Goal: Task Accomplishment & Management: Complete application form

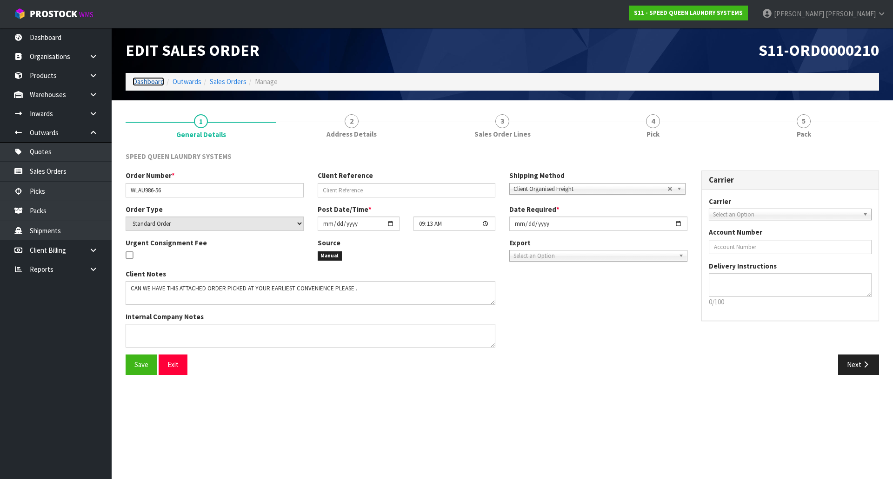
click at [149, 80] on link "Dashboard" at bounding box center [148, 81] width 32 height 9
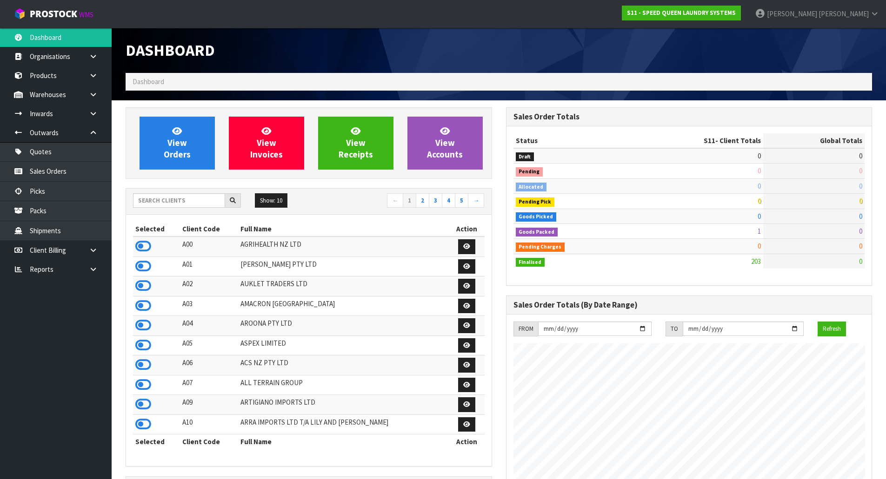
scroll to position [644, 380]
click at [845, 3] on link "[PERSON_NAME]" at bounding box center [817, 14] width 138 height 28
click at [847, 42] on link "Logout" at bounding box center [848, 37] width 73 height 13
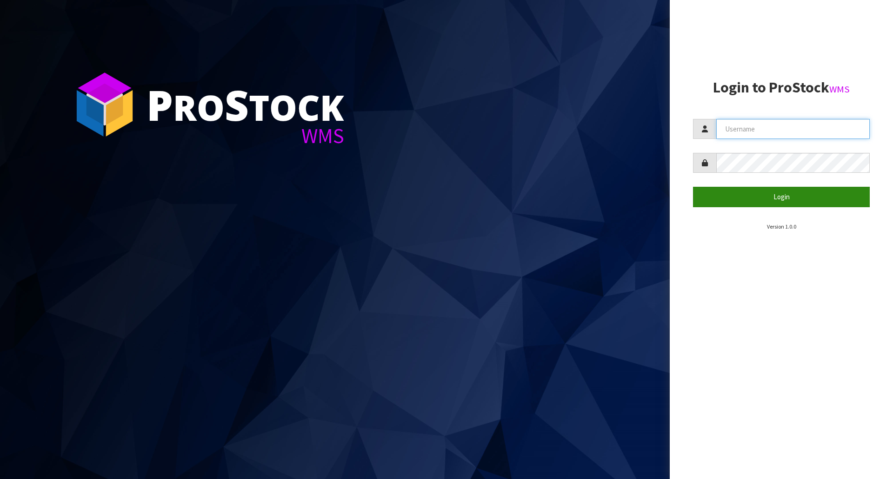
type input "[PERSON_NAME]"
click at [711, 198] on button "Login" at bounding box center [781, 197] width 177 height 20
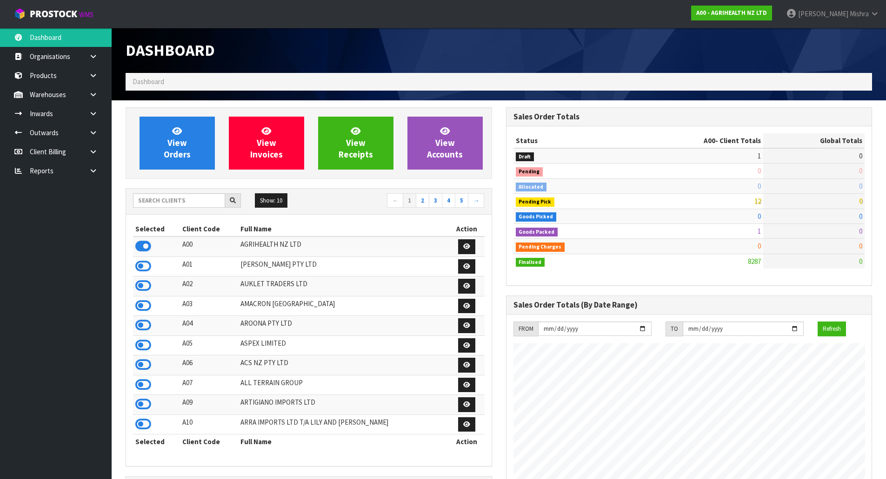
scroll to position [704, 380]
click at [149, 194] on input "text" at bounding box center [179, 200] width 92 height 14
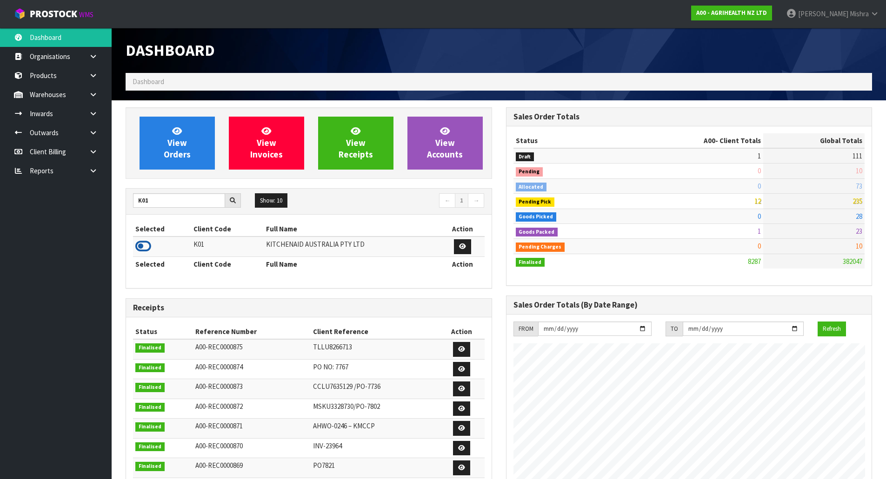
click at [137, 247] on icon at bounding box center [143, 246] width 16 height 14
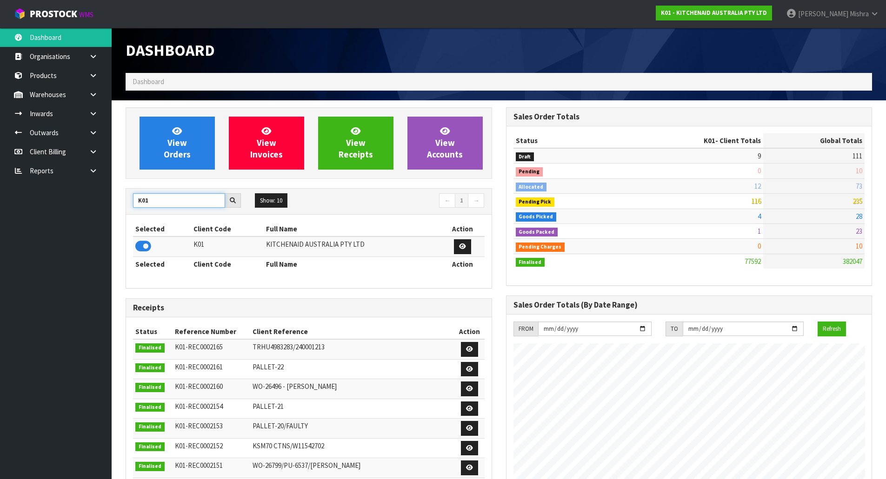
drag, startPoint x: 181, startPoint y: 201, endPoint x: -23, endPoint y: 190, distance: 203.9
click at [0, 190] on html "Toggle navigation ProStock WMS K01 - KITCHENAID AUSTRALIA PTY LTD [PERSON_NAME]…" at bounding box center [443, 239] width 886 height 479
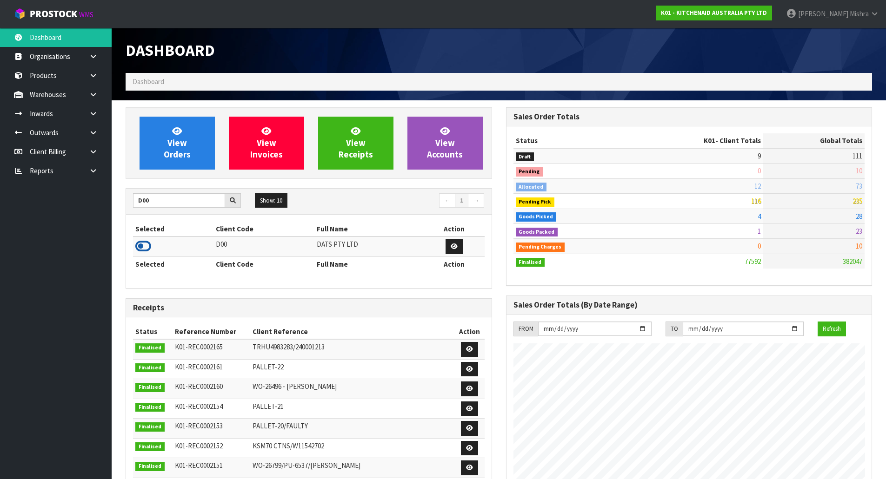
click at [141, 245] on icon at bounding box center [143, 246] width 16 height 14
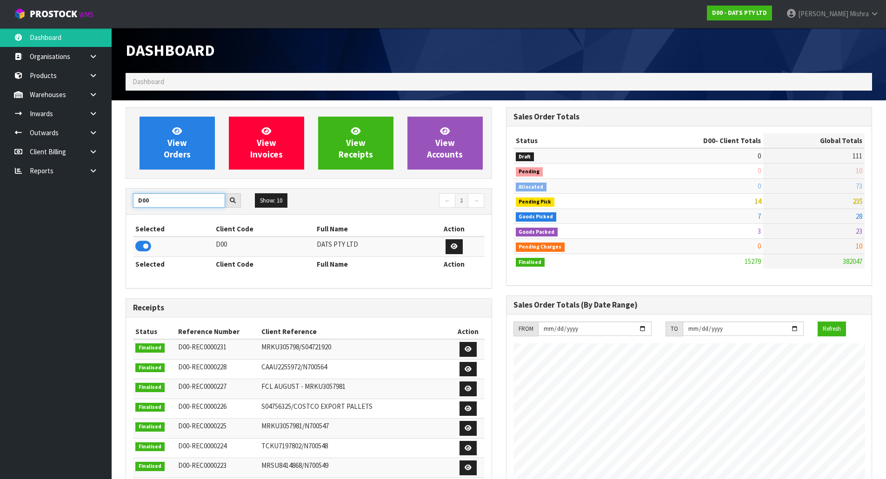
drag, startPoint x: 161, startPoint y: 202, endPoint x: 95, endPoint y: 202, distance: 66.5
click at [95, 202] on body "Toggle navigation ProStock WMS D00 - DATS PTY LTD [PERSON_NAME] Logout Dashboar…" at bounding box center [443, 239] width 886 height 479
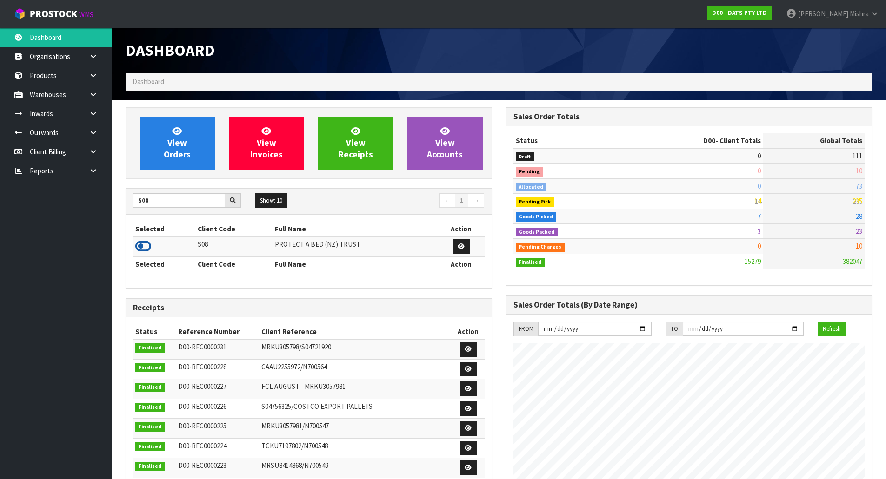
click at [140, 252] on icon at bounding box center [143, 246] width 16 height 14
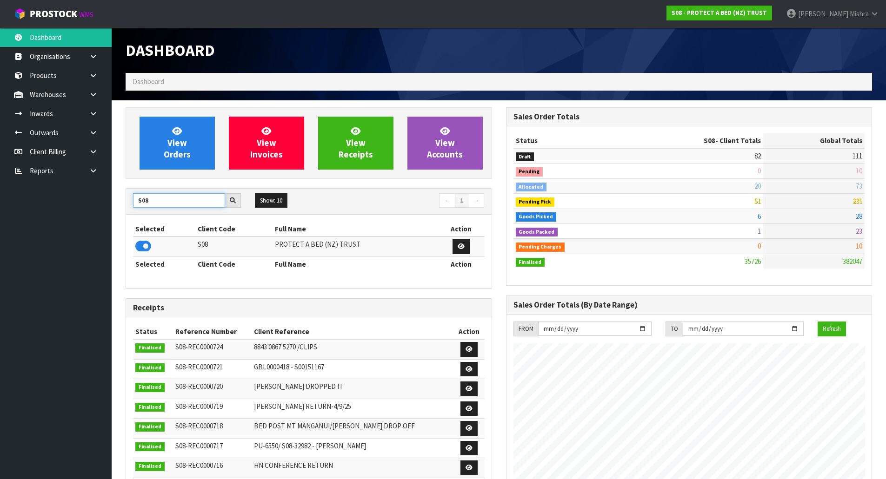
drag, startPoint x: 192, startPoint y: 205, endPoint x: 123, endPoint y: 205, distance: 68.8
click at [123, 205] on div "View Orders View Invoices View Receipts View Accounts S08 Show: 10 5 10 25 50 ←…" at bounding box center [309, 379] width 380 height 544
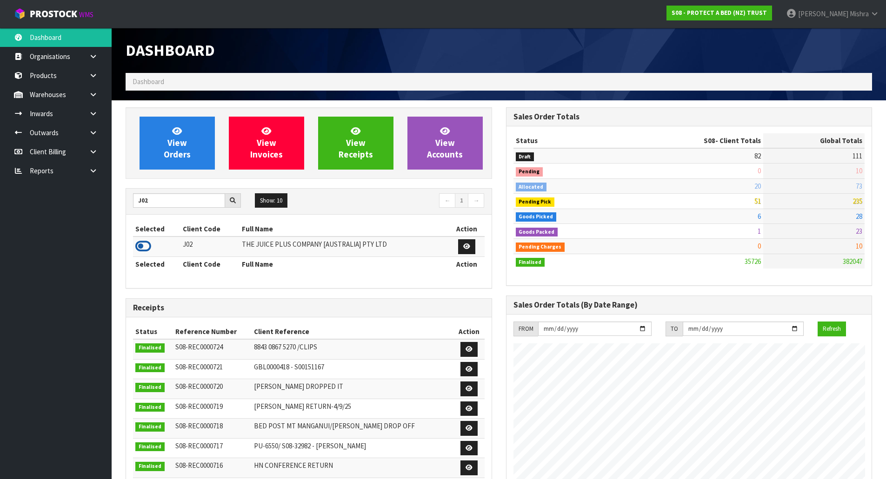
click at [149, 242] on icon at bounding box center [143, 246] width 16 height 14
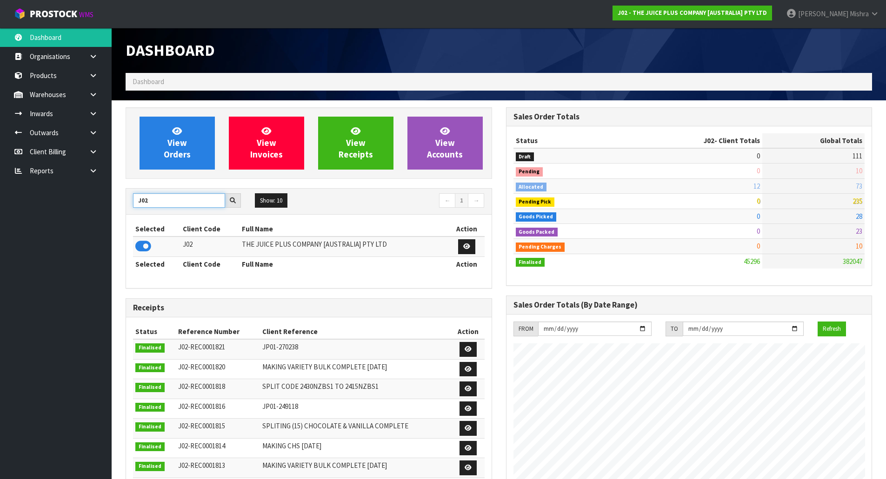
drag, startPoint x: 160, startPoint y: 203, endPoint x: 133, endPoint y: 201, distance: 27.5
click at [133, 201] on input "J02" at bounding box center [179, 200] width 92 height 14
click at [193, 201] on input "J02" at bounding box center [179, 200] width 92 height 14
type input "S02"
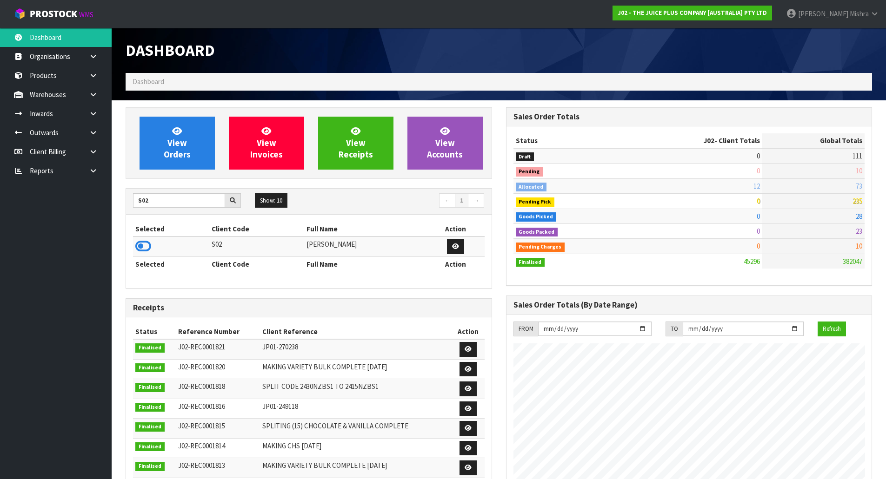
click at [143, 238] on td at bounding box center [171, 247] width 76 height 20
click at [143, 244] on icon at bounding box center [143, 246] width 16 height 14
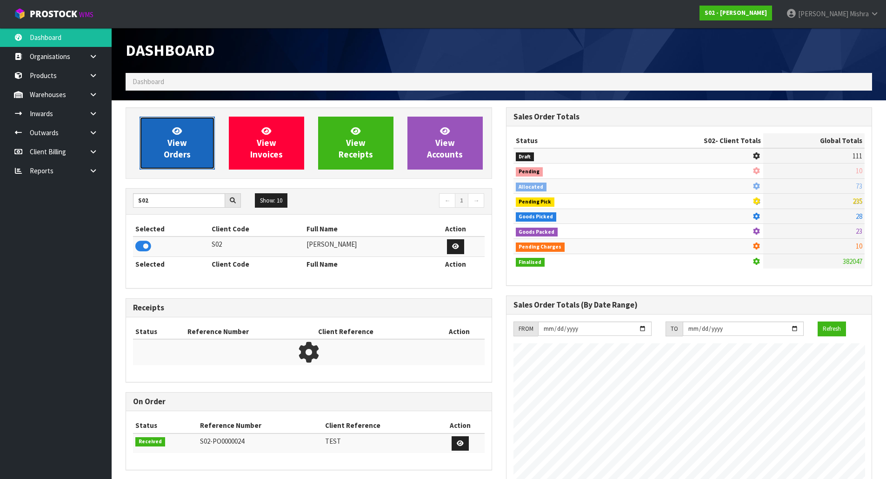
scroll to position [659, 380]
click at [170, 146] on span "View Orders" at bounding box center [177, 143] width 27 height 35
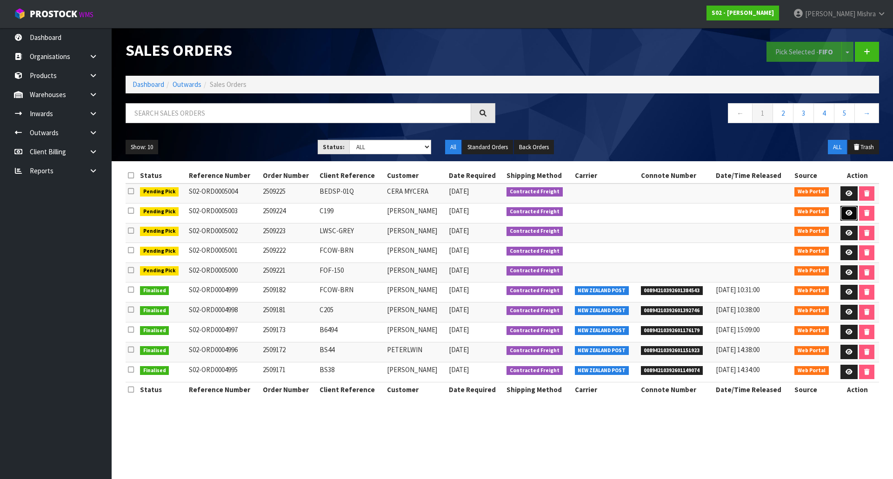
click at [853, 213] on link at bounding box center [848, 213] width 17 height 15
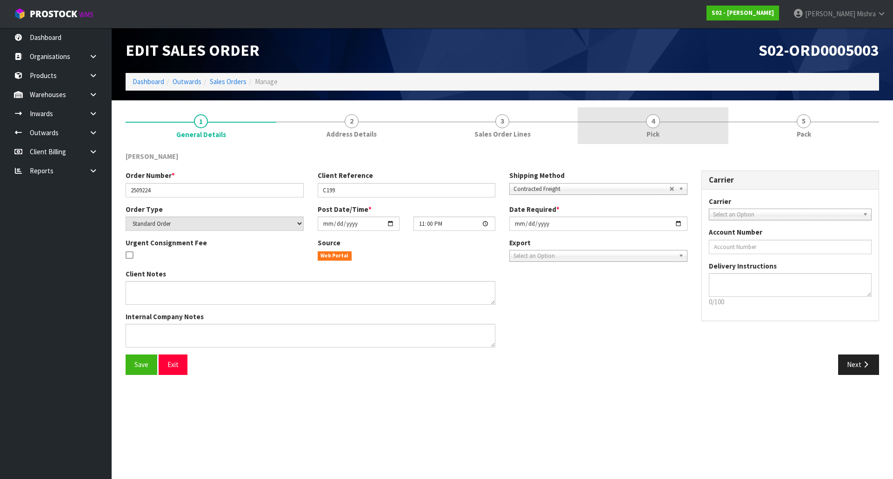
click at [617, 131] on link "4 Pick" at bounding box center [652, 125] width 151 height 37
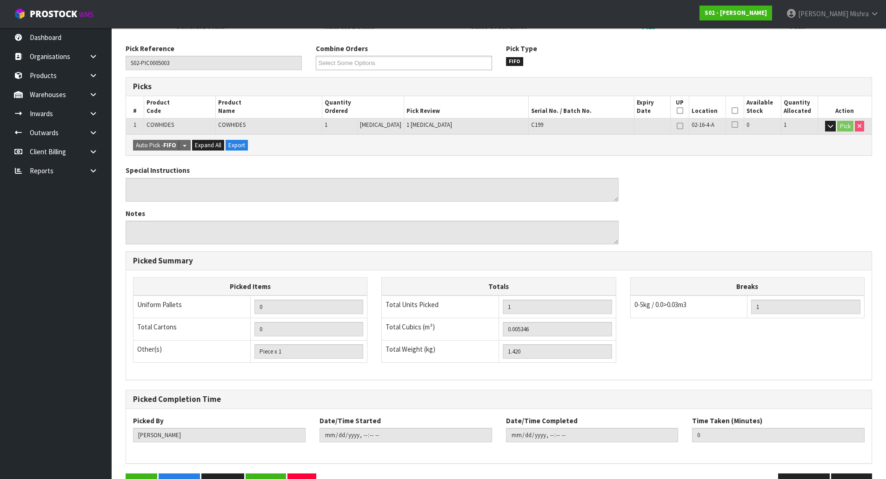
scroll to position [137, 0]
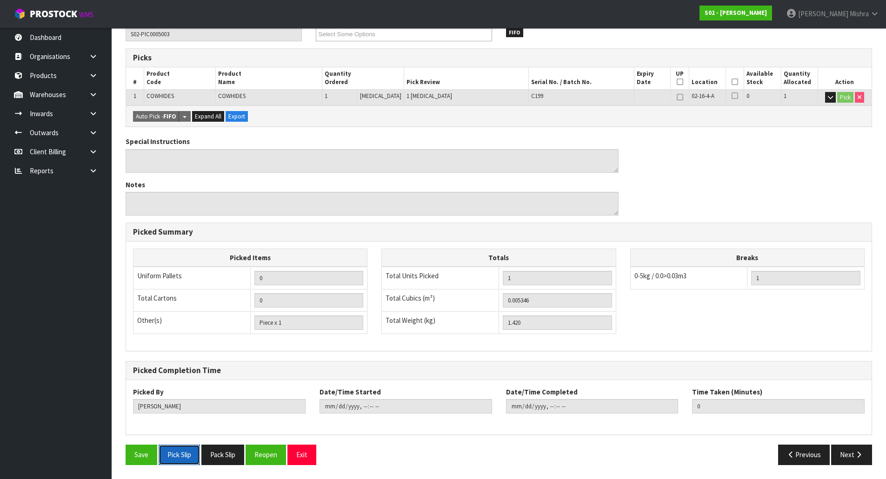
click at [176, 458] on button "Pick Slip" at bounding box center [179, 455] width 41 height 20
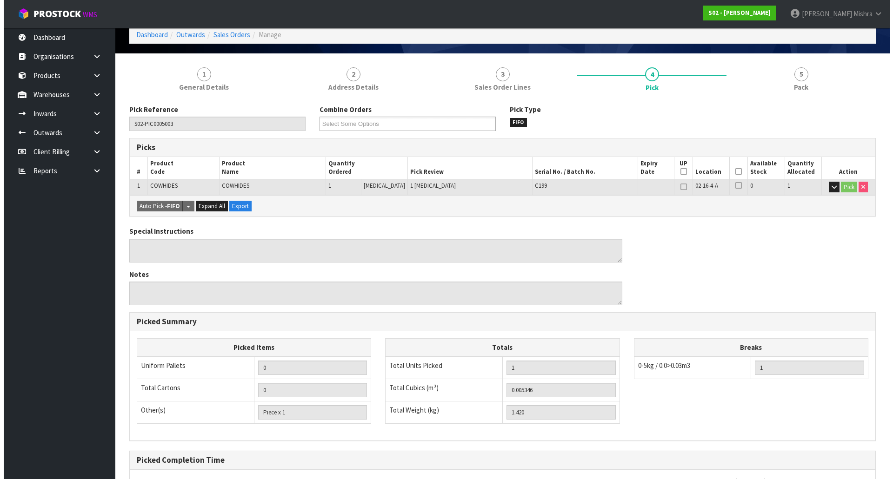
scroll to position [0, 0]
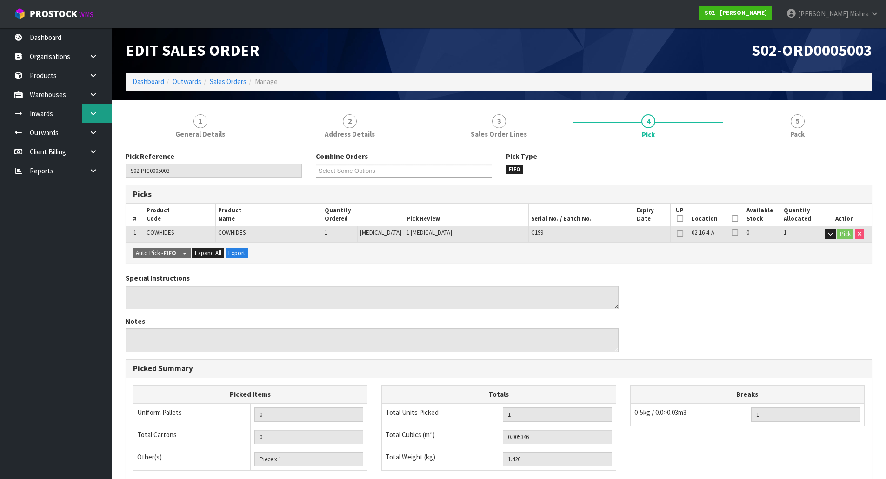
click at [89, 109] on link at bounding box center [97, 113] width 30 height 19
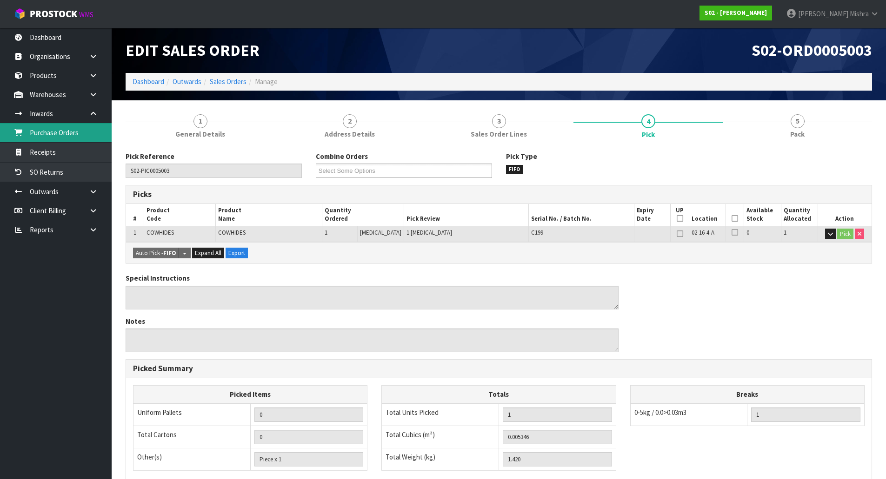
click at [88, 140] on link "Purchase Orders" at bounding box center [56, 132] width 112 height 19
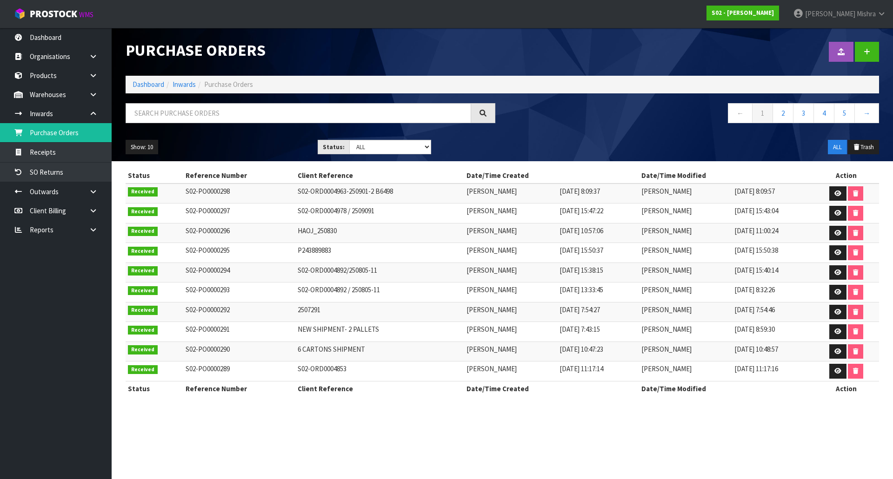
click at [391, 157] on div "Show: 10 5 10 25 50 Status: Draft Pending Received Cancelled ALL ALL Trash" at bounding box center [502, 147] width 767 height 29
click at [408, 146] on select "Draft Pending Received Cancelled ALL" at bounding box center [390, 147] width 82 height 14
select select "string:0"
click at [349, 140] on select "Draft Pending Received Cancelled ALL" at bounding box center [390, 147] width 82 height 14
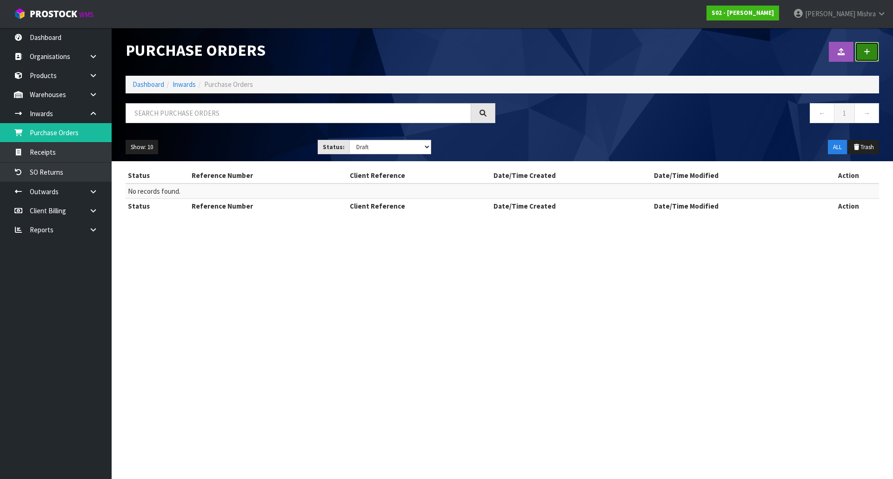
click at [862, 54] on link at bounding box center [866, 52] width 24 height 20
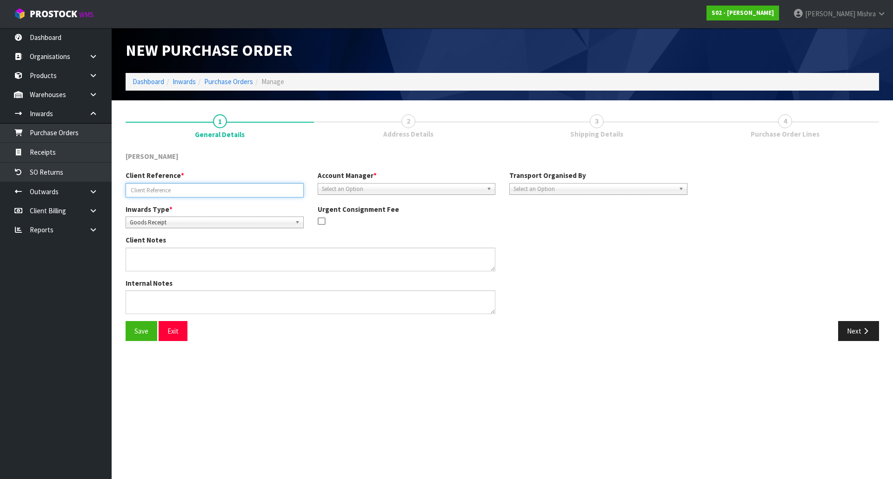
click at [176, 192] on input "text" at bounding box center [215, 190] width 178 height 14
paste input "00894210392600037495-S02-ORD0004988"
type input "00894210392600037495-S02-ORD0004988"
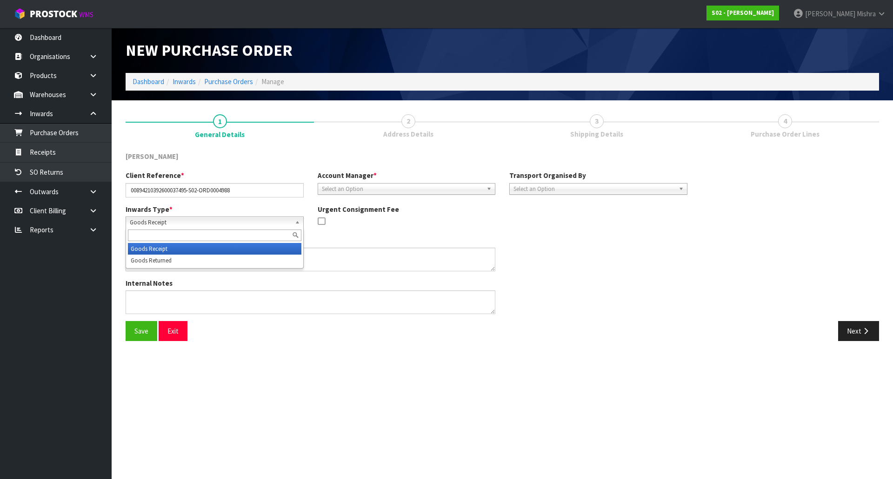
click at [245, 221] on span "Goods Receipt" at bounding box center [210, 222] width 161 height 11
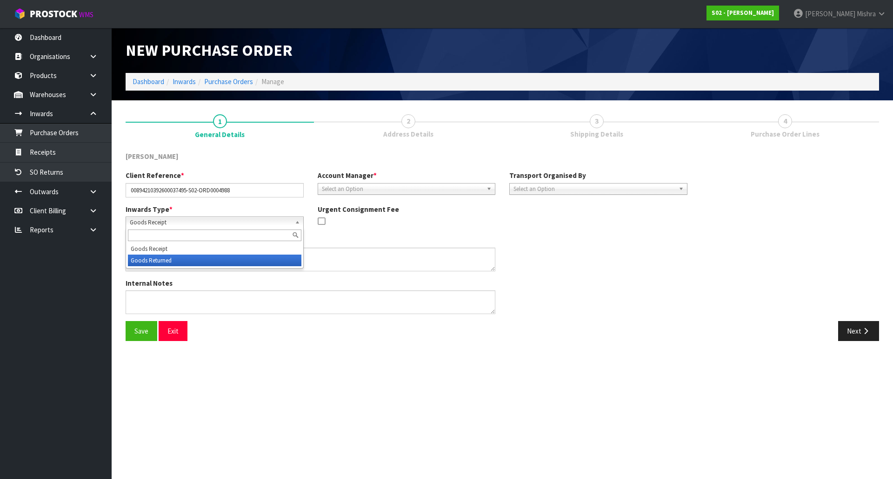
click at [225, 259] on li "Goods Returned" at bounding box center [214, 261] width 173 height 12
click at [391, 185] on span "Select an Option" at bounding box center [402, 189] width 161 height 11
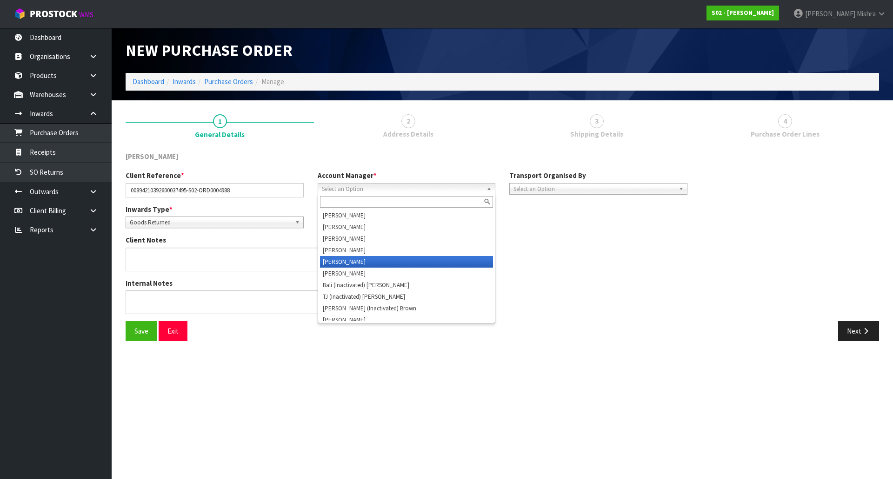
click at [385, 261] on li "[PERSON_NAME]" at bounding box center [406, 262] width 173 height 12
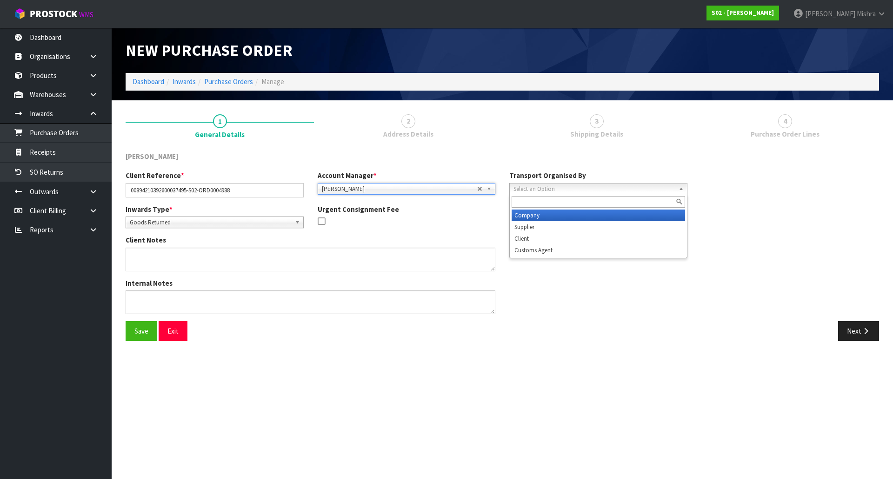
click at [538, 188] on span "Select an Option" at bounding box center [593, 189] width 161 height 11
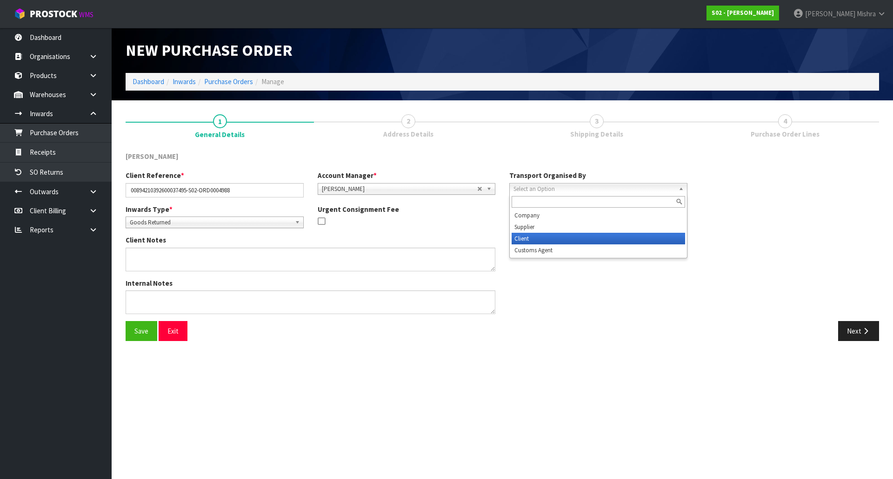
click at [541, 233] on li "Client" at bounding box center [597, 239] width 173 height 12
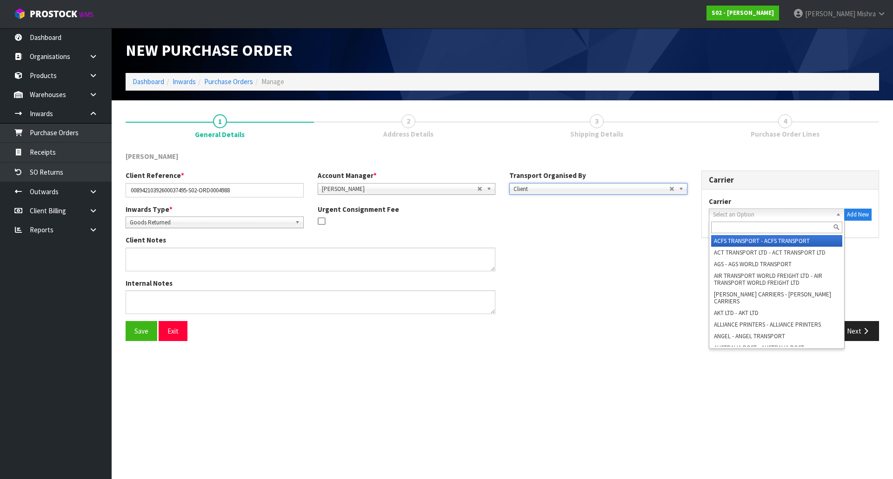
click at [724, 215] on span "Select an Option" at bounding box center [772, 214] width 119 height 11
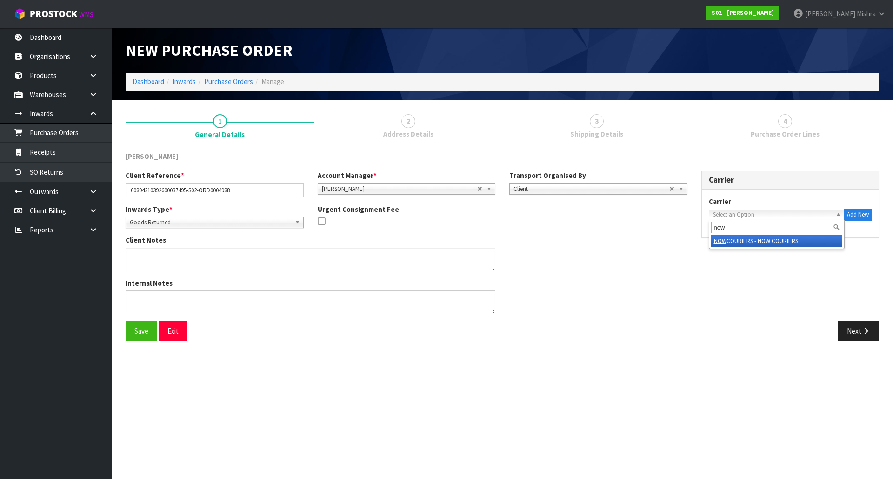
type input "now"
click at [724, 240] on em "NOW" at bounding box center [720, 241] width 13 height 8
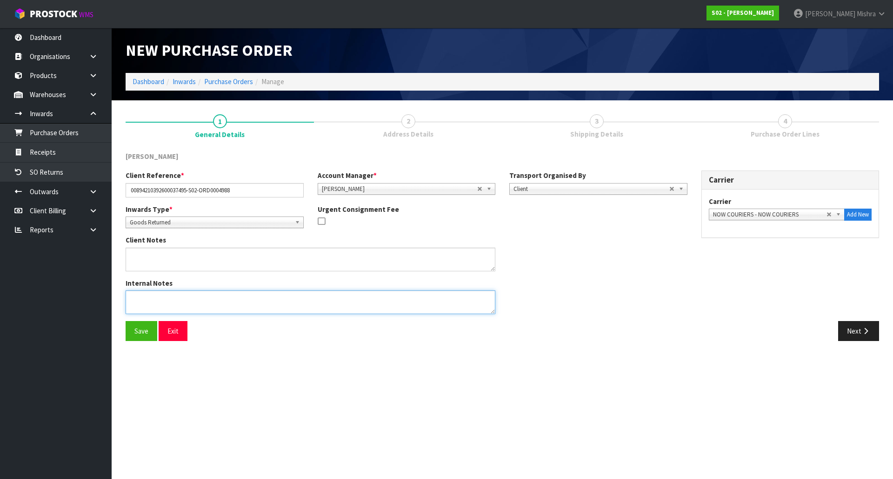
click at [135, 296] on textarea at bounding box center [311, 303] width 370 height 24
paste textarea "HI, YES THE CUSTOMER RETURNED..SAID THE COLOR NOT MATCH HER ROOM."
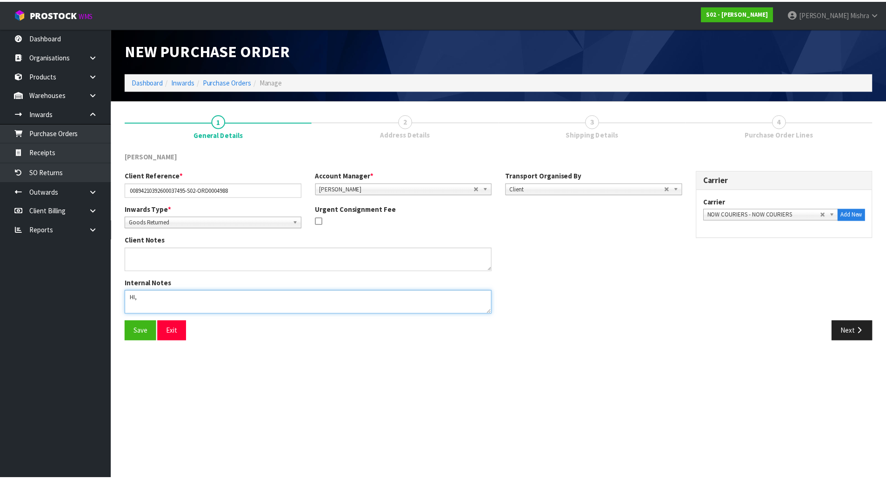
scroll to position [6, 0]
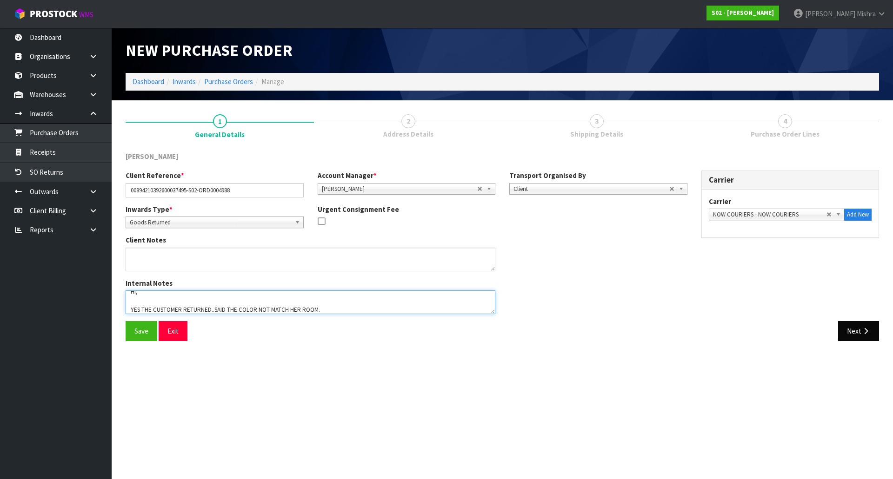
type textarea "HI, YES THE CUSTOMER RETURNED..SAID THE COLOR NOT MATCH HER ROOM."
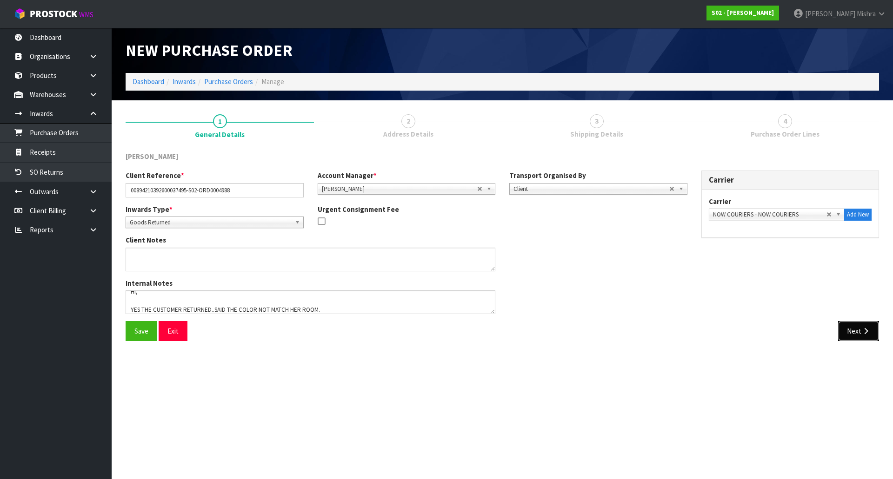
click at [863, 330] on icon "button" at bounding box center [865, 331] width 9 height 7
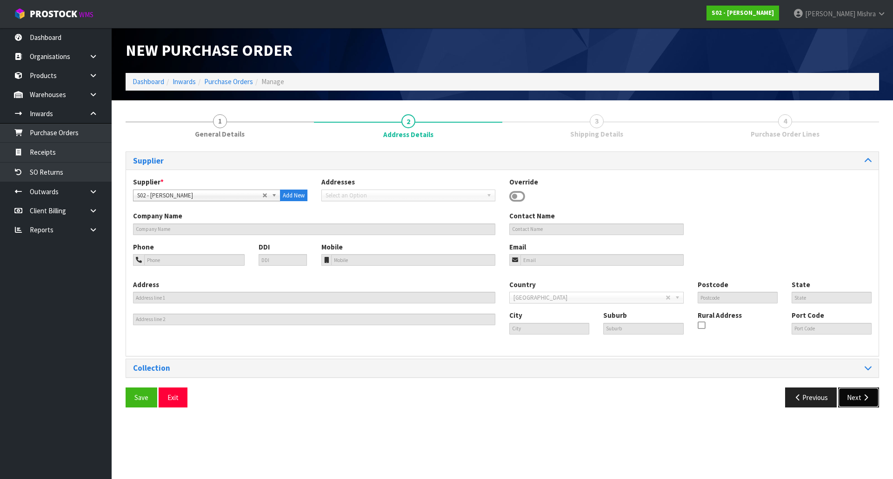
click at [854, 397] on button "Next" at bounding box center [858, 398] width 41 height 20
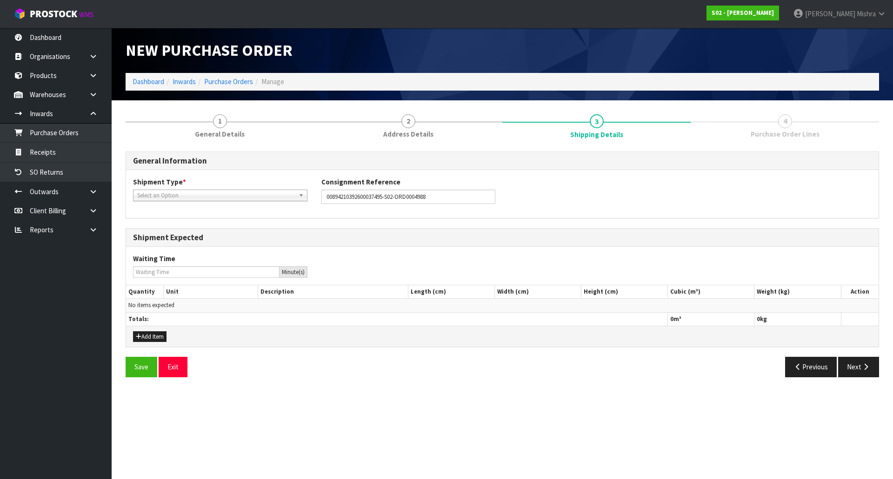
click at [249, 197] on span "Select an Option" at bounding box center [216, 195] width 158 height 11
click at [244, 215] on div at bounding box center [219, 208] width 173 height 15
click at [244, 220] on li "LCL National" at bounding box center [220, 222] width 170 height 12
click at [850, 364] on button "Next" at bounding box center [858, 367] width 41 height 20
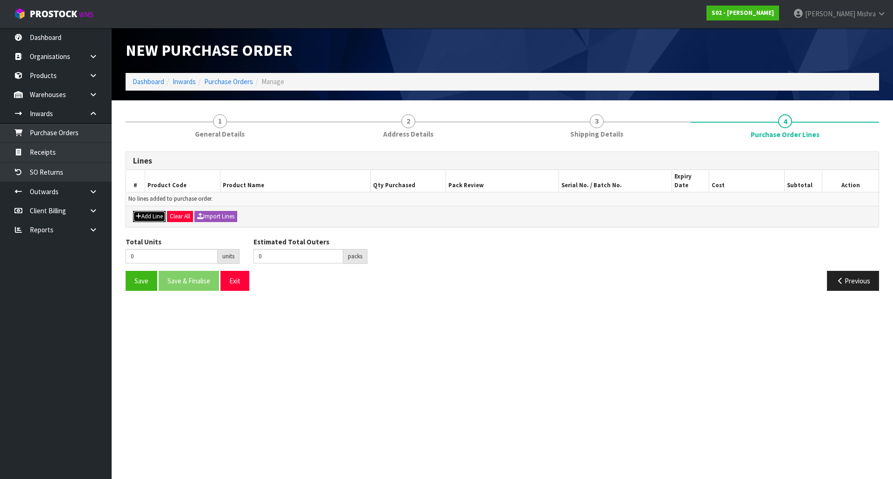
click at [139, 213] on icon "button" at bounding box center [139, 216] width 6 height 6
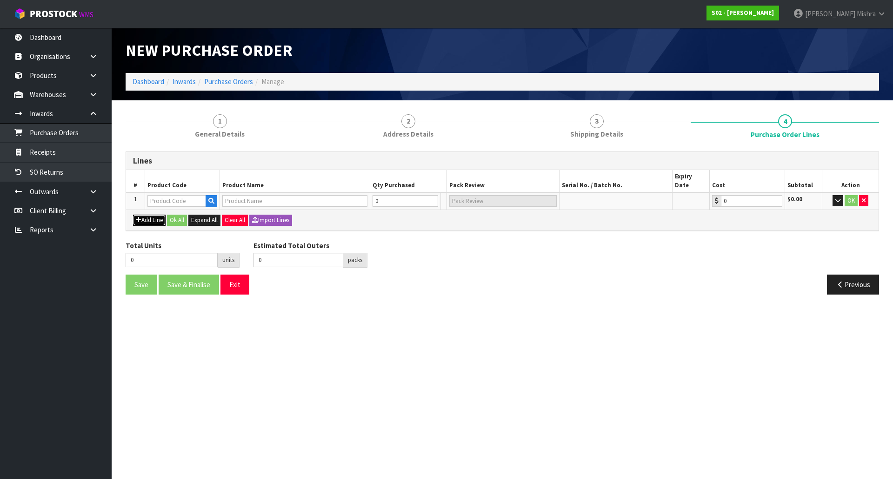
click at [140, 217] on icon "button" at bounding box center [139, 220] width 6 height 6
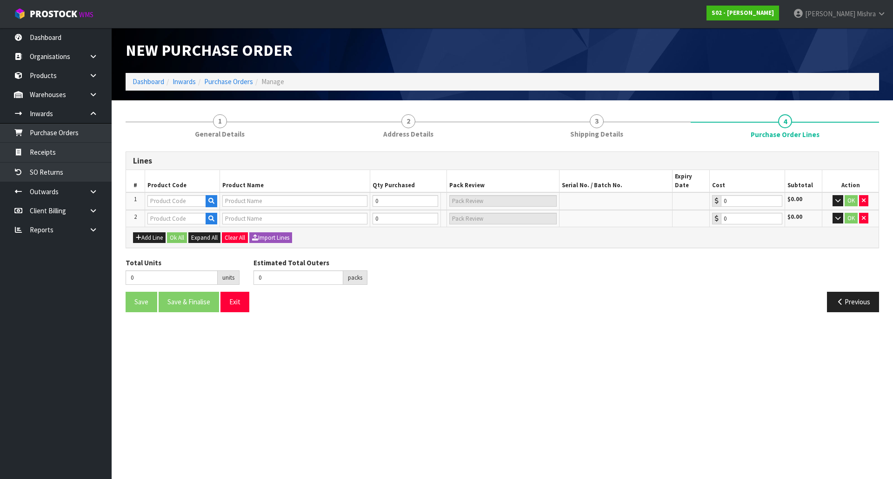
click at [158, 179] on th "Product Code" at bounding box center [182, 181] width 75 height 22
click at [157, 195] on input "text" at bounding box center [176, 201] width 59 height 12
paste input "CSR-WHT"
type input "CSR-WHT"
click at [210, 198] on icon "button" at bounding box center [211, 201] width 6 height 6
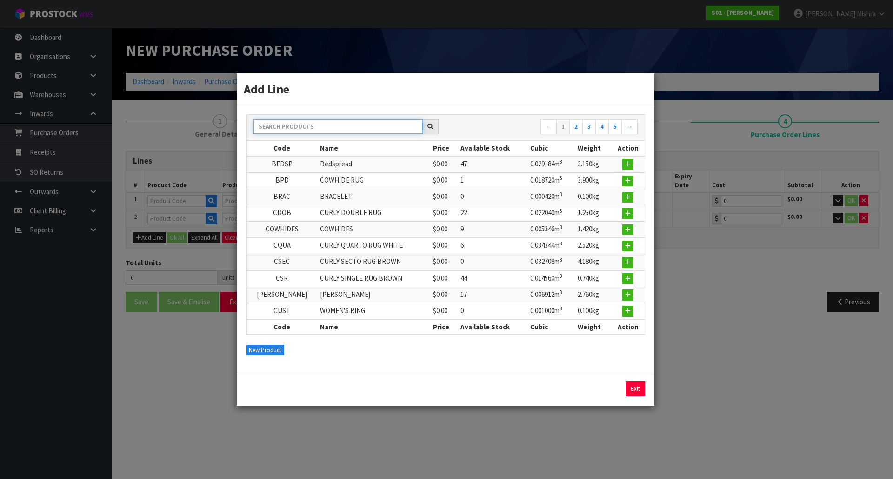
click at [333, 129] on input "text" at bounding box center [337, 126] width 169 height 14
paste input "CSR-WHT"
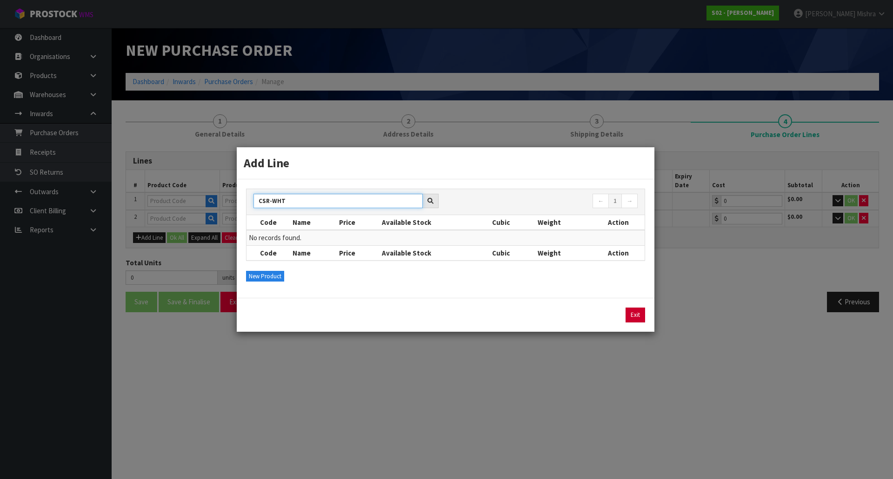
type input "CSR-WHT"
click at [629, 316] on link "Exit" at bounding box center [635, 315] width 20 height 15
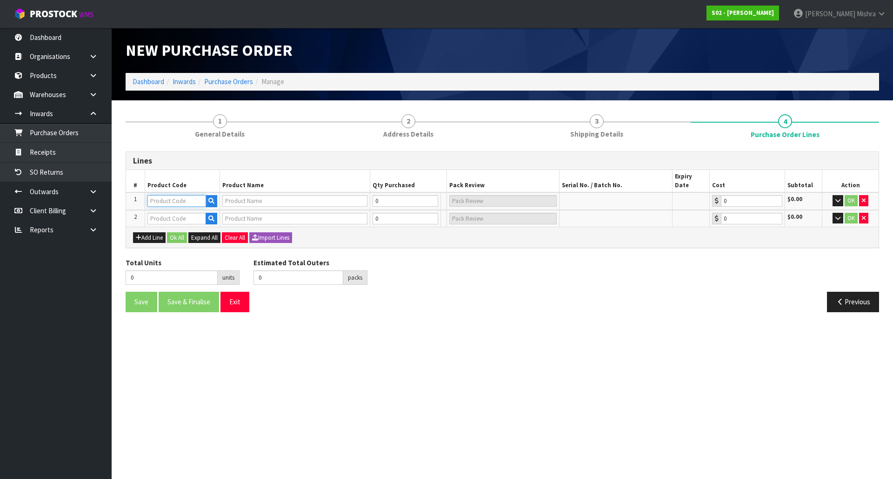
click at [190, 195] on input "text" at bounding box center [176, 201] width 59 height 12
type input "CSR"
type input "CURLY SINGLE RUG BROWN"
type input "0.00"
type input "CSR-WHT"
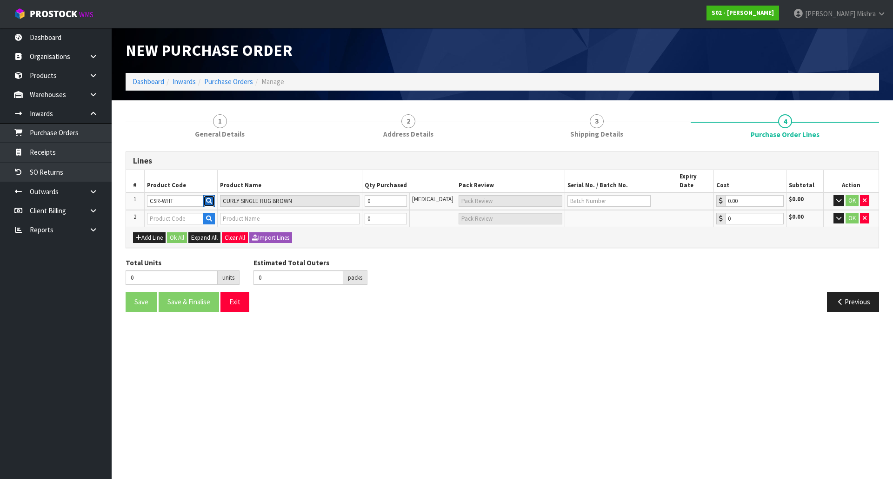
type input "0"
click at [211, 198] on icon "button" at bounding box center [209, 201] width 6 height 6
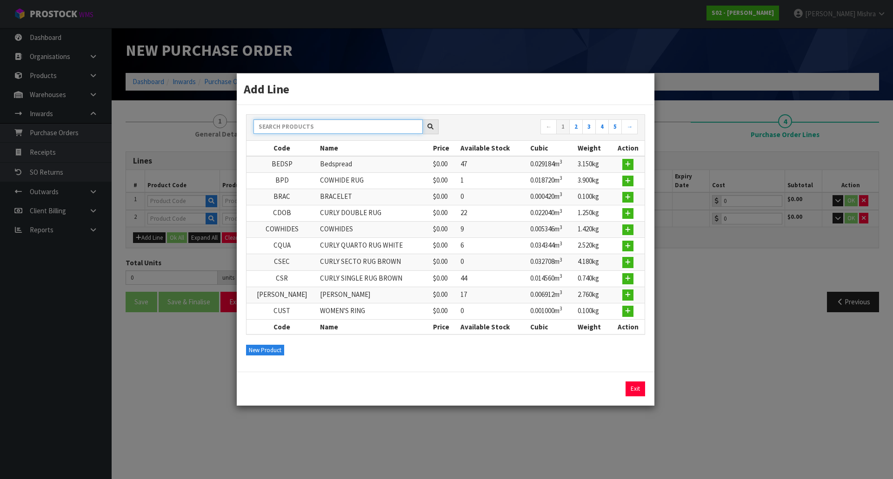
click at [308, 120] on input "text" at bounding box center [337, 126] width 169 height 14
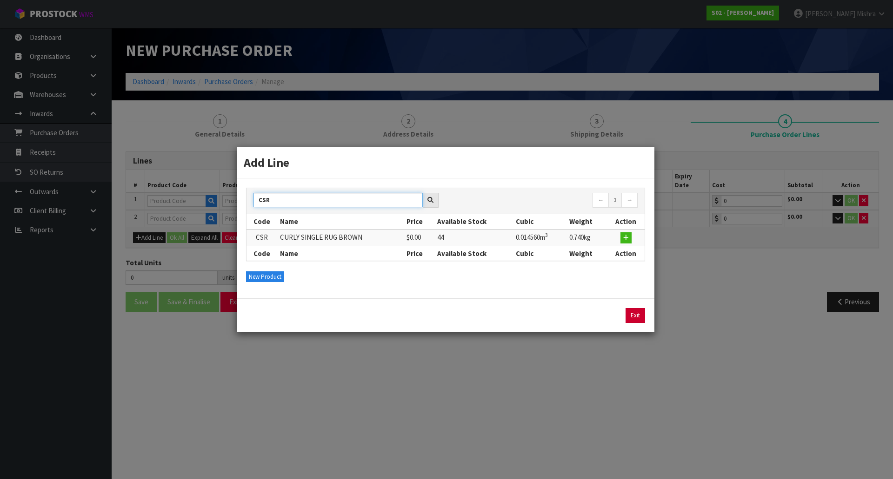
type input "CSR"
click at [634, 312] on link "Exit" at bounding box center [635, 315] width 20 height 15
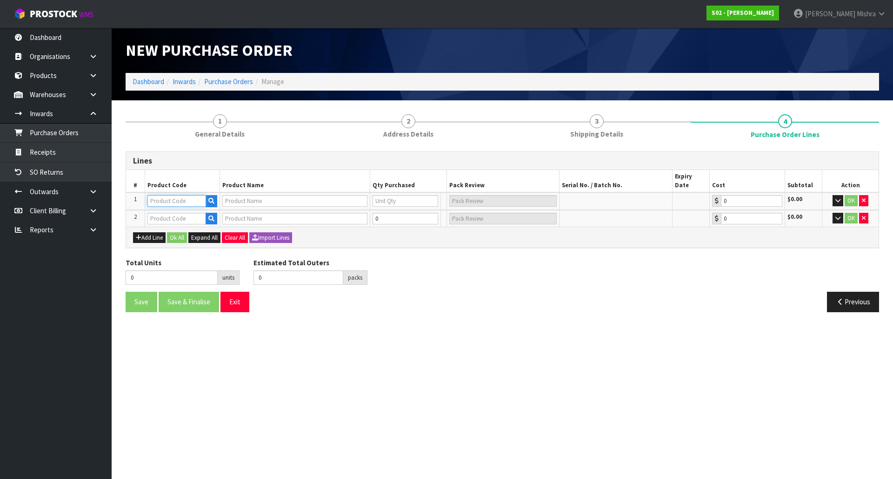
click at [169, 195] on input "text" at bounding box center [176, 201] width 59 height 12
type input "CS"
click at [162, 223] on strong "CS" at bounding box center [161, 221] width 8 height 9
type input "CSR"
type input "CURLY SINGLE RUG BROWN"
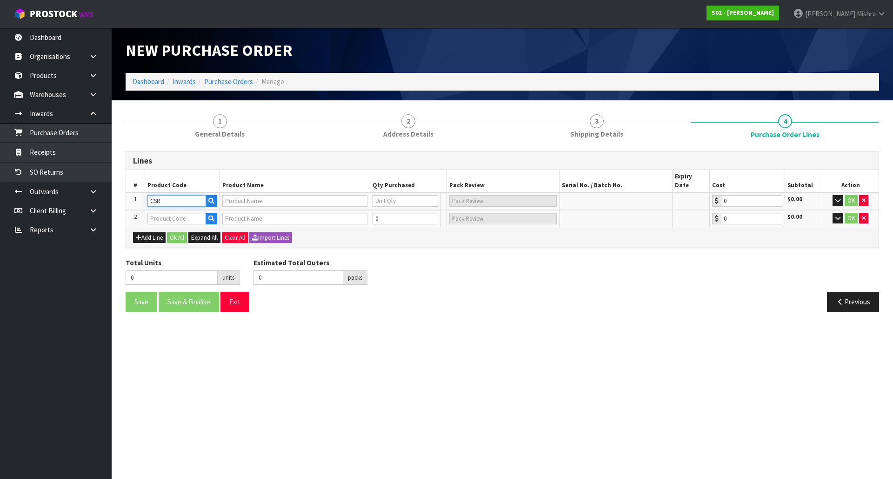
type input "0"
type input "0.00"
drag, startPoint x: 165, startPoint y: 190, endPoint x: 134, endPoint y: 200, distance: 32.3
click at [134, 200] on tr "1 CSR CURLY SINGLE RUG BROWN 0 [MEDICAL_DATA] 0.00 $0.00 OK" at bounding box center [502, 201] width 752 height 18
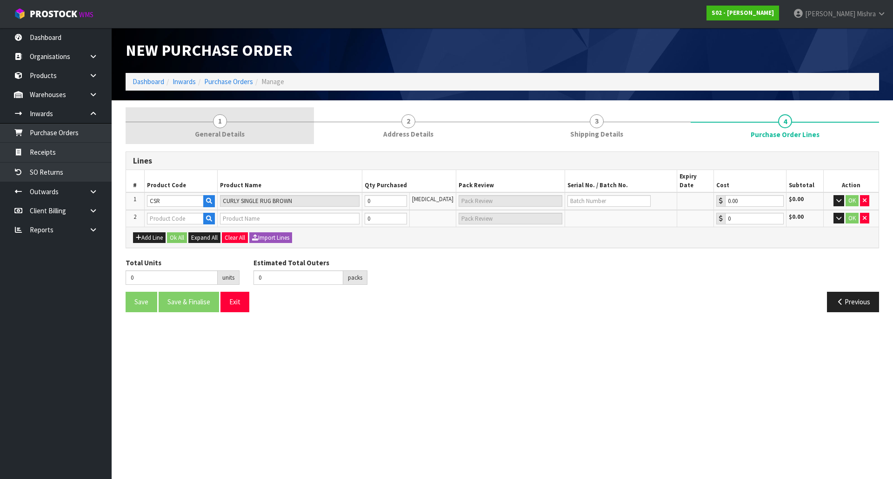
click at [197, 126] on link "1 General Details" at bounding box center [220, 125] width 188 height 37
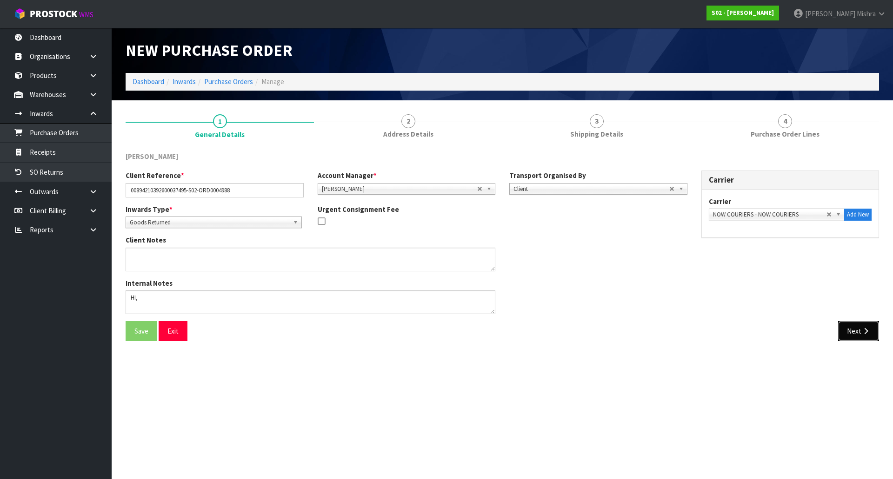
click at [858, 331] on button "Next" at bounding box center [858, 331] width 41 height 20
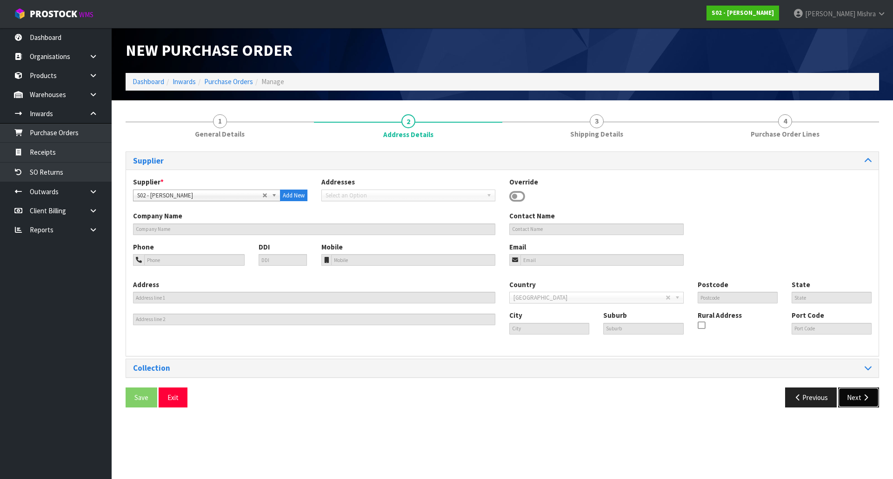
click at [842, 399] on button "Next" at bounding box center [858, 398] width 41 height 20
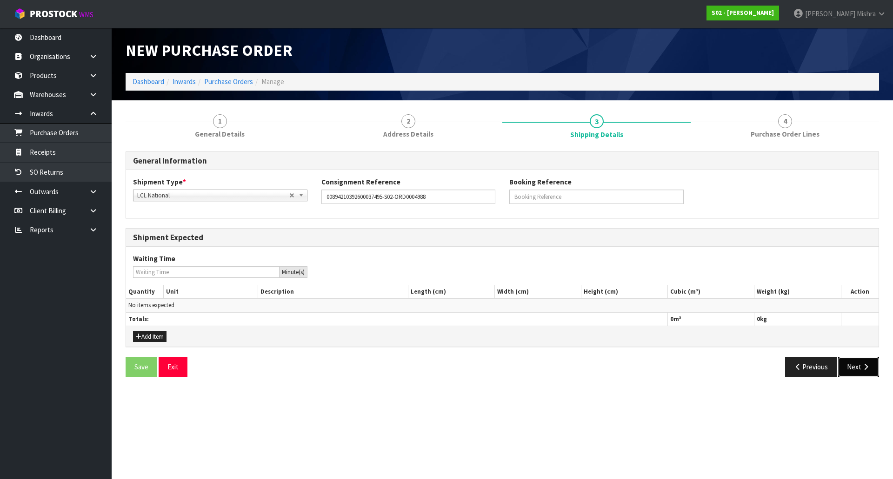
click at [850, 368] on button "Next" at bounding box center [858, 367] width 41 height 20
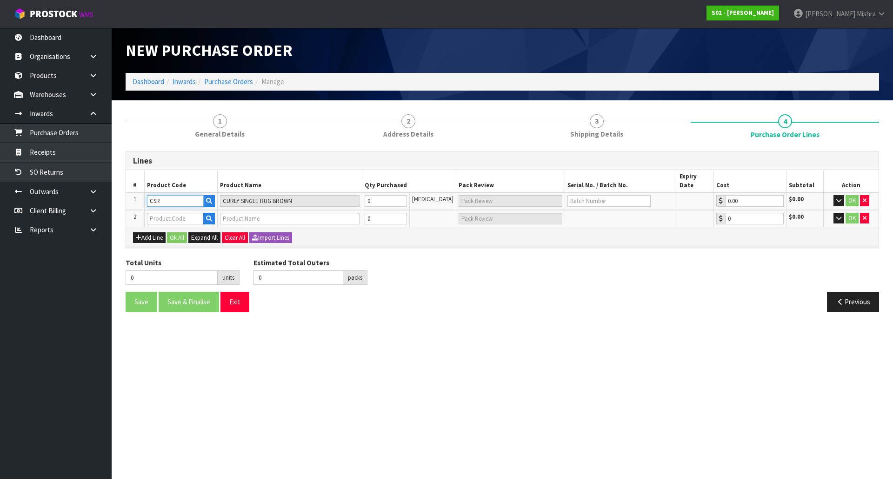
drag, startPoint x: 165, startPoint y: 195, endPoint x: 133, endPoint y: 190, distance: 32.6
click at [134, 192] on tr "1 CSR CURLY SINGLE RUG BROWN 0 [MEDICAL_DATA] 0.00 $0.00 OK" at bounding box center [502, 201] width 752 height 18
type input "CDOB"
type input "CURLY DOUBLE RUG"
type input "CDOB-WHT"
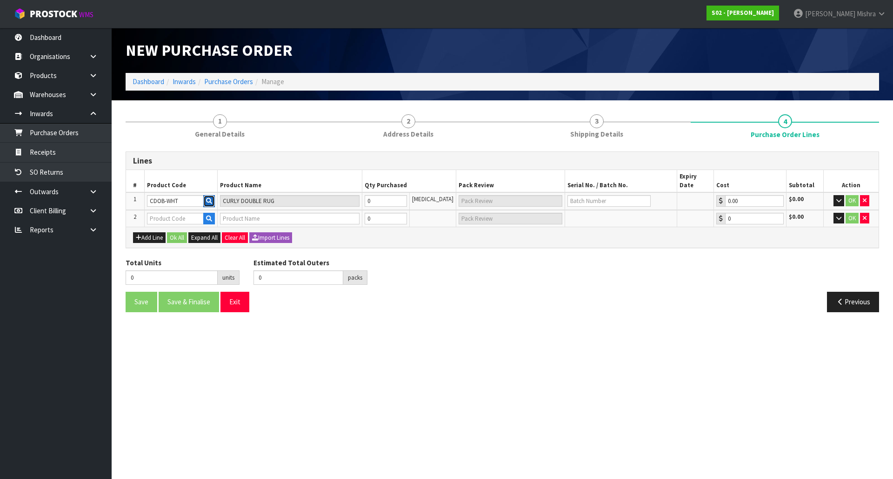
type input "0"
click at [210, 195] on button "button" at bounding box center [211, 201] width 12 height 12
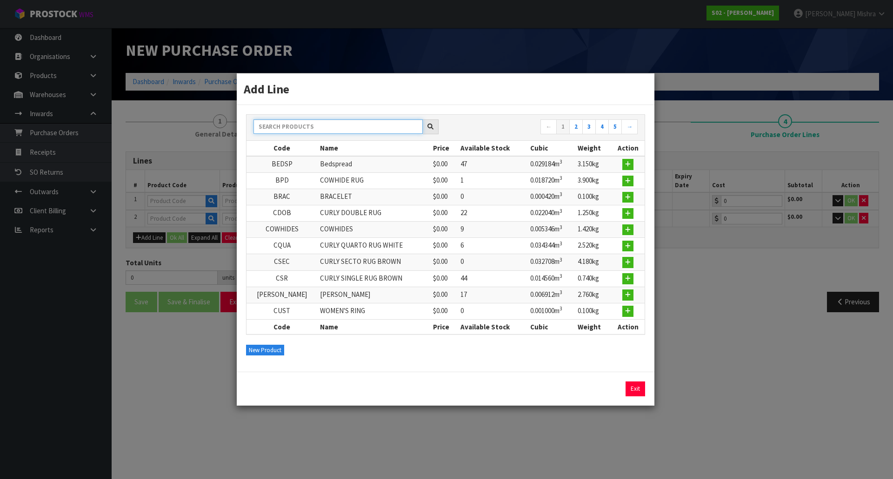
click at [335, 126] on input "text" at bounding box center [337, 126] width 169 height 14
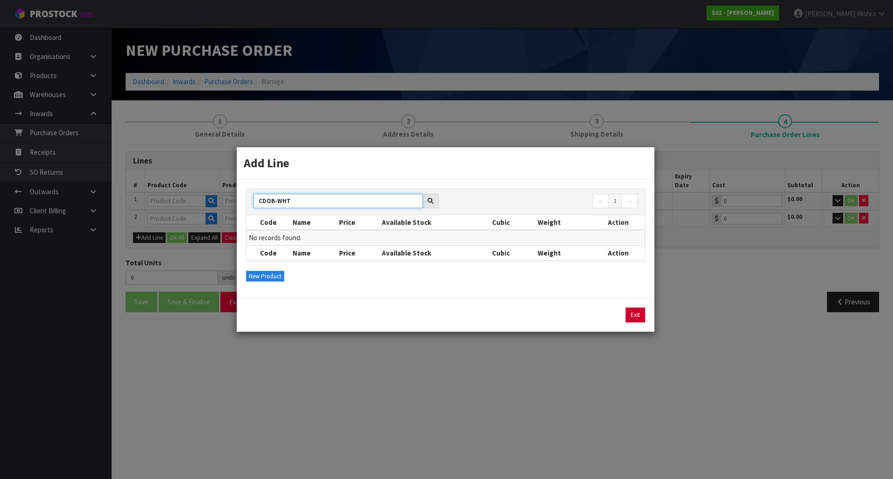
type input "CDOB-WHT"
click at [632, 314] on link "Exit" at bounding box center [635, 315] width 20 height 15
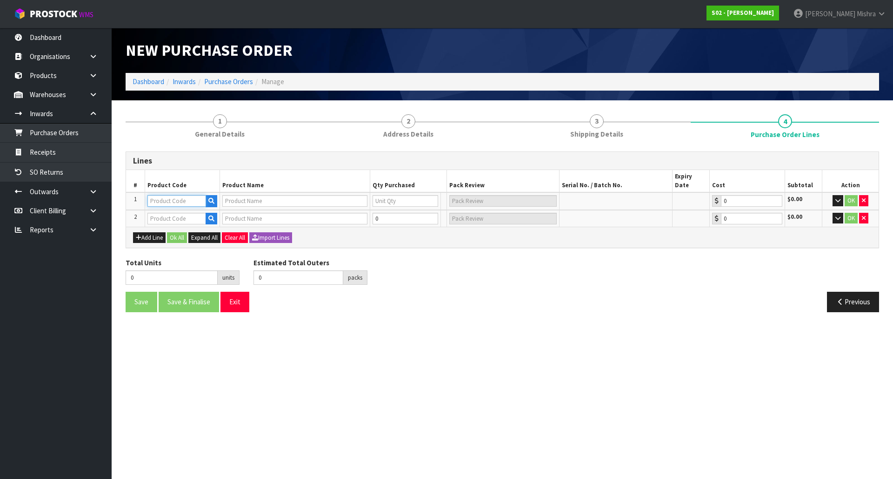
click at [179, 196] on input "text" at bounding box center [176, 201] width 59 height 12
click at [188, 195] on input "text" at bounding box center [176, 201] width 59 height 12
paste input "CSR-WHT"
click at [160, 195] on input "CSR-WHT" at bounding box center [176, 201] width 59 height 12
click at [163, 195] on input "CSR -WHT" at bounding box center [176, 201] width 59 height 12
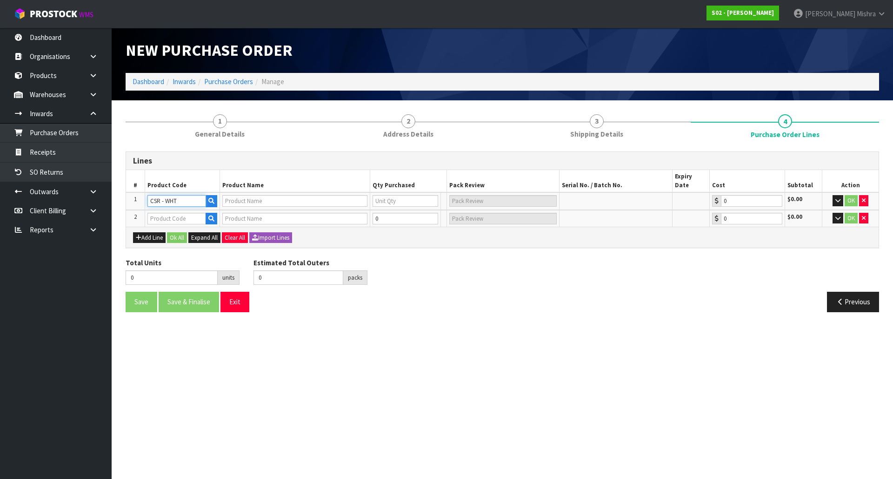
click at [176, 195] on input "CSR - WHT" at bounding box center [176, 201] width 59 height 12
drag, startPoint x: 177, startPoint y: 192, endPoint x: 160, endPoint y: 190, distance: 17.4
click at [160, 195] on input "CSR - WHT" at bounding box center [176, 201] width 59 height 12
click at [162, 195] on input "CSR - WHT" at bounding box center [176, 201] width 59 height 12
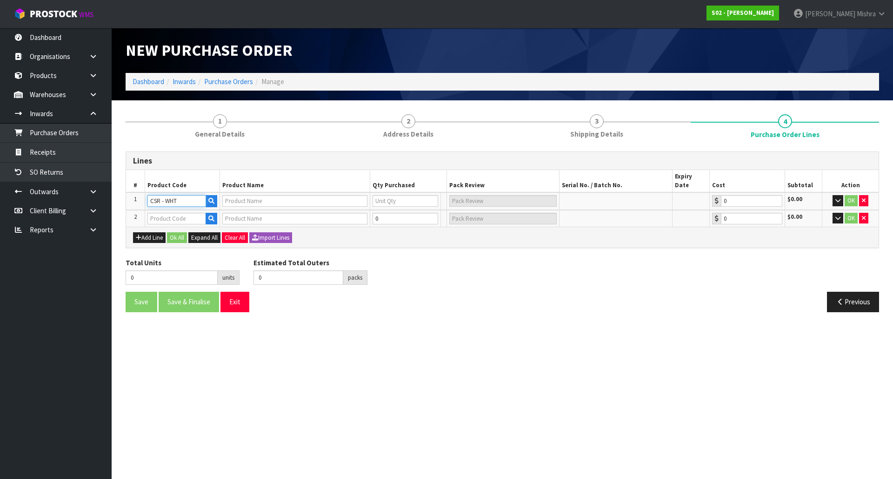
click at [162, 195] on input "CSR - WHT" at bounding box center [176, 201] width 59 height 12
paste input "-WHT"
type input "CSR-WHT"
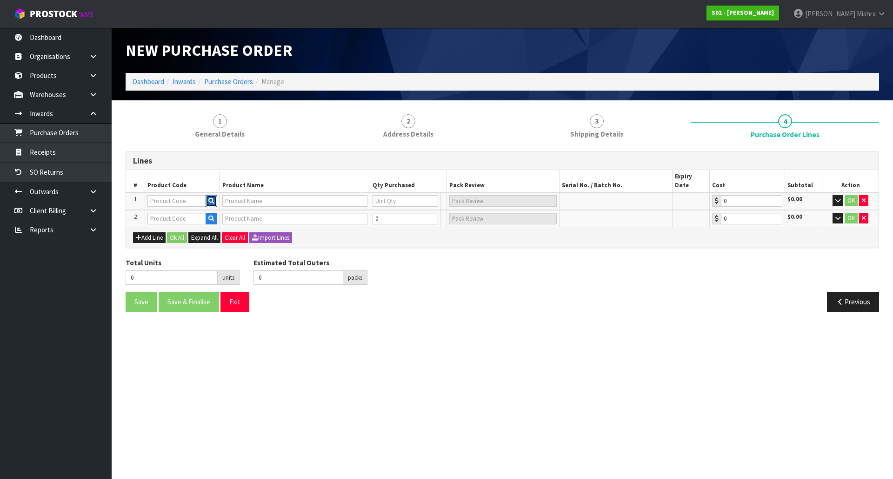
click at [211, 198] on icon "button" at bounding box center [211, 201] width 6 height 6
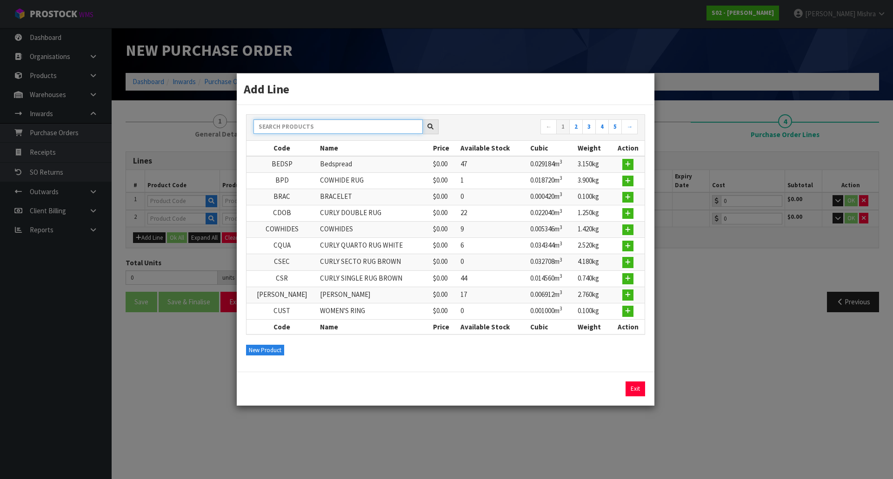
click at [401, 127] on input "text" at bounding box center [337, 126] width 169 height 14
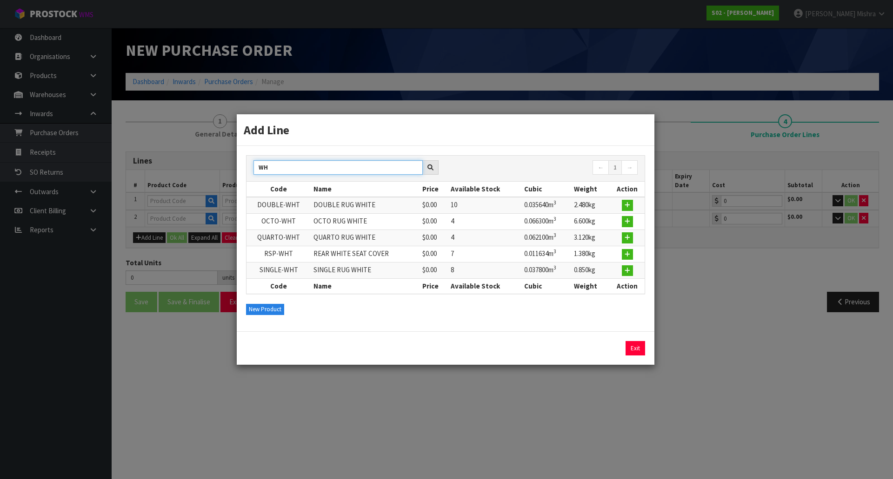
type input "W"
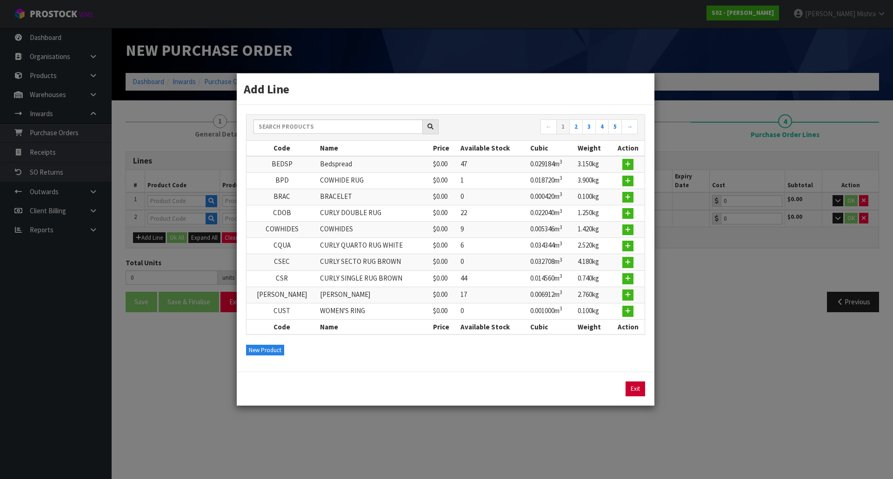
click at [629, 389] on link "Exit" at bounding box center [635, 389] width 20 height 15
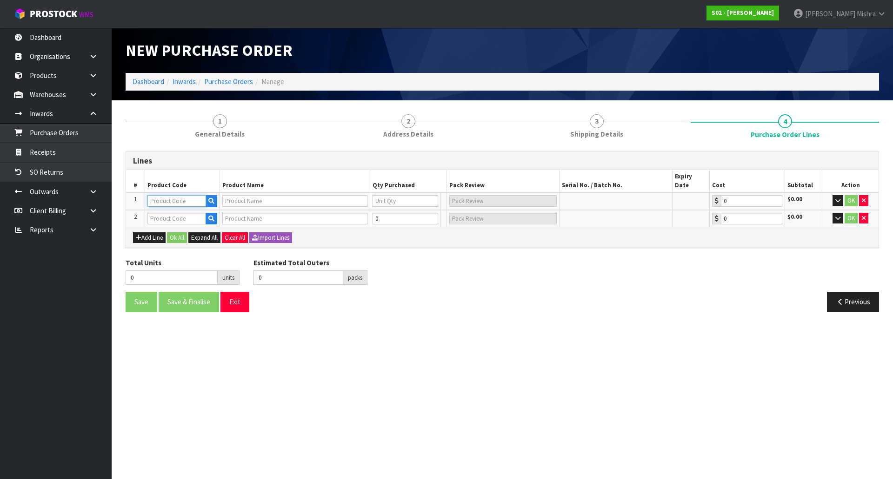
click at [197, 195] on input "text" at bounding box center [176, 201] width 59 height 12
paste input "WHT"
type input "WHT"
click at [213, 195] on button "button" at bounding box center [211, 201] width 12 height 12
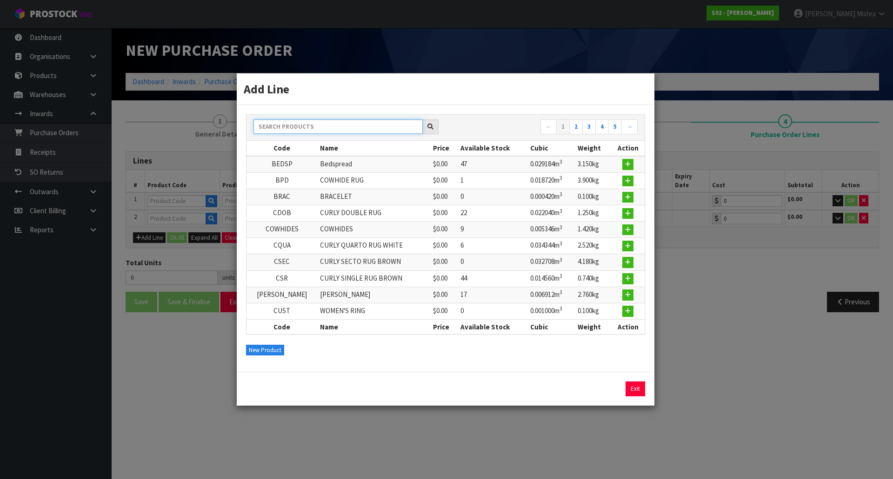
click at [316, 128] on input "text" at bounding box center [337, 126] width 169 height 14
paste input "WHT"
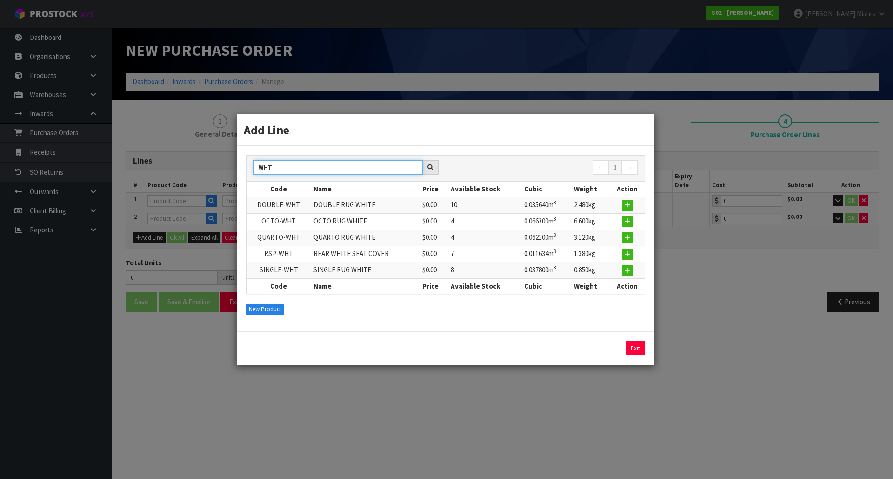
click at [308, 164] on input "WHT" at bounding box center [337, 167] width 169 height 14
paste input "CSR"
drag, startPoint x: 308, startPoint y: 164, endPoint x: 238, endPoint y: 157, distance: 71.0
click at [238, 157] on form "Add Line WHTCSR ← 1 → Code Name Price Available Stock Cubic Weight Action DOUBL…" at bounding box center [445, 239] width 417 height 251
paste input "text"
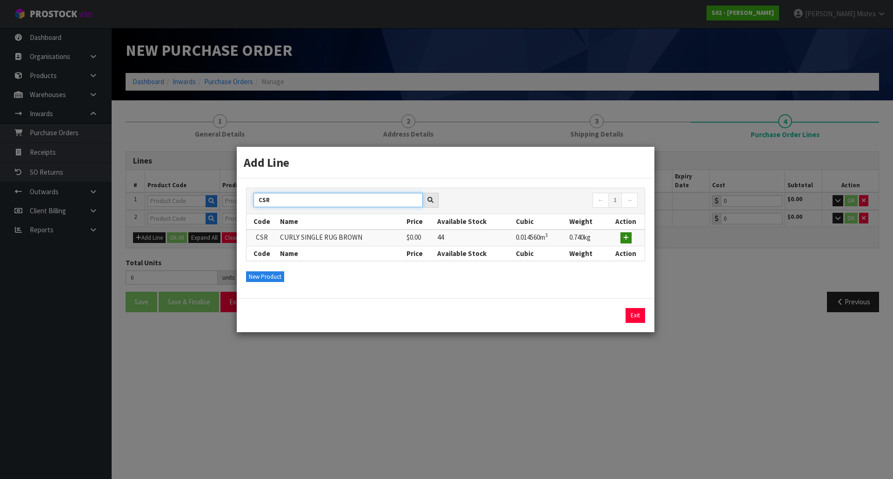
type input "CSR"
click at [627, 235] on icon "button" at bounding box center [626, 238] width 6 height 6
type input "CSR"
type input "CURLY SINGLE RUG BROWN"
type input "0"
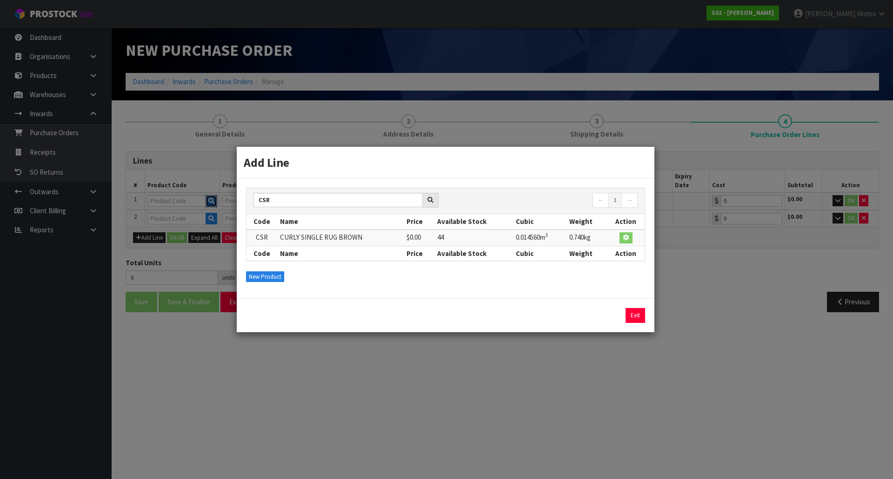
type input "0.00"
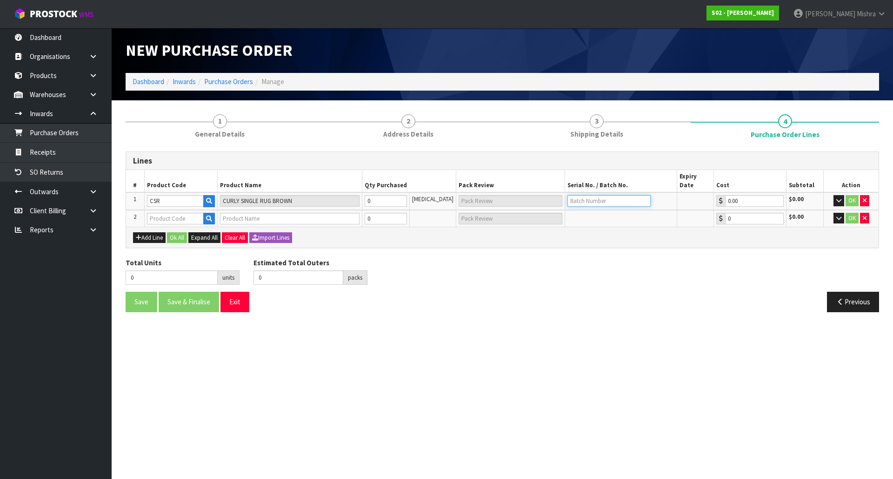
click at [601, 195] on input "text" at bounding box center [608, 201] width 83 height 12
paste input "CSR"
drag, startPoint x: 585, startPoint y: 194, endPoint x: 541, endPoint y: 192, distance: 44.7
click at [541, 192] on tr "1 CSR CURLY SINGLE RUG BROWN 0 [MEDICAL_DATA] CSR 0.00 $0.00 OK" at bounding box center [502, 201] width 752 height 18
type input "WHT"
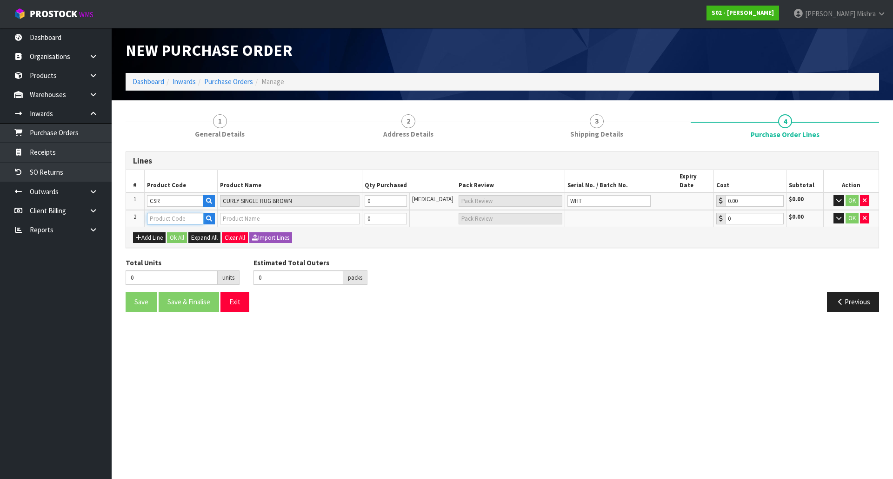
click at [192, 213] on input "text" at bounding box center [175, 219] width 57 height 12
click at [156, 214] on input "text" at bounding box center [175, 219] width 57 height 12
paste input "CDOB"
type input "CDOB"
type input "CURLY DOUBLE RUG"
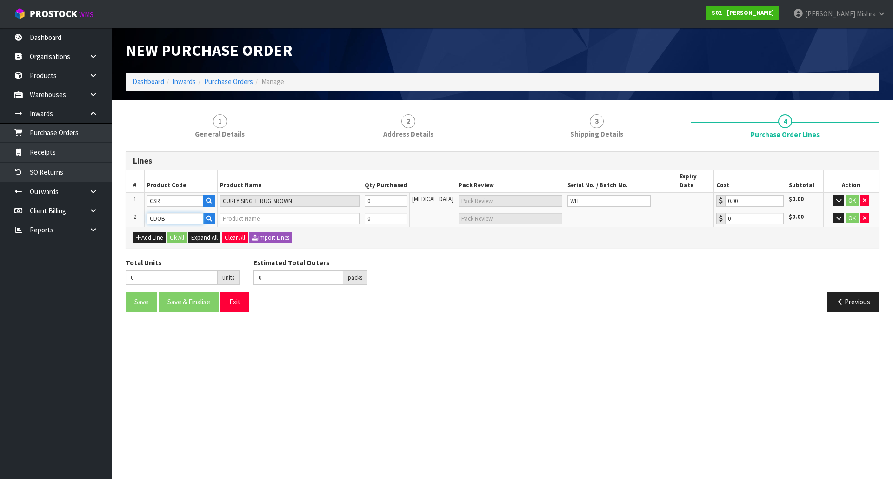
type input "0.00"
type input "CDOB"
click at [568, 213] on input "text" at bounding box center [608, 219] width 83 height 12
type input "WHT"
click at [553, 269] on div "Total Units 0 units Estimated Total Outers 0 packs Estimated Total Pallets pall…" at bounding box center [502, 275] width 767 height 34
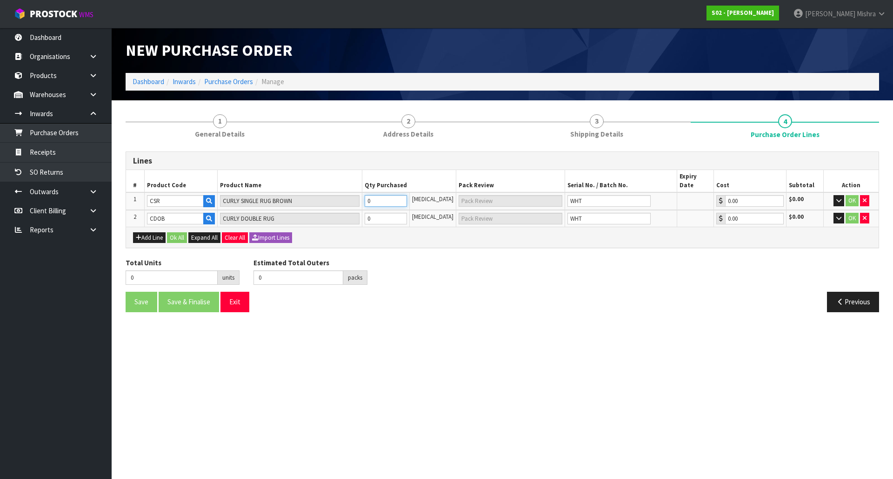
drag, startPoint x: 375, startPoint y: 199, endPoint x: 344, endPoint y: 203, distance: 31.0
click at [344, 203] on table "# Product Code Product Name Qty Purchased Pack Review Serial No. / Batch No. Ex…" at bounding box center [502, 198] width 752 height 57
type input "1"
type input "1 [MEDICAL_DATA]"
type input "1"
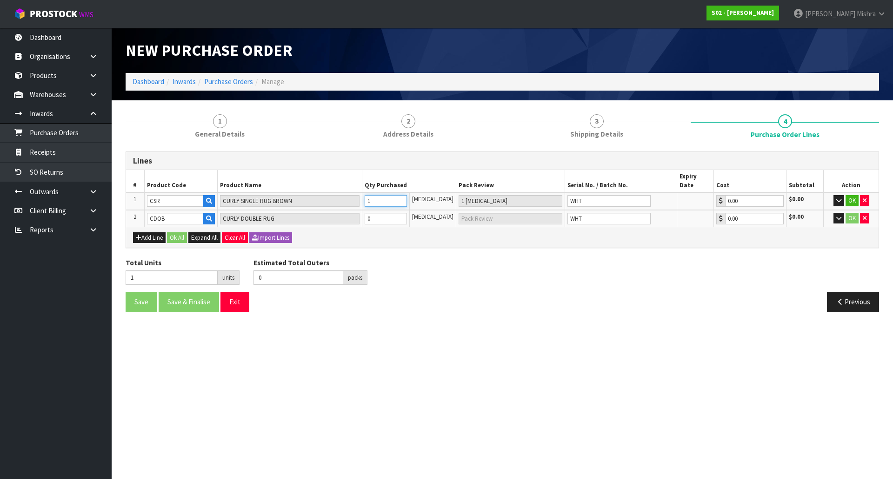
type input "1"
click at [363, 213] on tr "2 CDOB CURLY DOUBLE RUG 0 [MEDICAL_DATA] WHT 0.00 $0.00 OK" at bounding box center [502, 218] width 752 height 17
type input "1"
type input "1 [MEDICAL_DATA]"
type input "2"
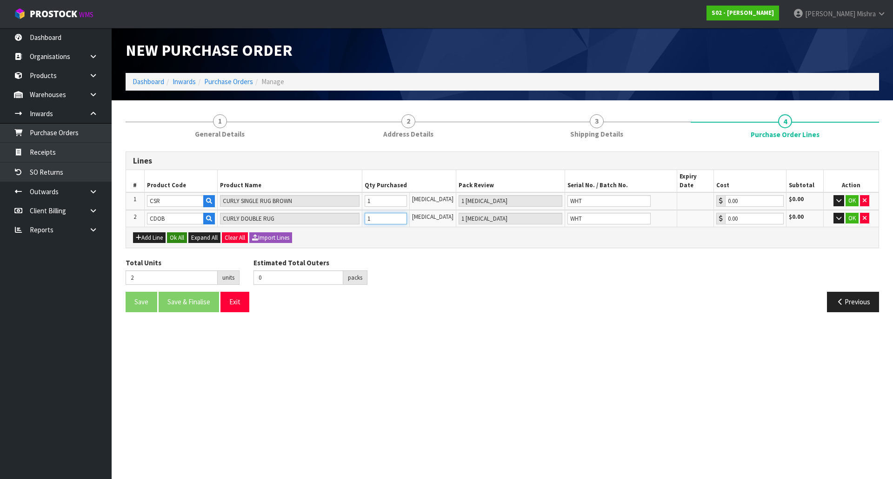
type input "1"
click at [185, 232] on button "Ok All" at bounding box center [177, 237] width 20 height 11
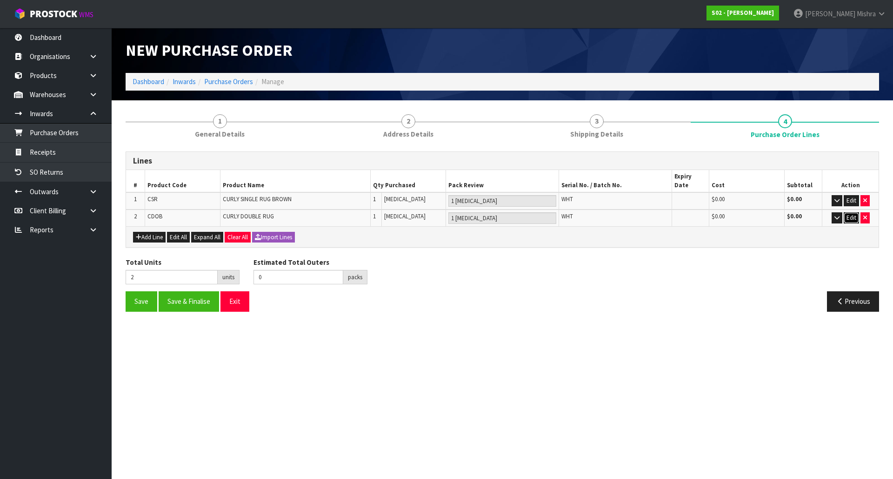
click at [851, 212] on button "Edit" at bounding box center [850, 217] width 15 height 11
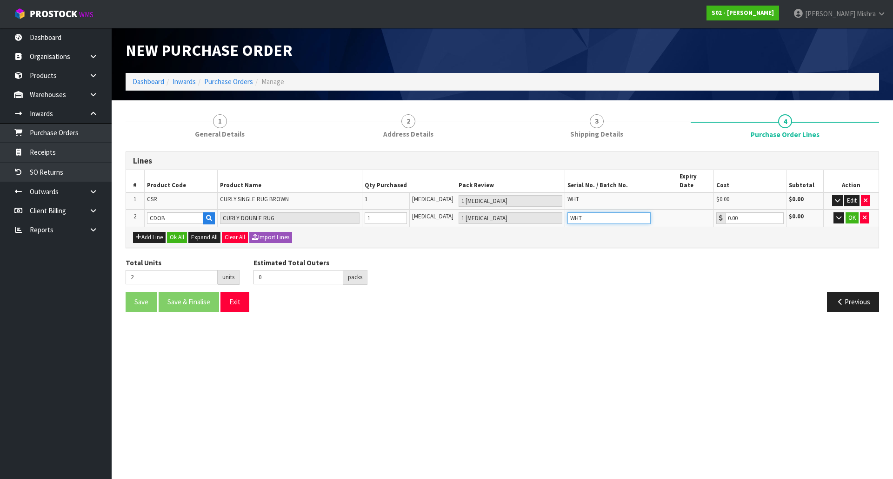
drag, startPoint x: 564, startPoint y: 205, endPoint x: 554, endPoint y: 205, distance: 9.8
click at [554, 210] on tr "2 CDOB CURLY DOUBLE RUG 1 [MEDICAL_DATA] 1 [MEDICAL_DATA] WHT 0.00 $0.00 OK" at bounding box center [502, 218] width 752 height 17
paste input "CDOB-"
type input "CDOB-WHT"
click at [850, 212] on button "OK" at bounding box center [851, 217] width 13 height 11
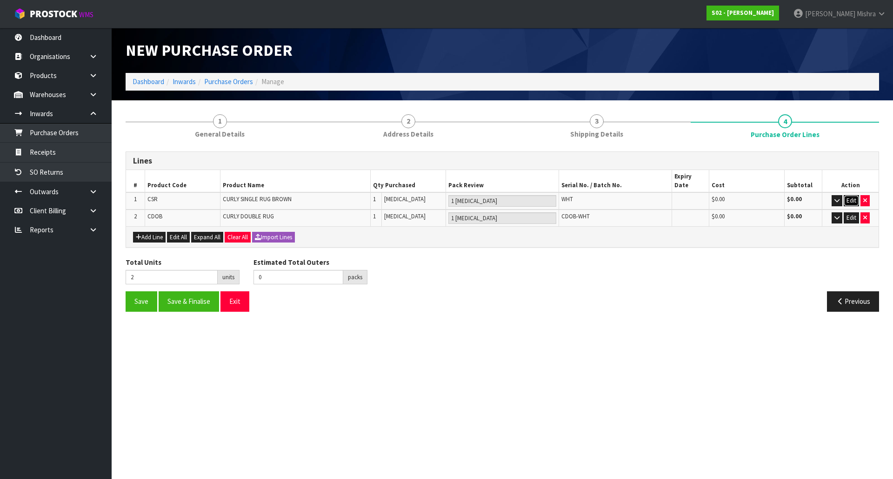
click at [846, 195] on button "Edit" at bounding box center [850, 200] width 15 height 11
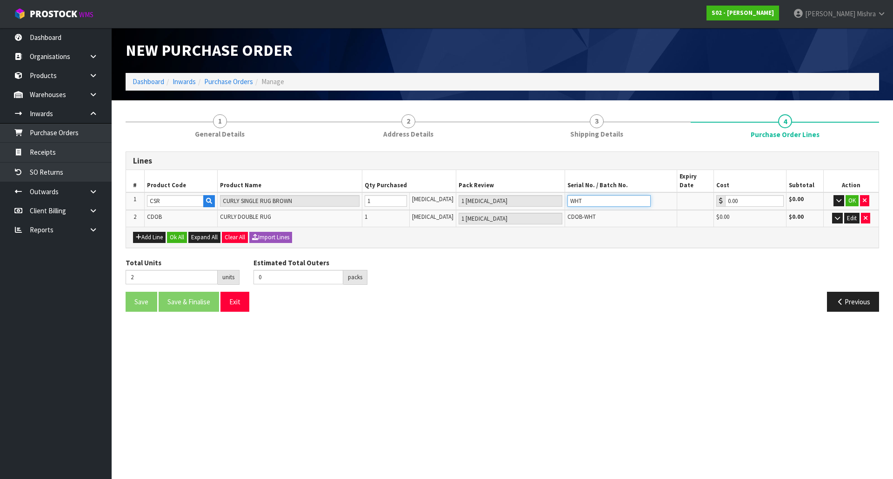
click at [567, 195] on input "WHT" at bounding box center [608, 201] width 83 height 12
type input "CSR-WHT"
click at [850, 195] on button "OK" at bounding box center [851, 200] width 13 height 11
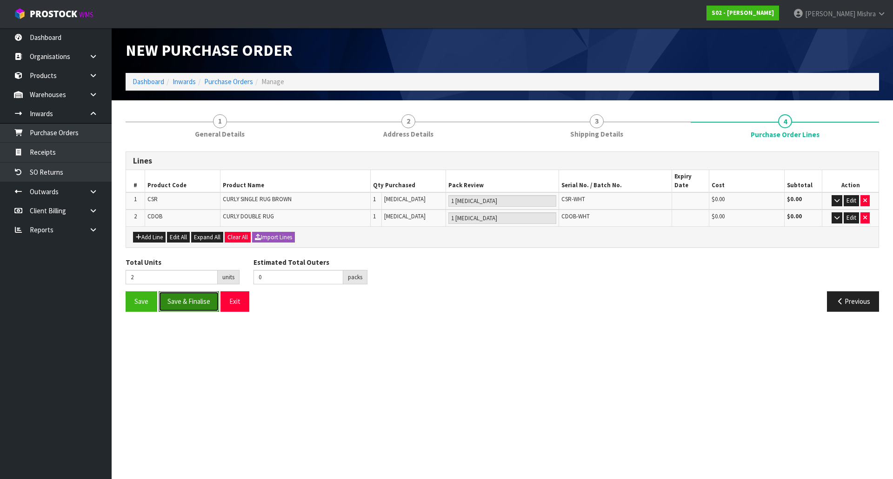
click at [186, 299] on button "Save & Finalise" at bounding box center [189, 301] width 60 height 20
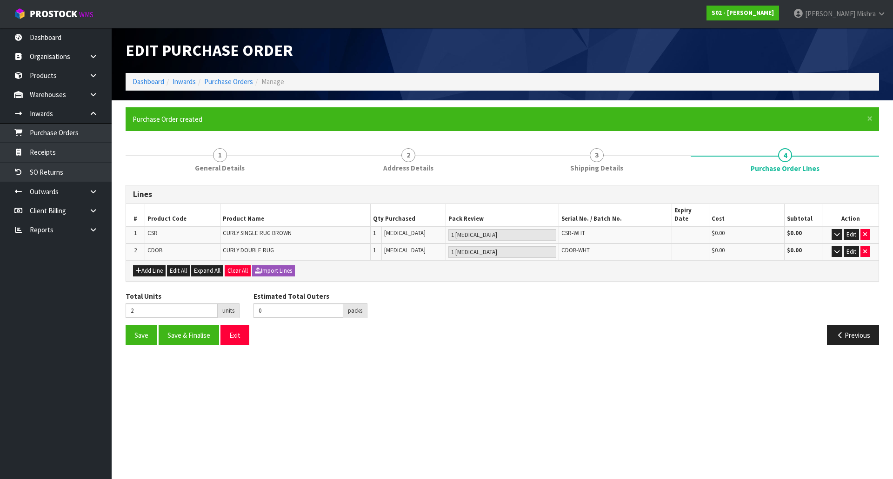
type input "0"
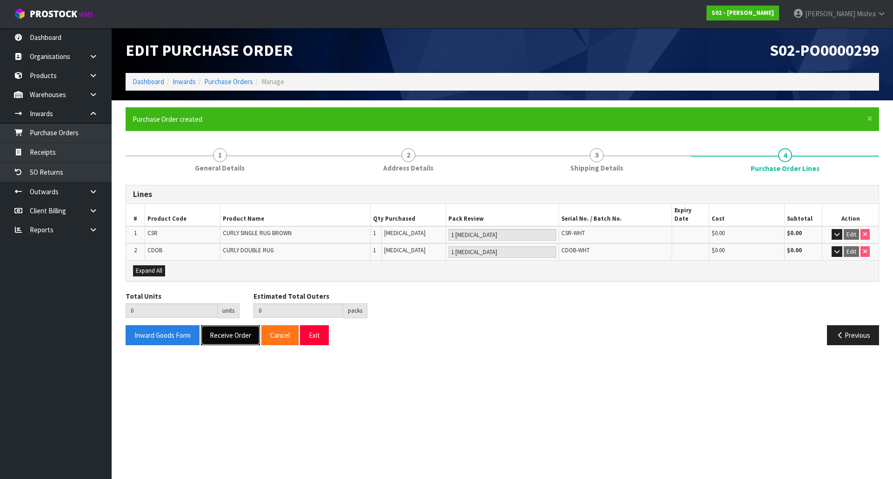
click at [223, 332] on button "Receive Order" at bounding box center [230, 335] width 59 height 20
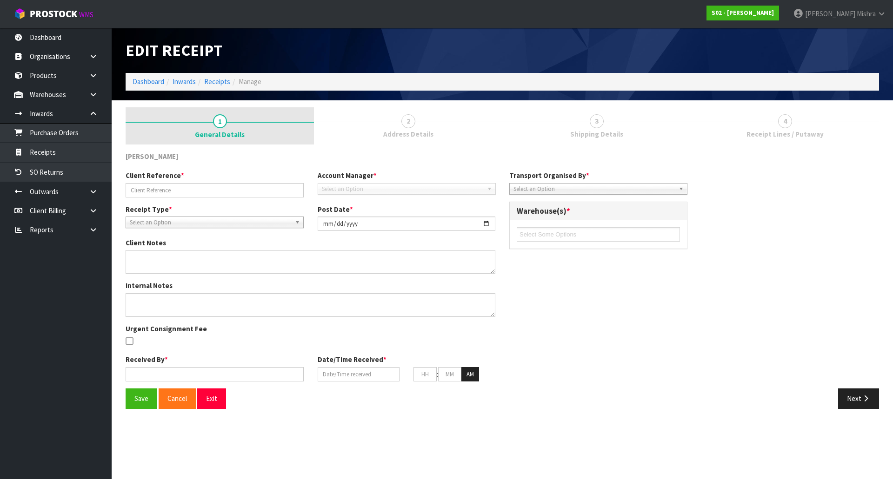
type input "00894210392600037495-S02-ORD0004988"
type input "[DATE]"
type textarea "HI, YES THE CUSTOMER RETURNED..SAID THE COLOR NOT MATCH HER ROOM."
type input "[PERSON_NAME]"
type input "[DATE]"
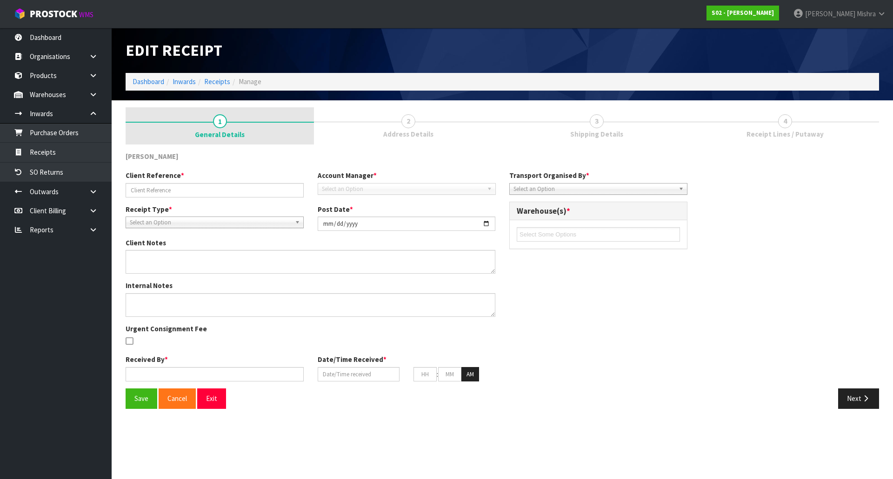
type input "07"
type input "51"
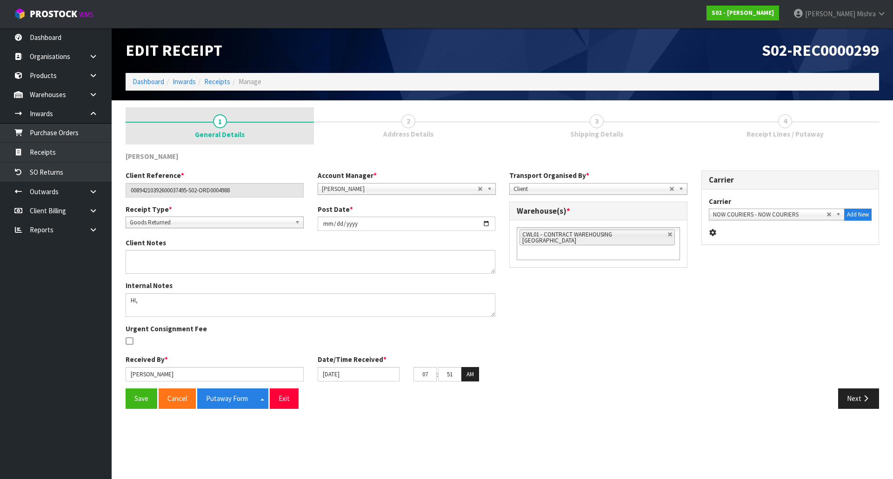
click at [214, 123] on span "1" at bounding box center [220, 121] width 14 height 14
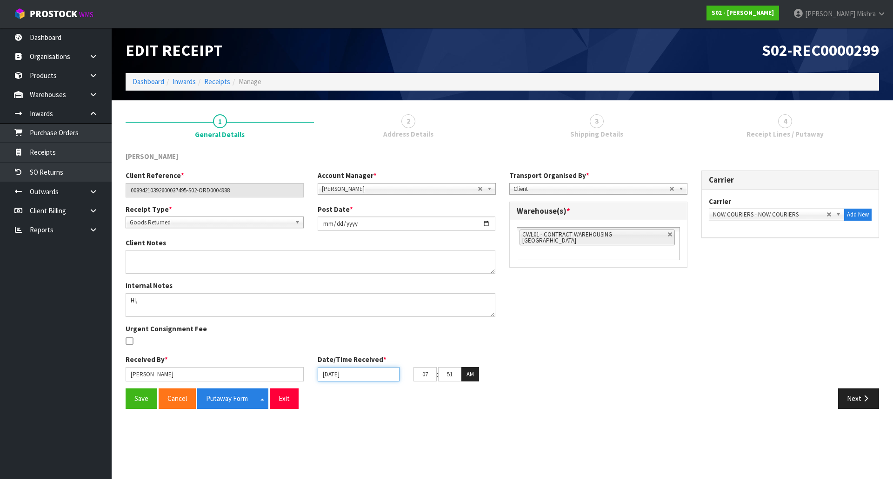
click at [357, 376] on input "[DATE]" at bounding box center [359, 374] width 82 height 14
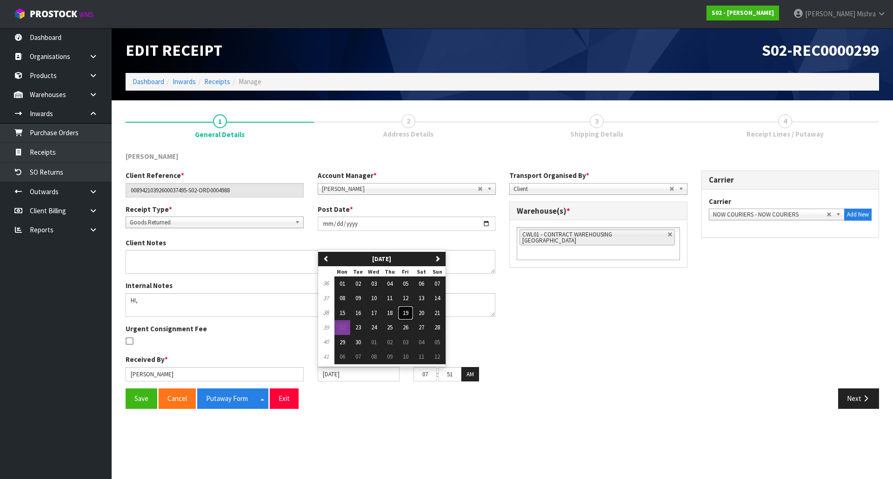
click at [412, 312] on button "19" at bounding box center [405, 313] width 16 height 15
type input "[DATE]"
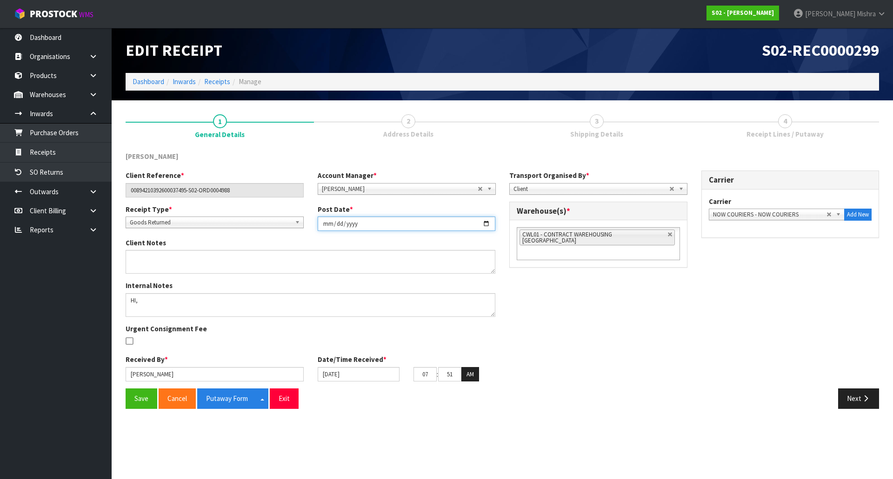
click at [399, 224] on input "[DATE]" at bounding box center [407, 224] width 178 height 14
click at [487, 226] on input "[DATE]" at bounding box center [407, 224] width 178 height 14
type input "[DATE]"
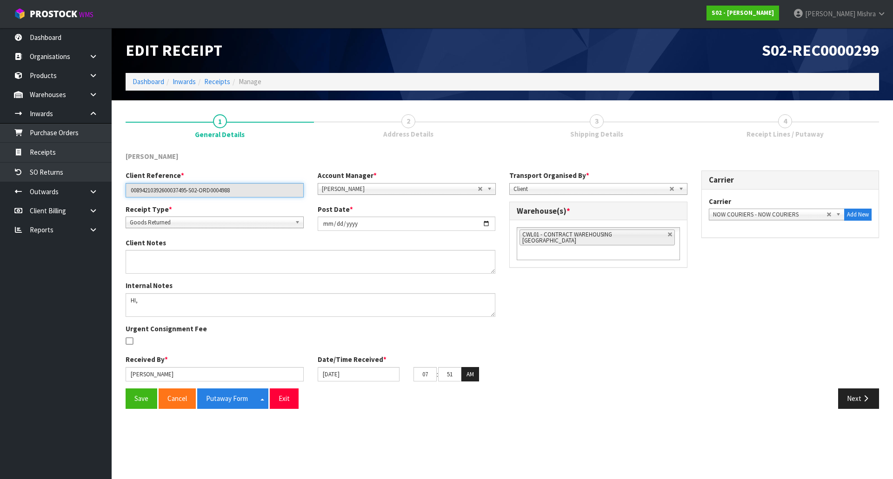
click at [218, 191] on input "00894210392600037495-S02-ORD0004988" at bounding box center [215, 190] width 178 height 14
click at [667, 234] on link at bounding box center [670, 235] width 6 height 6
type input "Select Some Options"
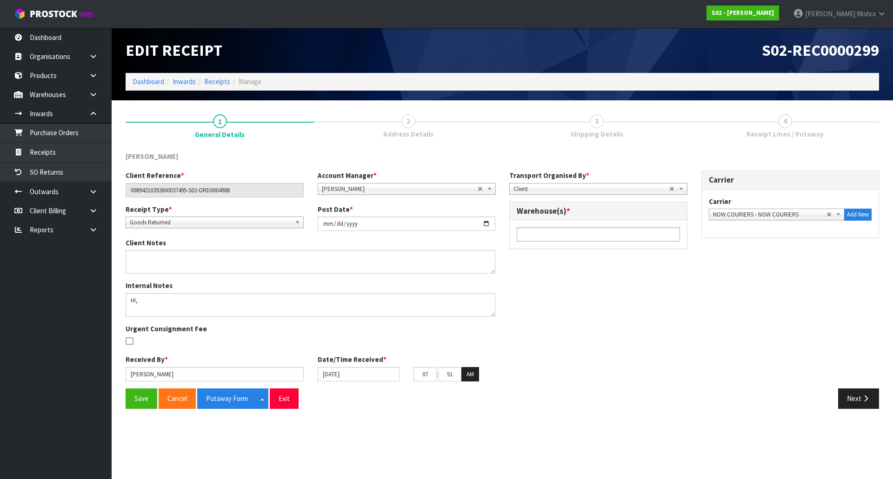
click at [655, 233] on ul at bounding box center [597, 234] width 163 height 14
type input "l"
click at [648, 244] on li "CWL02 - CONTRACT WAREHOUSING L [PERSON_NAME]" at bounding box center [598, 248] width 162 height 12
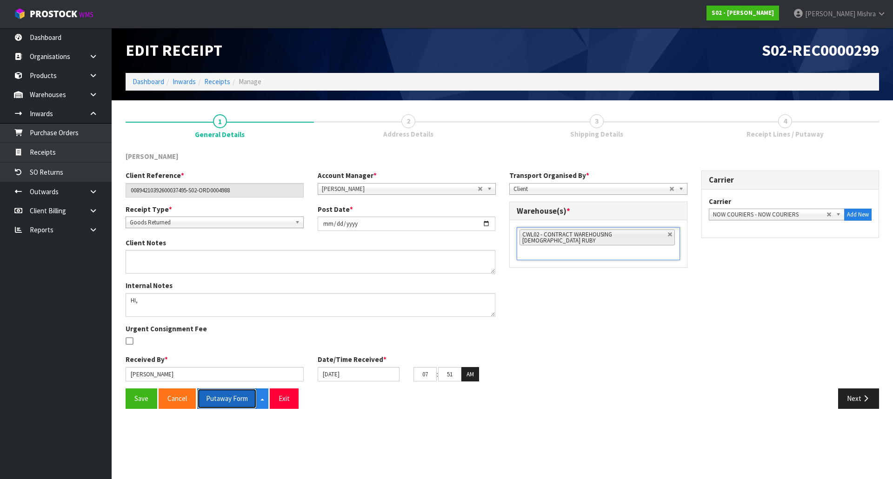
click at [226, 399] on button "Putaway Form" at bounding box center [227, 399] width 60 height 20
click at [859, 409] on button "Next" at bounding box center [858, 399] width 41 height 20
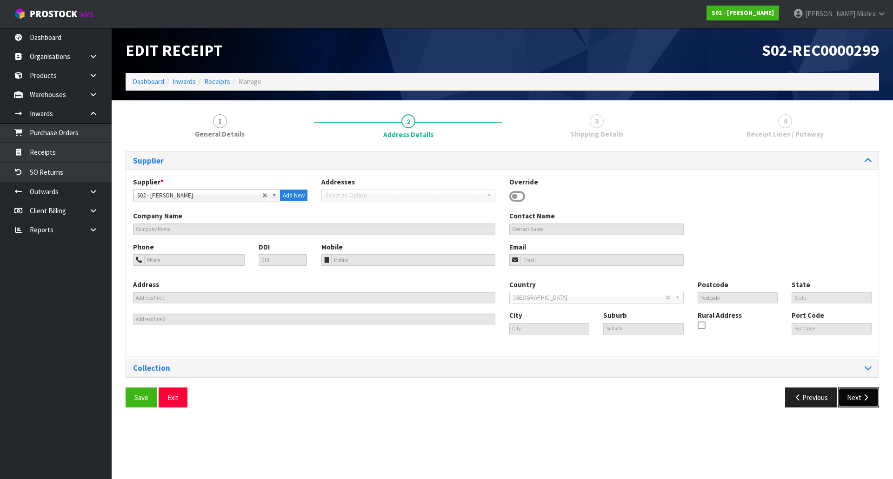
click at [856, 402] on button "Next" at bounding box center [858, 398] width 41 height 20
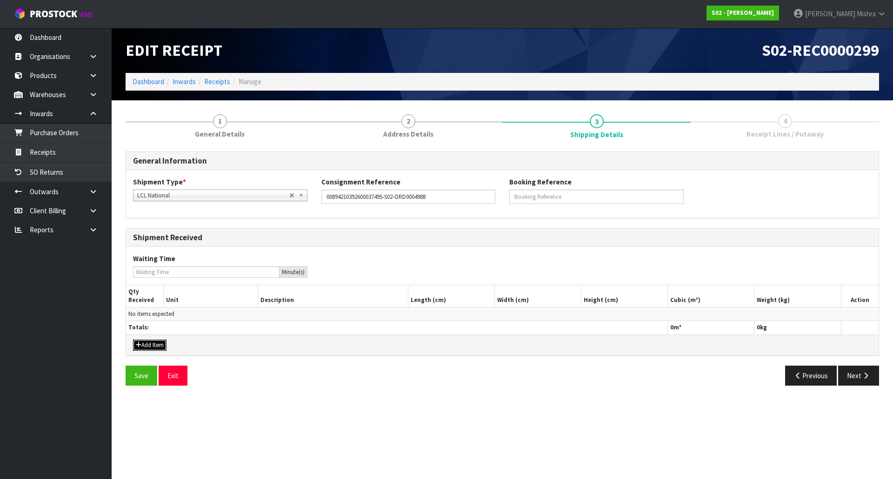
click at [161, 346] on button "Add Item" at bounding box center [149, 345] width 33 height 11
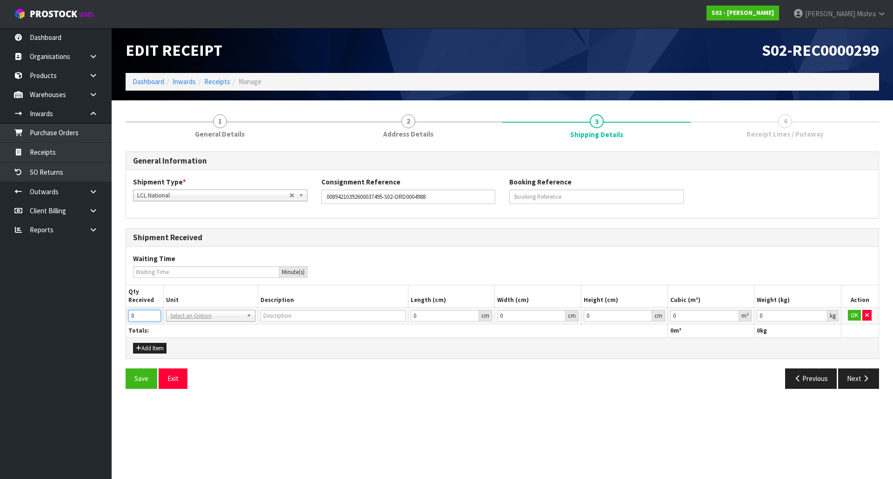
drag, startPoint x: 136, startPoint y: 318, endPoint x: 101, endPoint y: 317, distance: 34.9
click at [101, 317] on body "Toggle navigation ProStock WMS S02 - [PERSON_NAME] [PERSON_NAME] Logout Dashboa…" at bounding box center [446, 239] width 893 height 479
type input "1"
click at [196, 330] on input "text" at bounding box center [210, 329] width 84 height 12
type input "c"
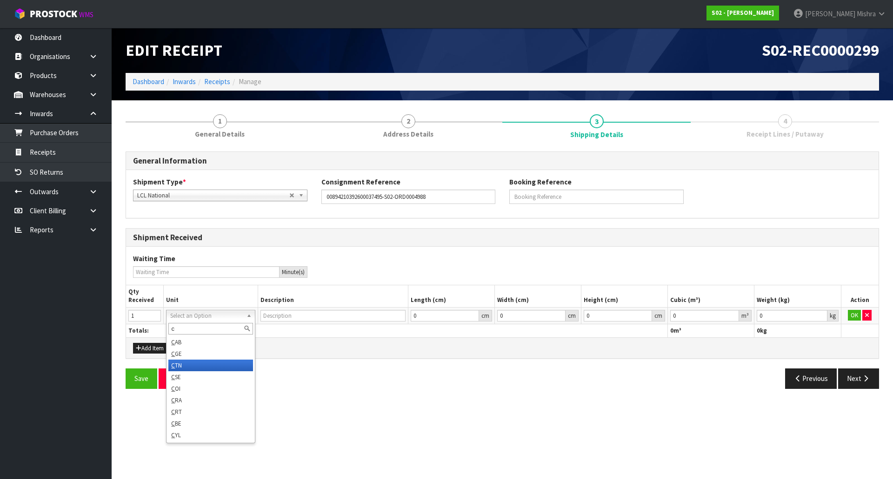
type input "CARTON"
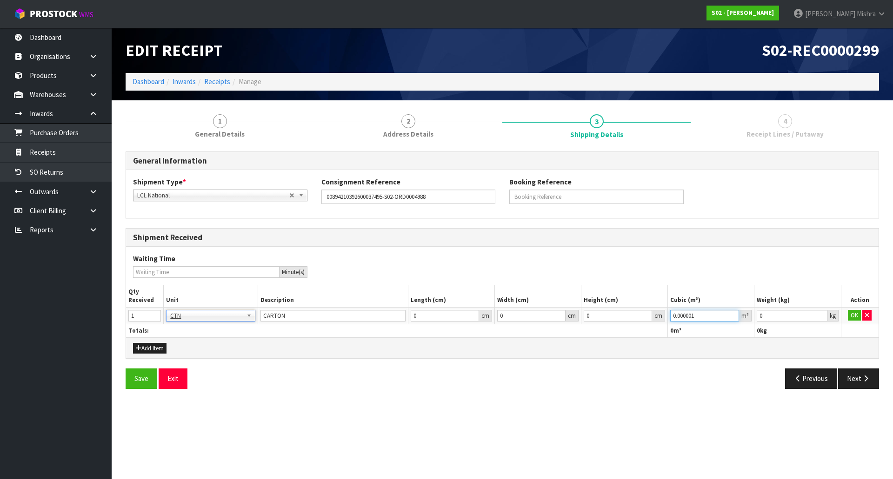
type input "0.000001"
click at [736, 316] on input "0.000001" at bounding box center [704, 316] width 69 height 12
type input "0.001"
click at [818, 315] on input "0.001" at bounding box center [791, 316] width 70 height 12
click at [854, 314] on button "OK" at bounding box center [853, 315] width 13 height 11
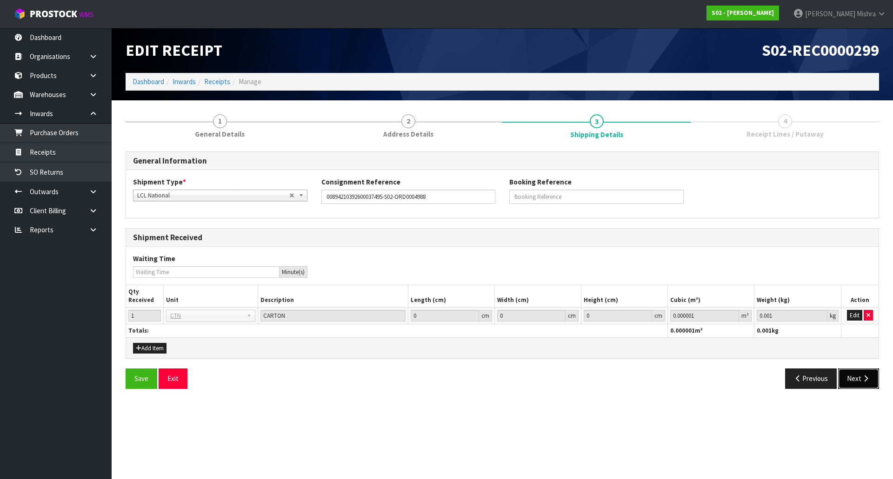
click at [864, 380] on icon "button" at bounding box center [865, 378] width 9 height 7
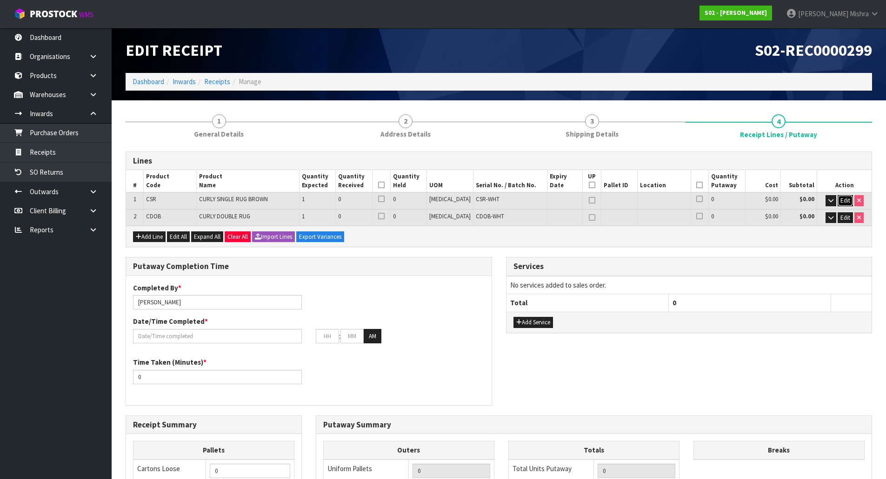
click at [845, 204] on span "Edit" at bounding box center [845, 201] width 10 height 8
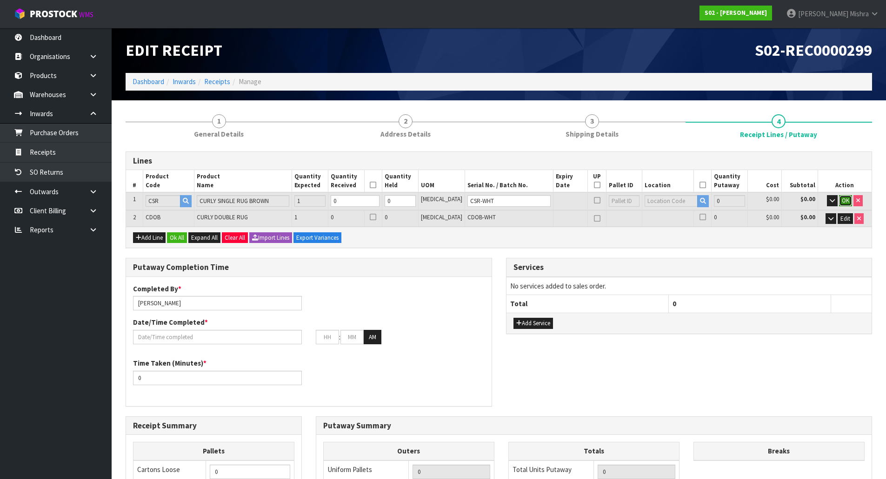
click at [845, 201] on span "OK" at bounding box center [844, 201] width 7 height 8
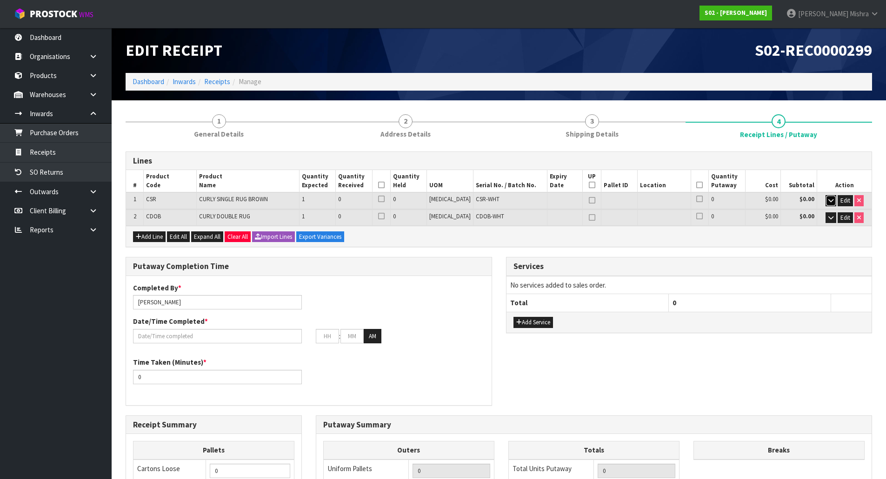
click at [826, 201] on button "button" at bounding box center [830, 200] width 11 height 11
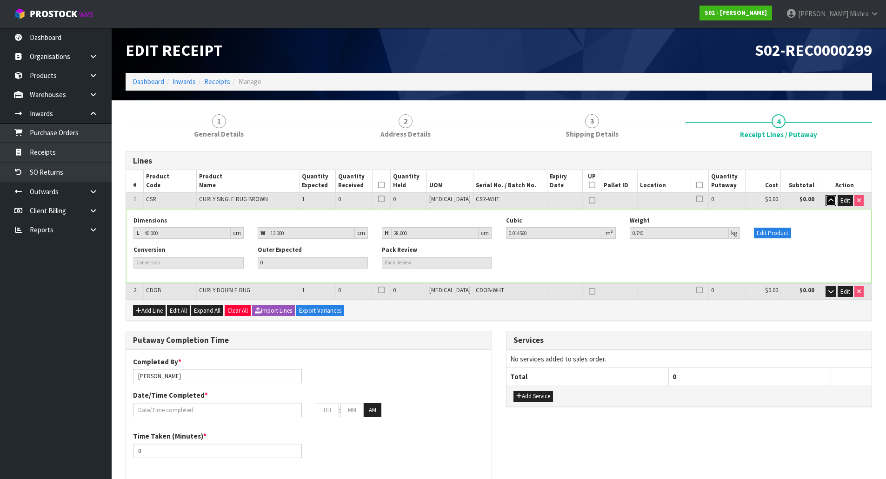
click at [828, 201] on icon "button" at bounding box center [830, 201] width 5 height 6
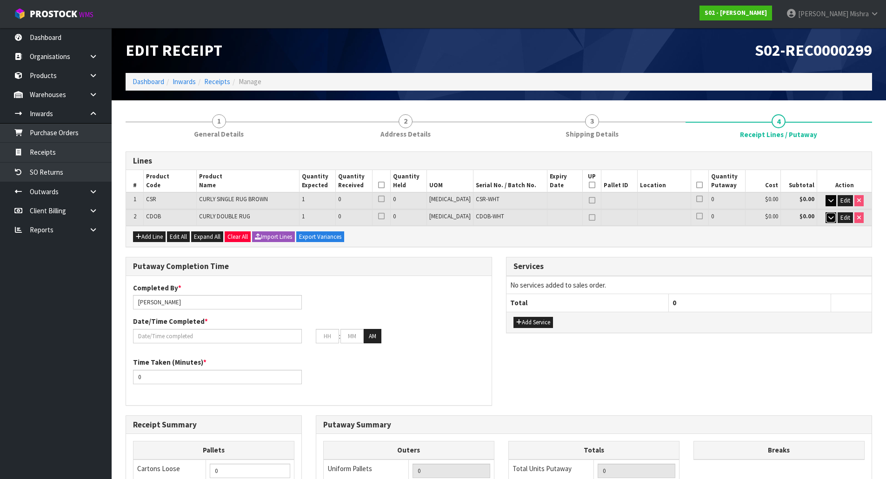
click at [828, 218] on icon "button" at bounding box center [830, 218] width 5 height 6
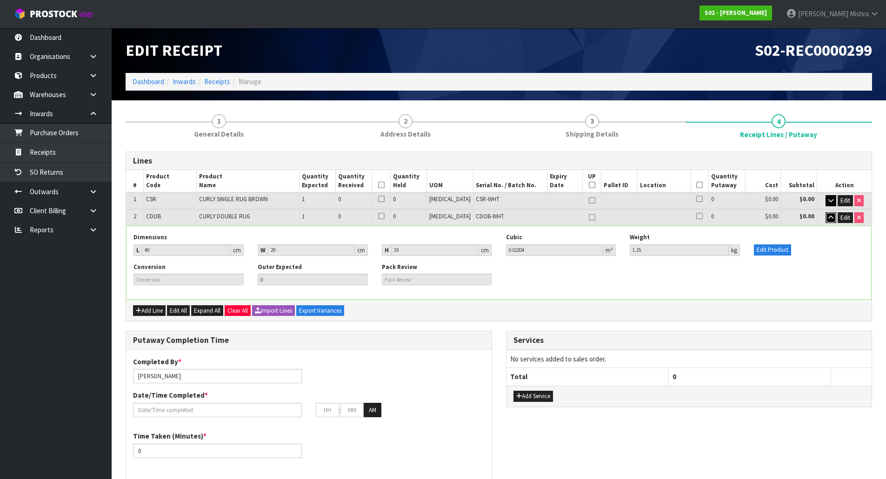
click at [828, 218] on icon "button" at bounding box center [830, 218] width 5 height 6
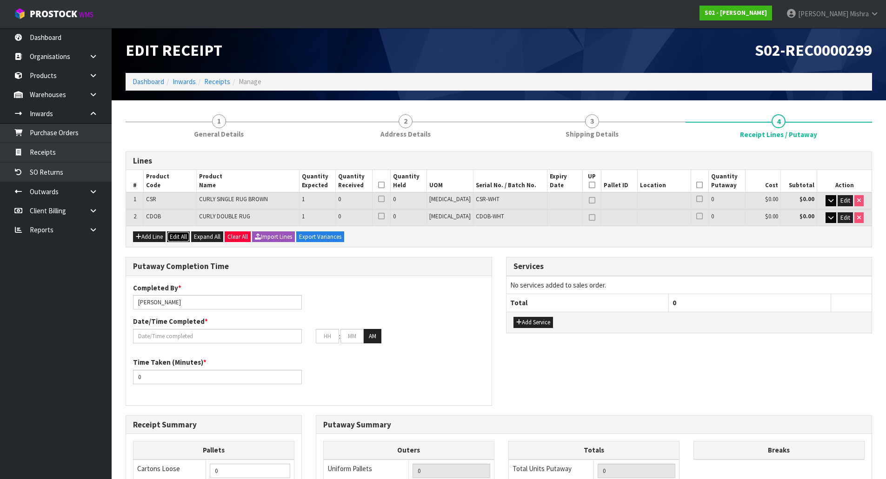
click at [175, 237] on button "Edit All" at bounding box center [178, 237] width 23 height 11
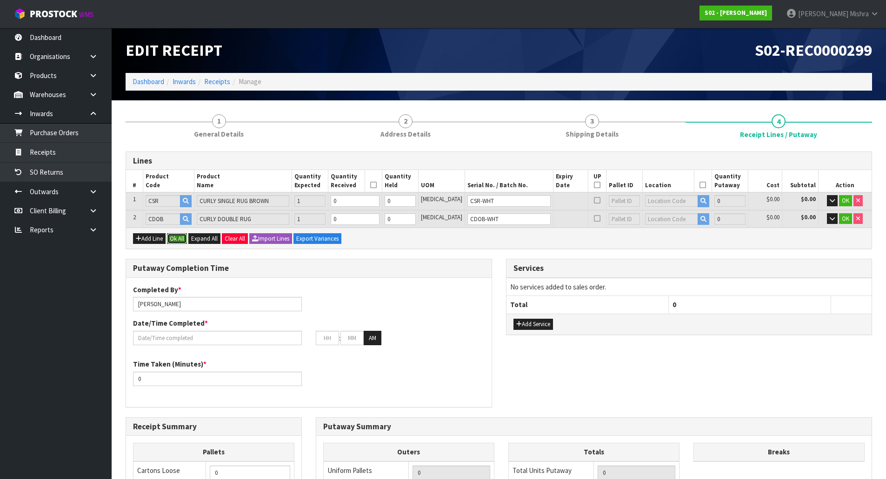
click at [184, 238] on button "Ok All" at bounding box center [177, 238] width 20 height 11
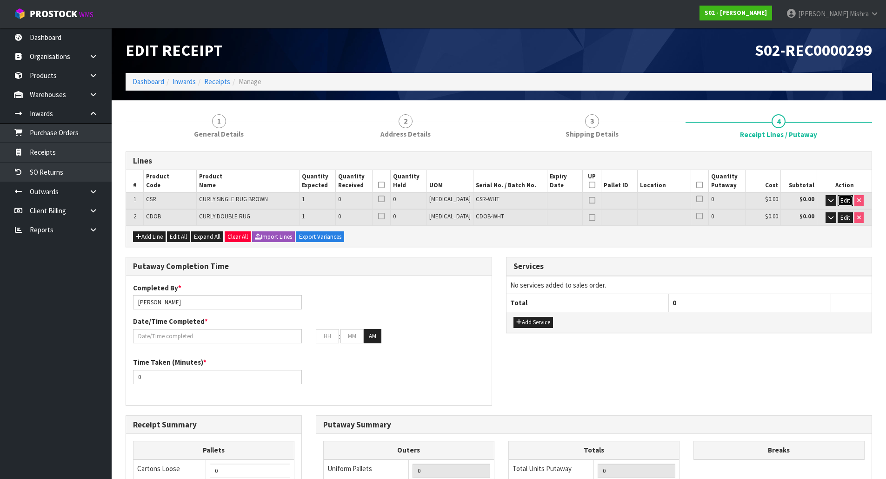
click at [847, 205] on span "Edit" at bounding box center [845, 201] width 10 height 8
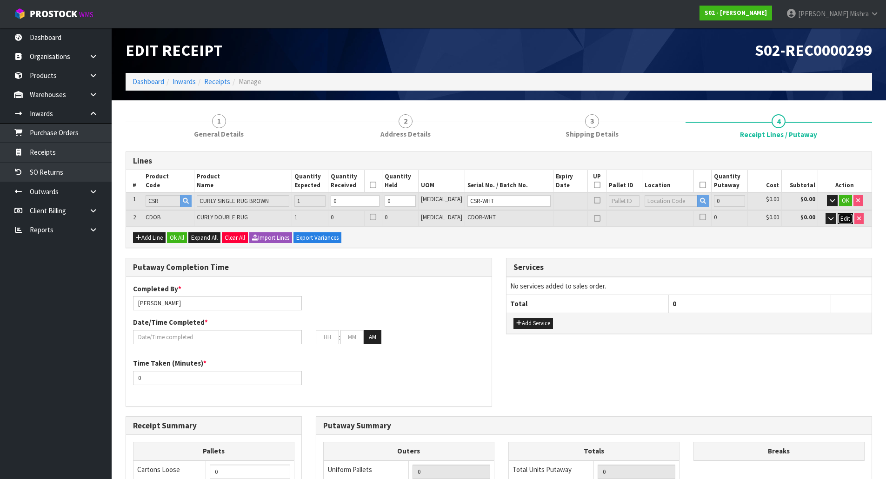
click at [841, 222] on span "Edit" at bounding box center [845, 219] width 10 height 8
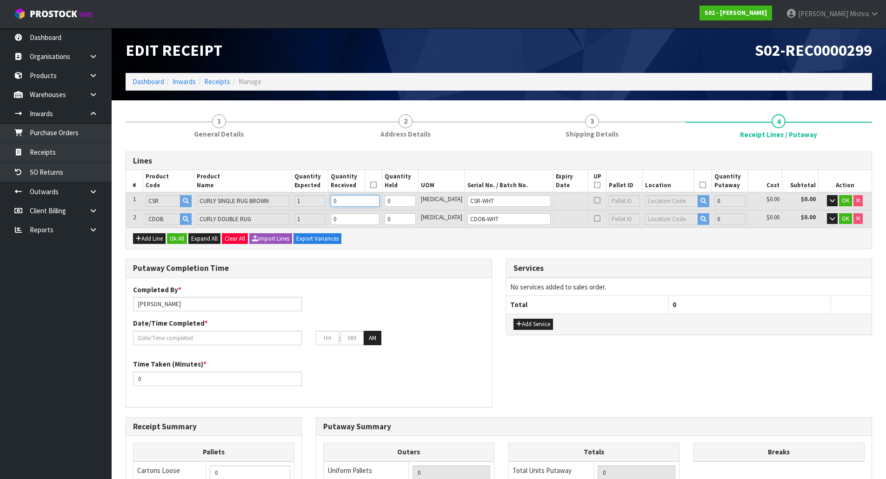
click at [331, 204] on tr "1 CSR CURLY SINGLE RUG BROWN 1 0 0 [MEDICAL_DATA] CSR-WHT 0 $0.00 $0.00 OK" at bounding box center [498, 200] width 745 height 17
type input "0.01456"
type input "0.74"
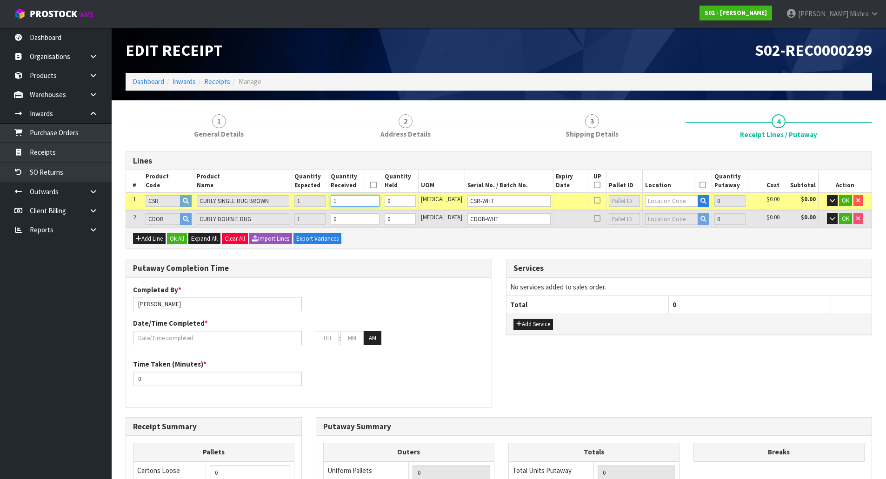
type input "1"
click at [341, 215] on tr "2 CDOB CURLY DOUBLE RUG 1 0 0 [MEDICAL_DATA] CDOB-WHT 0 $0.00 $0.00 OK" at bounding box center [498, 219] width 745 height 17
type input "0.0366"
type input "1.99"
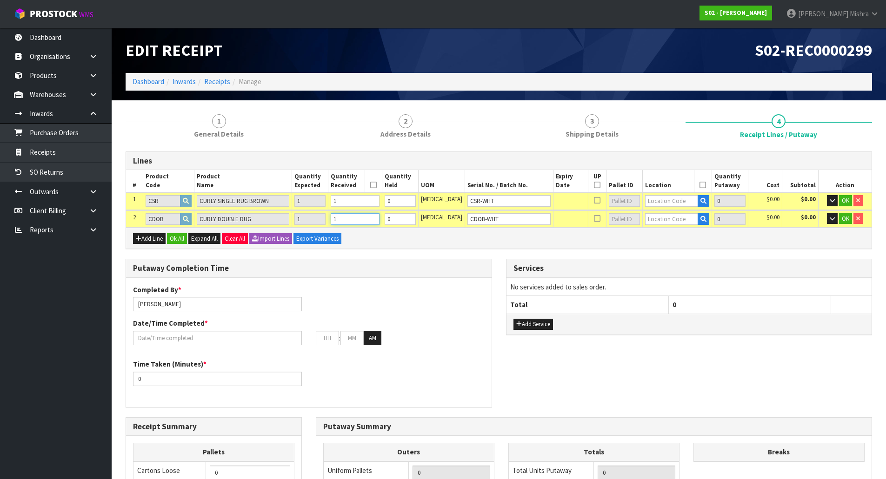
type input "1"
click at [680, 203] on input "text" at bounding box center [671, 201] width 53 height 12
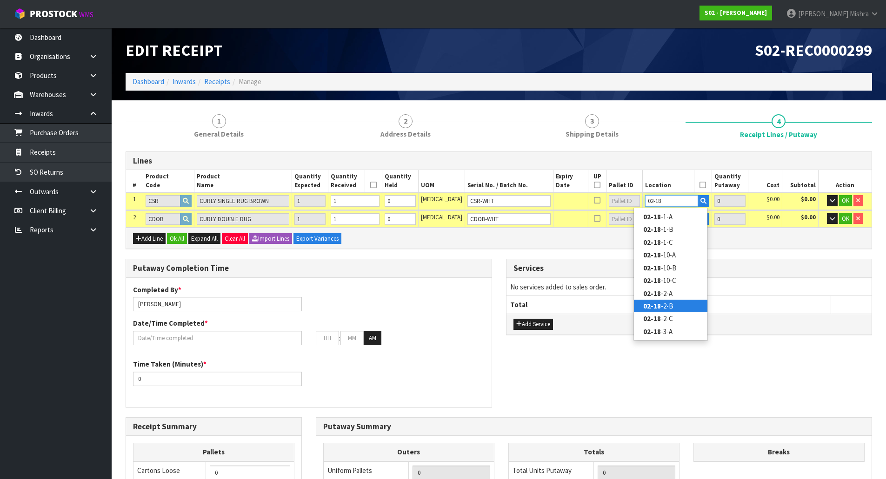
type input "02-18"
click at [655, 304] on strong "02-18" at bounding box center [652, 306] width 18 height 9
type input "1"
type input "02-18-2-B"
type input "1"
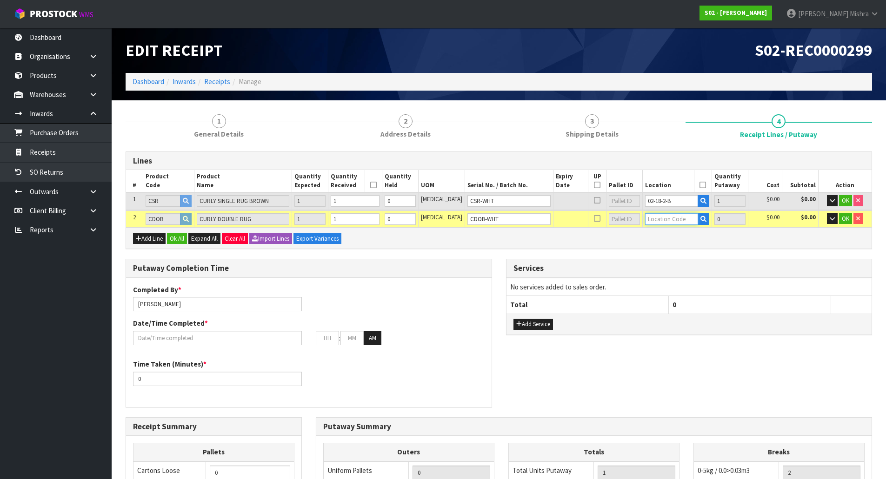
click at [656, 214] on input "text" at bounding box center [671, 219] width 53 height 12
type input "02-18-2"
click at [653, 248] on strong "02-18-2" at bounding box center [655, 247] width 24 height 9
type input "2"
type input "02-18-2-B"
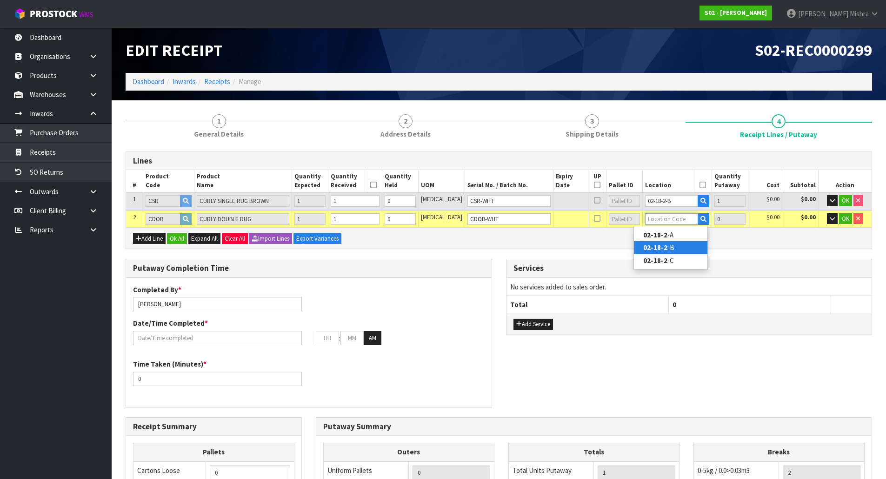
type input "1"
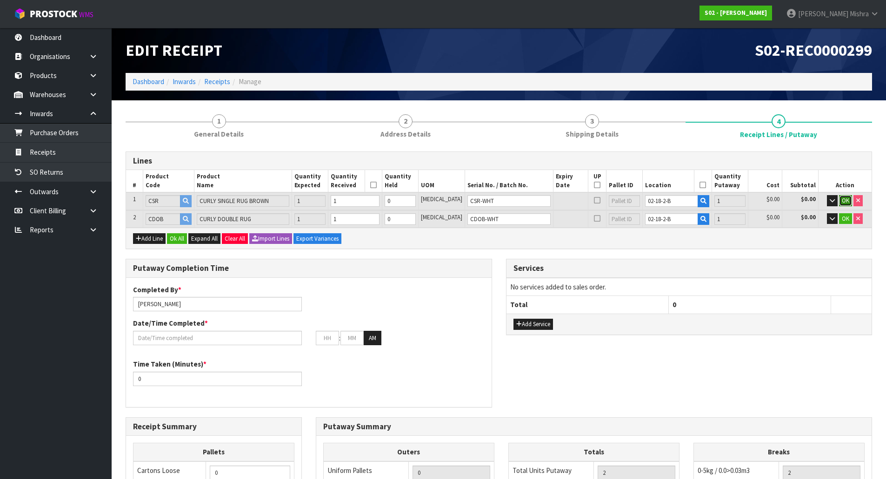
click at [846, 199] on span "OK" at bounding box center [844, 201] width 7 height 8
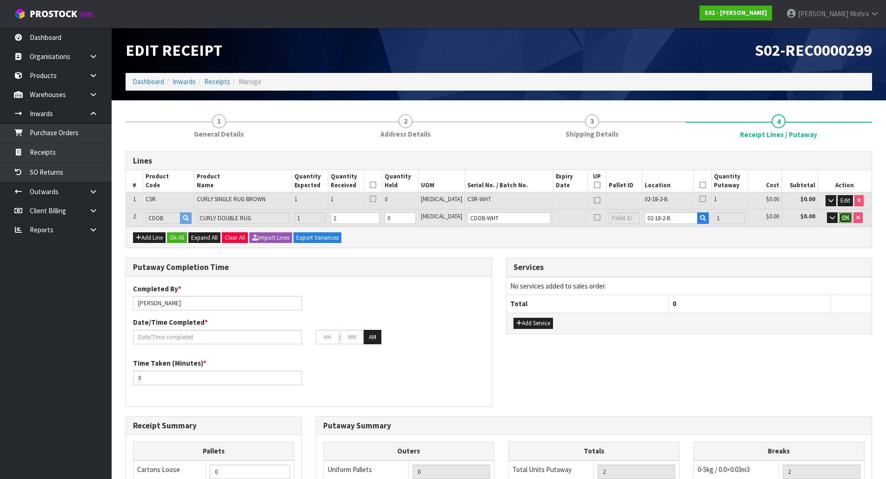
click at [842, 215] on span "OK" at bounding box center [844, 218] width 7 height 8
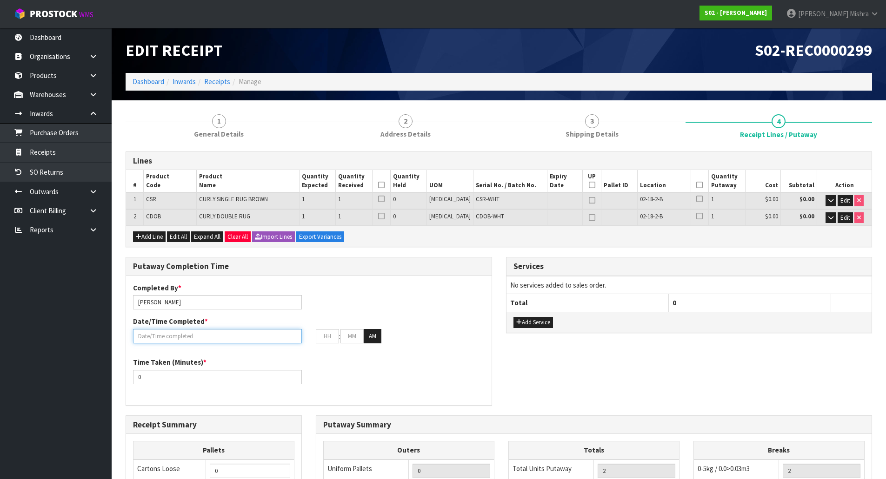
click at [187, 337] on input "text" at bounding box center [217, 336] width 169 height 14
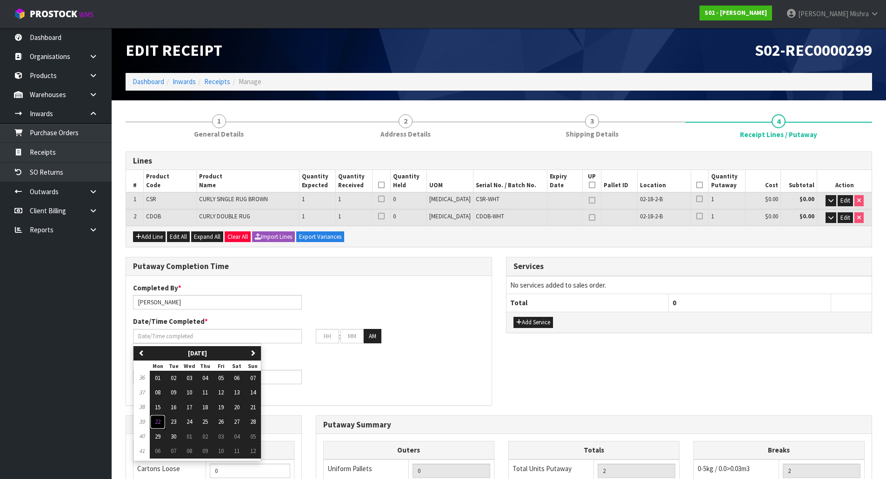
click at [156, 419] on span "22" at bounding box center [158, 422] width 6 height 8
type input "[DATE]"
type input "12"
type input "00"
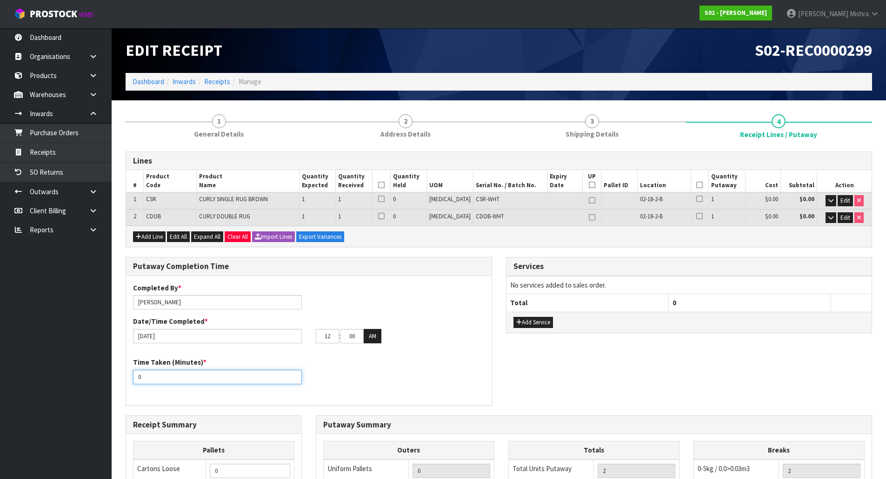
click at [179, 372] on input "0" at bounding box center [217, 377] width 169 height 14
drag, startPoint x: 179, startPoint y: 372, endPoint x: 136, endPoint y: 383, distance: 44.5
click at [136, 383] on input "0" at bounding box center [217, 377] width 169 height 14
type input "15"
click at [329, 333] on input "12" at bounding box center [327, 336] width 23 height 14
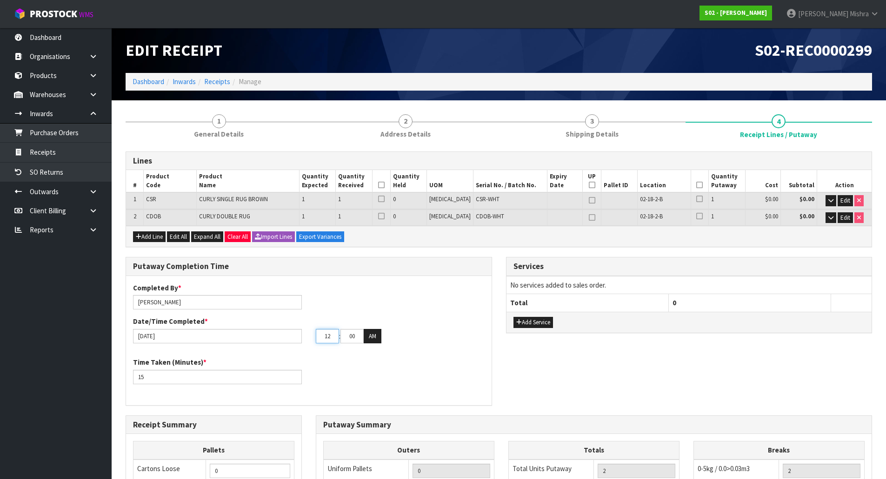
click at [329, 333] on input "12" at bounding box center [327, 336] width 23 height 14
type input "07"
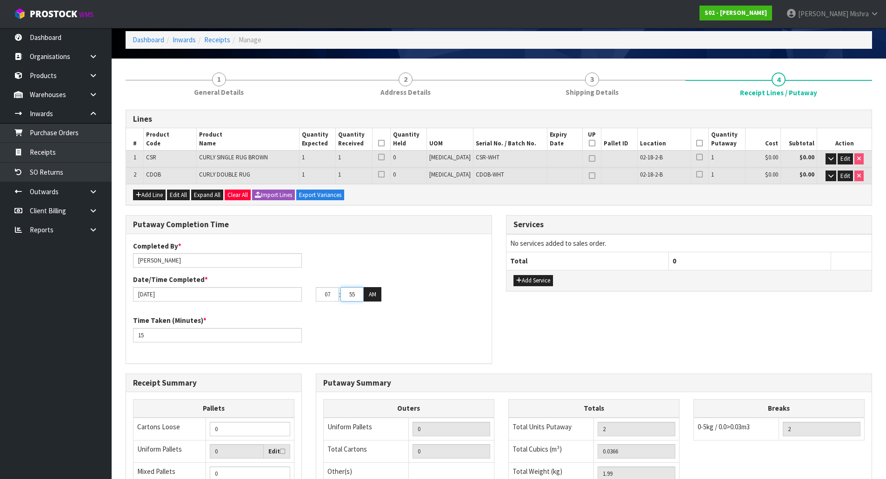
scroll to position [139, 0]
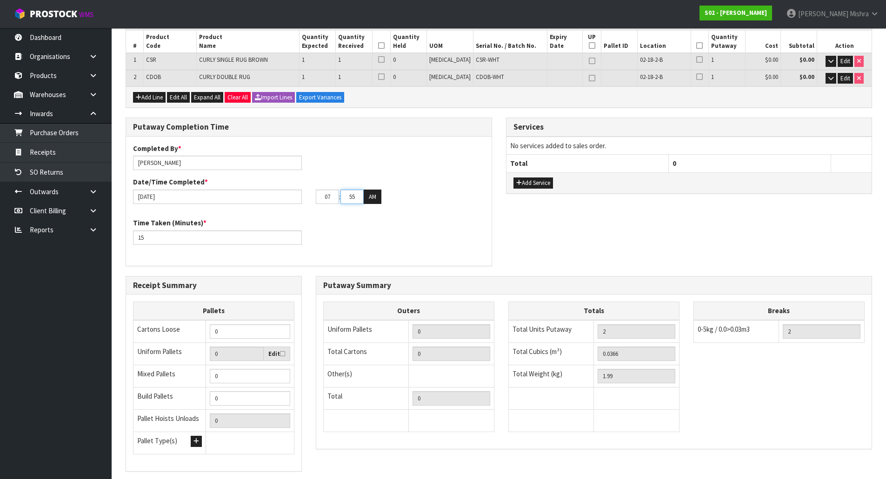
type input "55"
drag, startPoint x: 239, startPoint y: 331, endPoint x: 198, endPoint y: 331, distance: 40.9
click at [198, 331] on tr "Cartons Loose 0" at bounding box center [213, 331] width 161 height 23
click at [574, 276] on div "Putaway Summary Outers Uniform Pallets 0 Total Cartons 0 Other(s) Bag x 0 Bar x…" at bounding box center [594, 362] width 556 height 173
drag, startPoint x: 640, startPoint y: 356, endPoint x: 537, endPoint y: 363, distance: 102.5
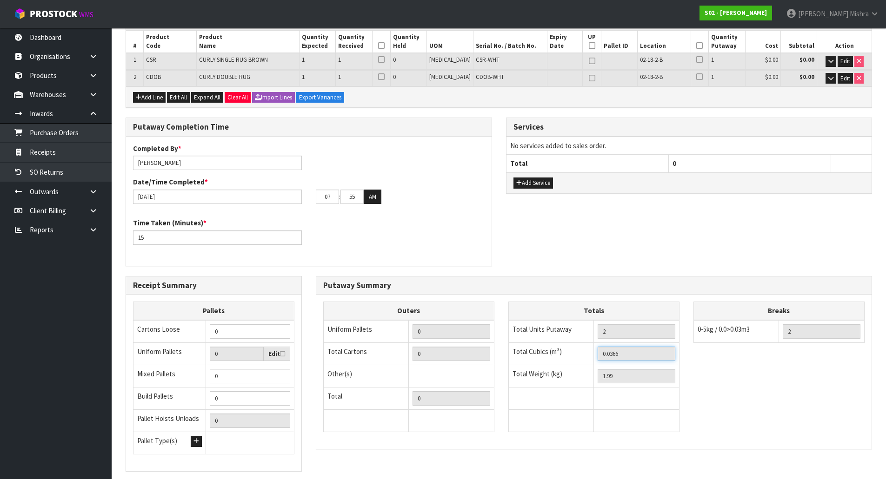
click at [537, 363] on tr "Total Cubics (m³) 0.0366" at bounding box center [593, 354] width 171 height 22
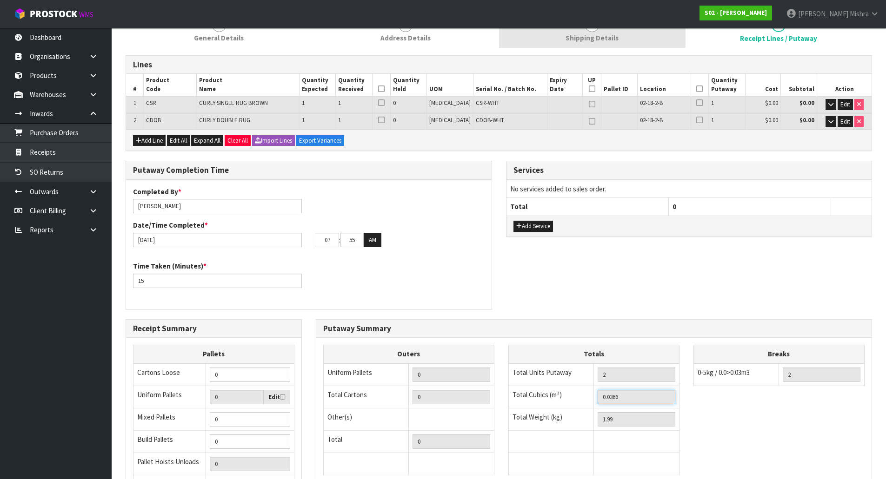
scroll to position [0, 0]
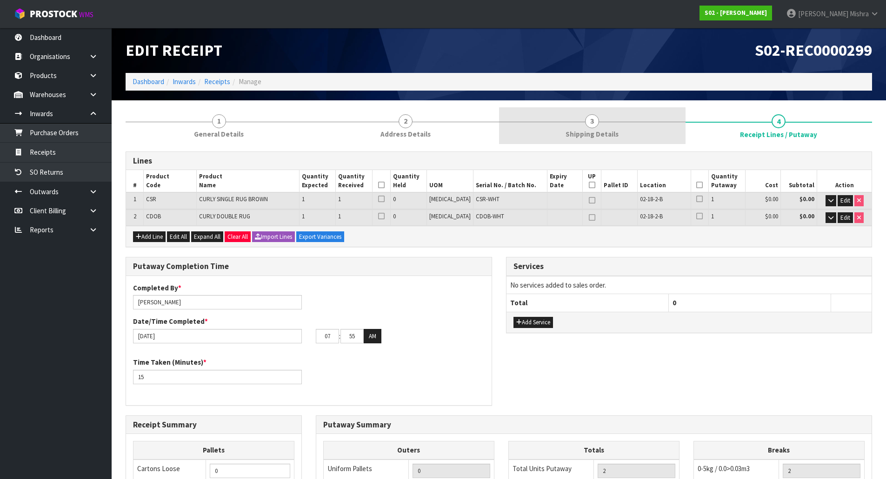
click at [621, 127] on link "3 Shipping Details" at bounding box center [592, 125] width 186 height 37
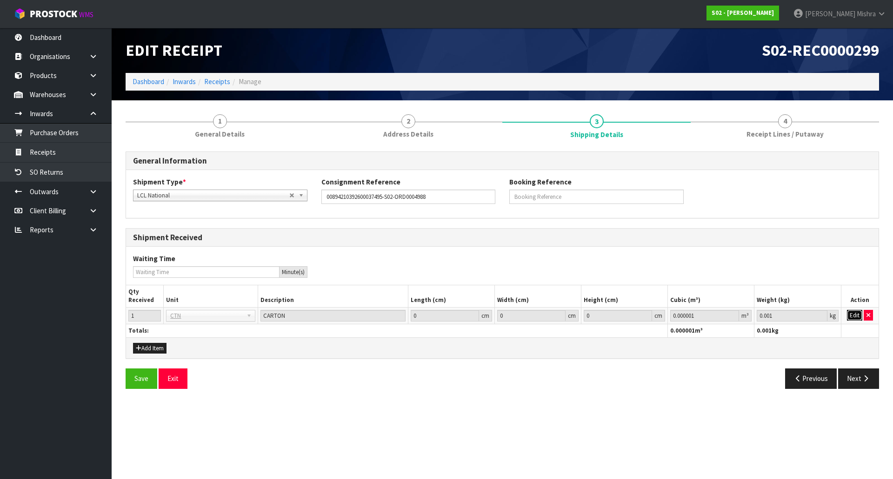
click at [851, 316] on button "Edit" at bounding box center [854, 315] width 15 height 11
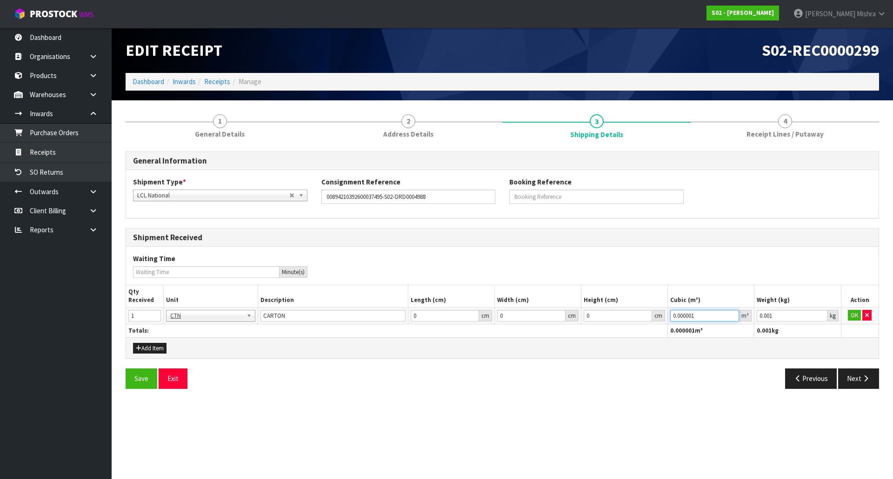
paste input "366"
drag, startPoint x: 690, startPoint y: 318, endPoint x: 657, endPoint y: 319, distance: 33.0
click at [657, 319] on tr "1 BAG BAR BSK BIN BTL BOX BDL CAB CGE CTN CSE COI CRA CRT CBE CYL DRM JAR MTR P…" at bounding box center [502, 315] width 752 height 17
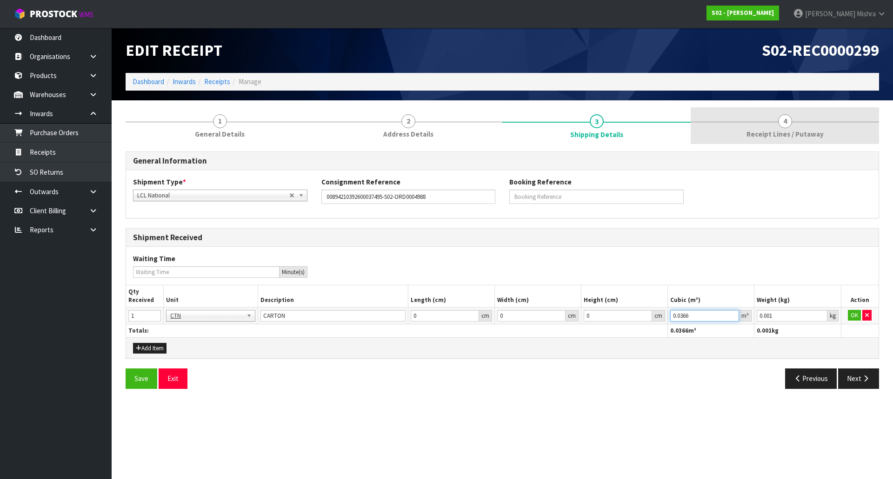
type input "0.0366"
click at [768, 115] on link "4 Receipt Lines / Putaway" at bounding box center [784, 125] width 188 height 37
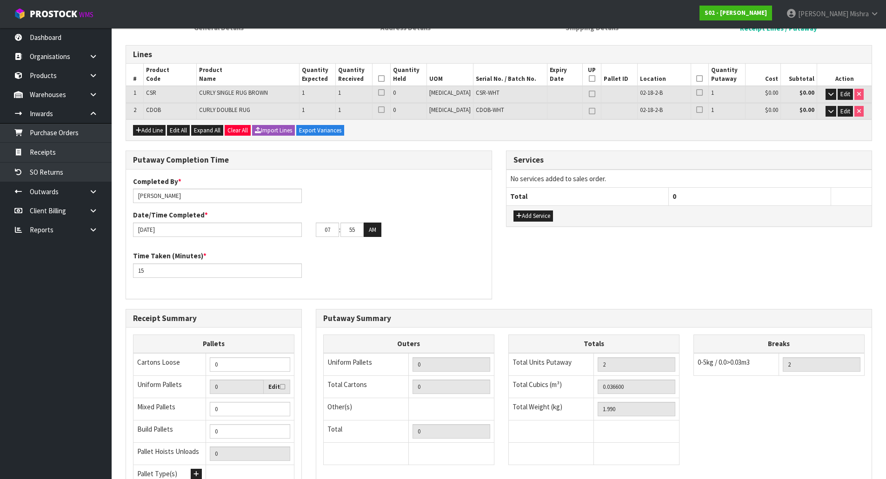
scroll to position [198, 0]
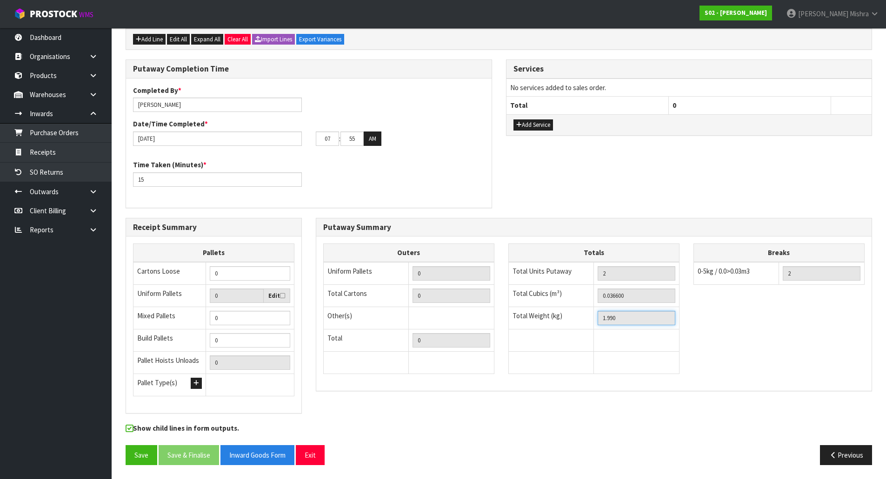
drag, startPoint x: 626, startPoint y: 318, endPoint x: 571, endPoint y: 320, distance: 55.4
click at [571, 320] on tr "Total Weight (kg) 1.990" at bounding box center [593, 318] width 171 height 22
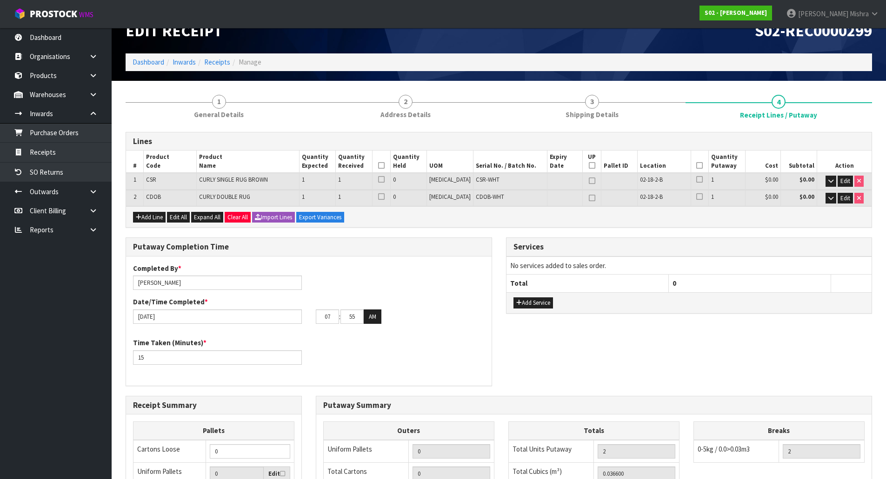
scroll to position [12, 0]
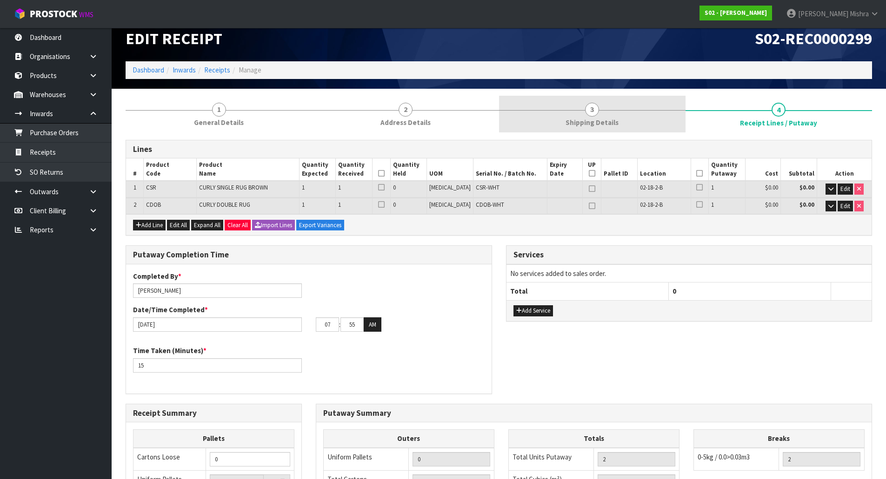
click at [611, 116] on link "3 Shipping Details" at bounding box center [592, 114] width 186 height 37
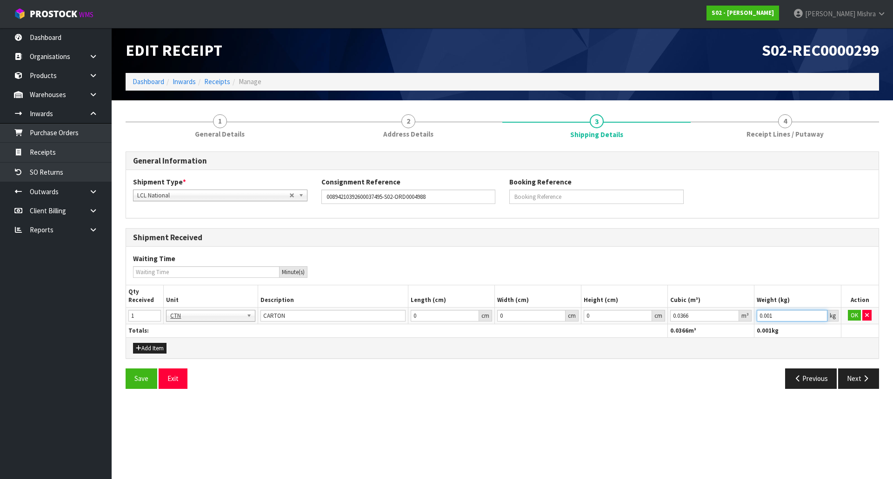
paste input "1.99"
drag, startPoint x: 800, startPoint y: 319, endPoint x: 679, endPoint y: 324, distance: 121.0
click at [679, 324] on table "Qty Received Unit Description Length (cm) Width (cm) Height (cm) Cubic (m³) Wei…" at bounding box center [502, 311] width 752 height 52
type input "1.99"
click at [850, 316] on button "OK" at bounding box center [853, 315] width 13 height 11
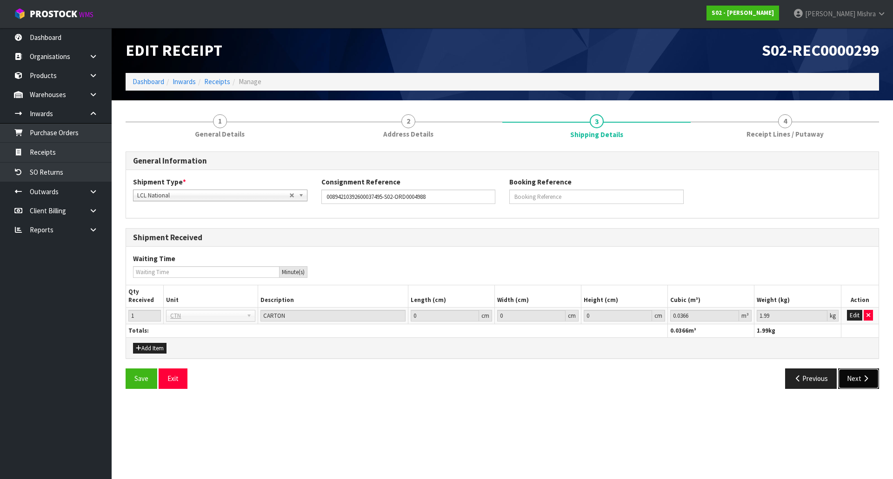
click at [853, 380] on button "Next" at bounding box center [858, 379] width 41 height 20
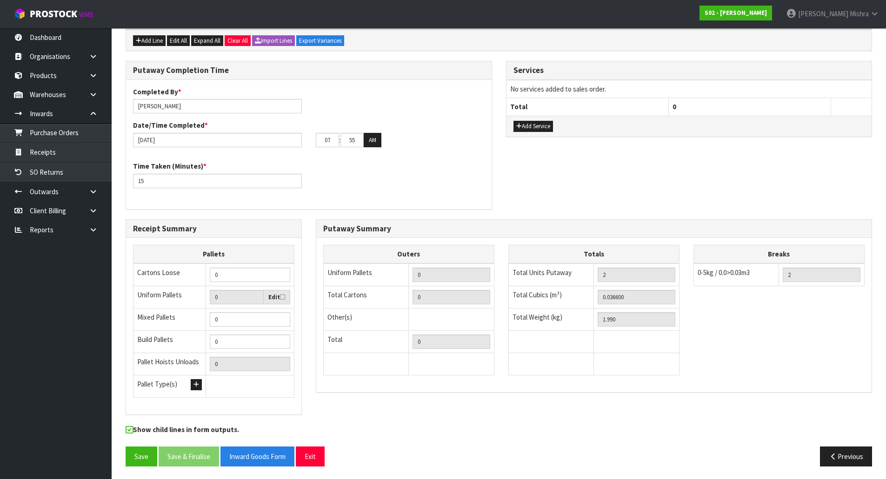
scroll to position [198, 0]
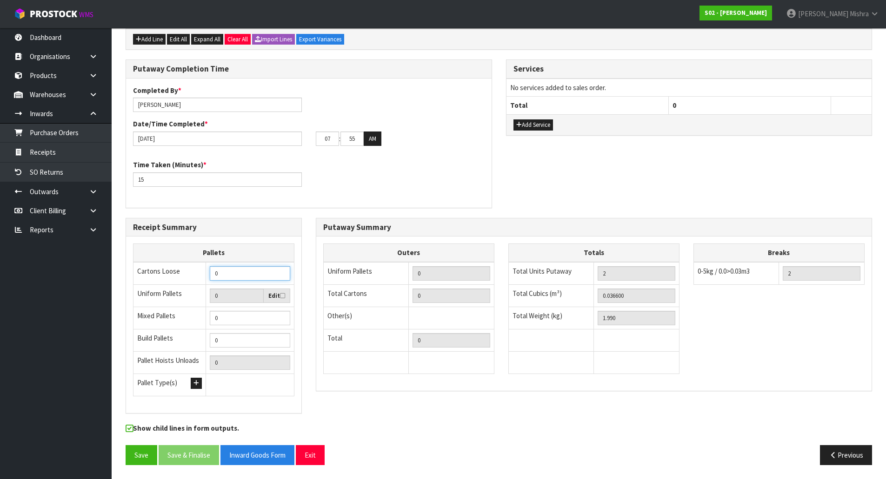
drag, startPoint x: 244, startPoint y: 277, endPoint x: 89, endPoint y: 262, distance: 155.0
click at [89, 262] on body "Toggle navigation ProStock WMS S02 - [PERSON_NAME] [PERSON_NAME] Logout Dashboa…" at bounding box center [443, 41] width 886 height 479
click at [681, 189] on div "Putaway Completion Time Completed By * [PERSON_NAME] Date/Time Completed * [DAT…" at bounding box center [499, 139] width 760 height 158
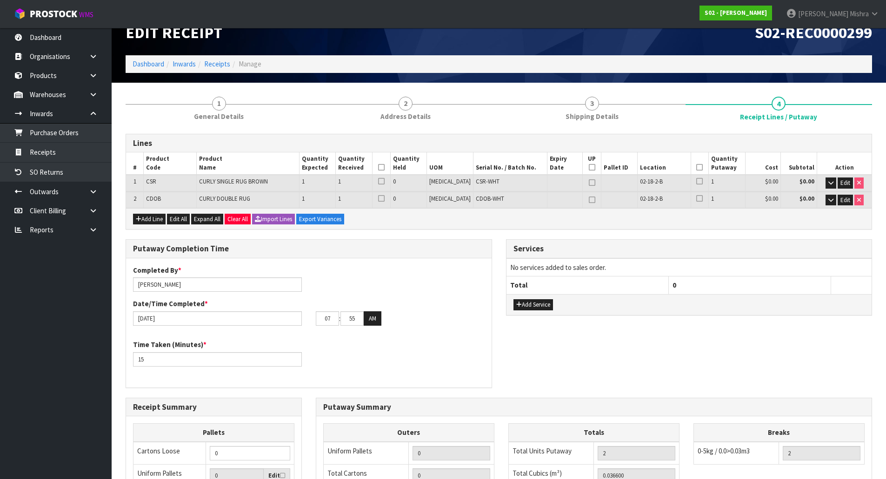
scroll to position [12, 0]
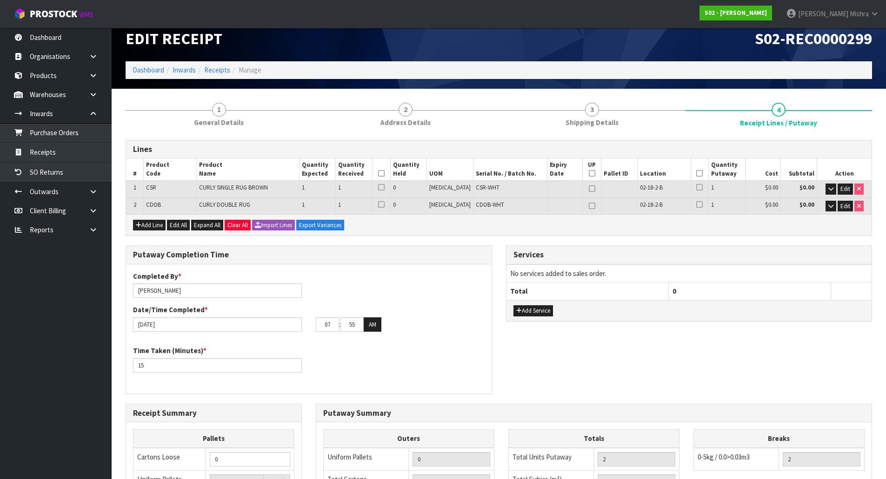
click at [696, 173] on icon at bounding box center [699, 173] width 7 height 0
click at [384, 173] on icon at bounding box center [381, 173] width 7 height 0
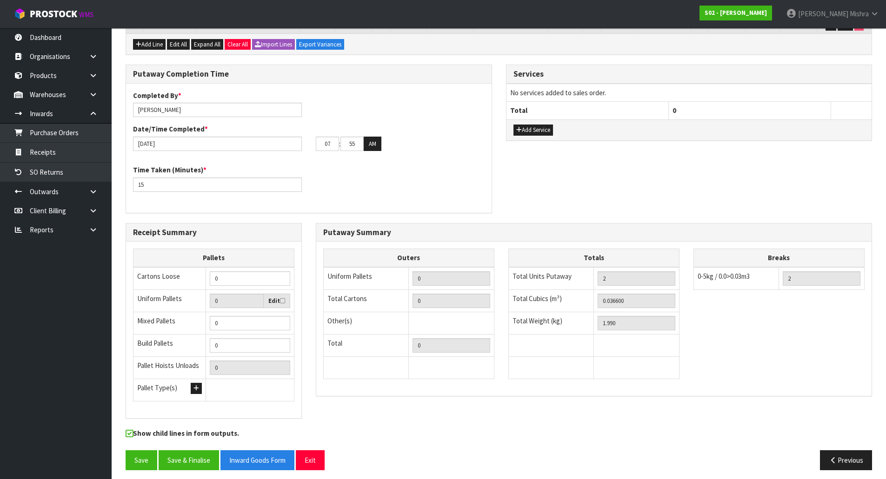
scroll to position [198, 0]
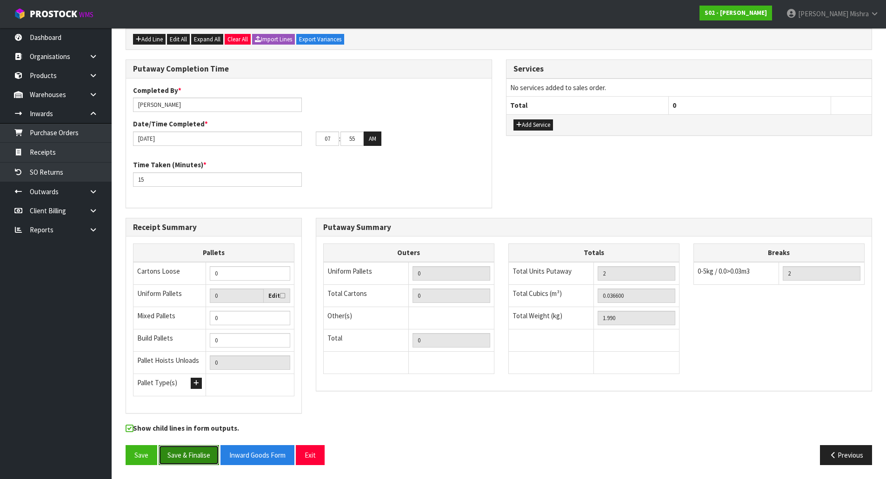
click at [185, 453] on button "Save & Finalise" at bounding box center [189, 455] width 60 height 20
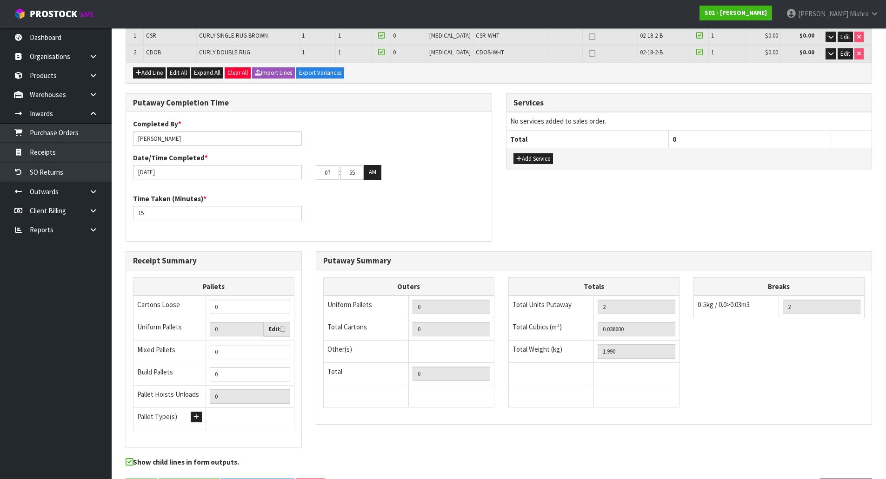
scroll to position [0, 0]
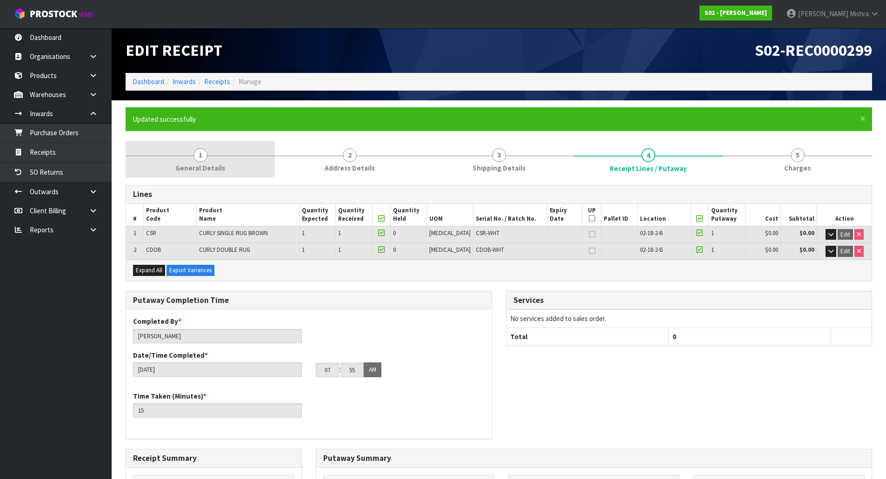
click at [226, 160] on link "1 General Details" at bounding box center [200, 159] width 149 height 37
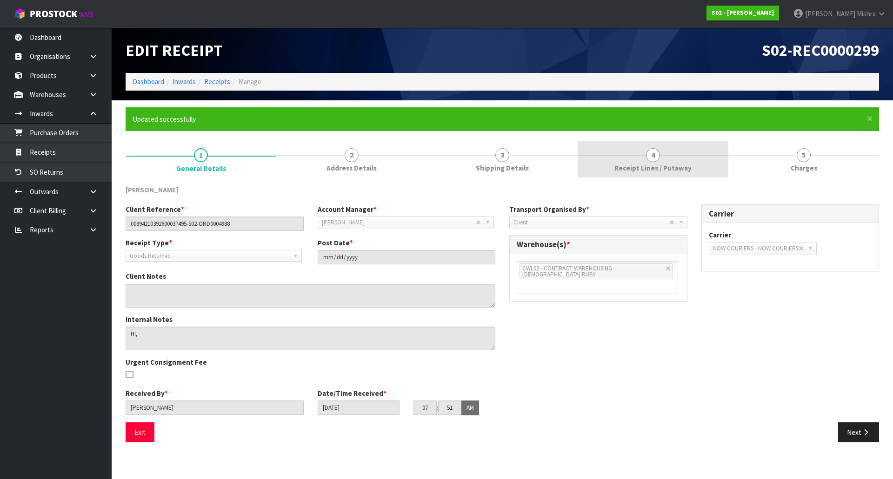
click at [683, 158] on link "4 Receipt Lines / Putaway" at bounding box center [652, 159] width 151 height 37
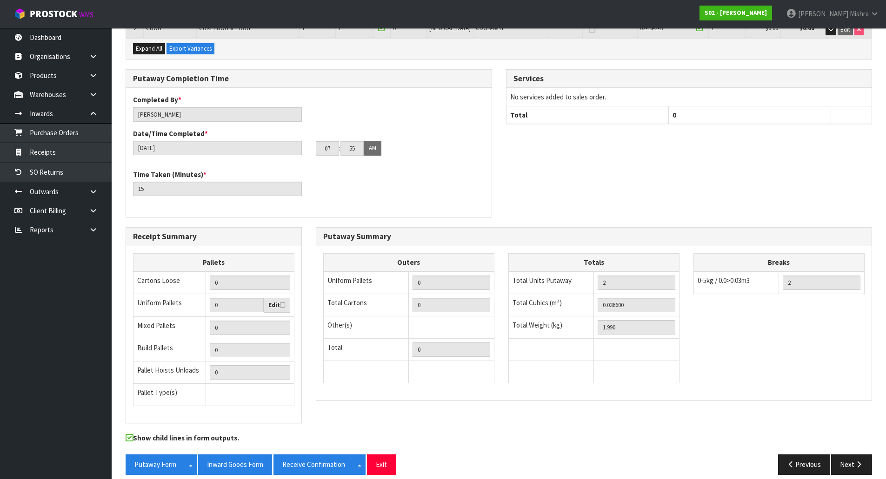
scroll to position [232, 0]
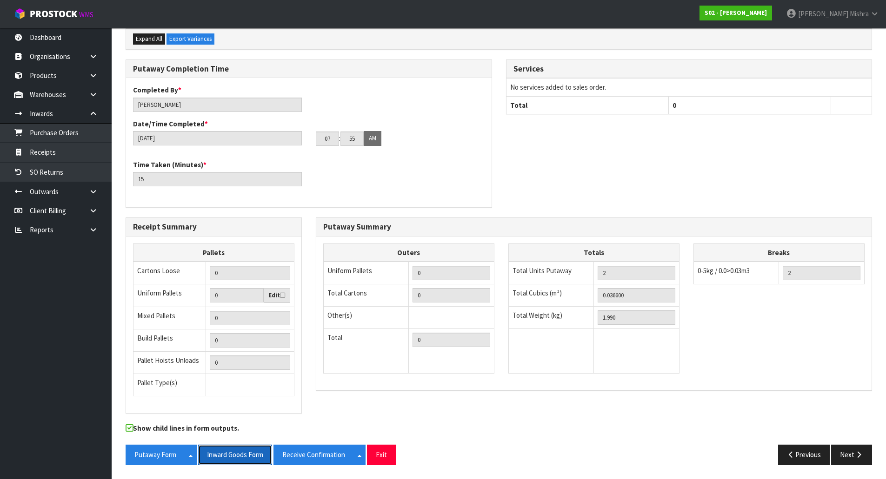
click at [222, 455] on button "Inward Goods Form" at bounding box center [235, 455] width 74 height 20
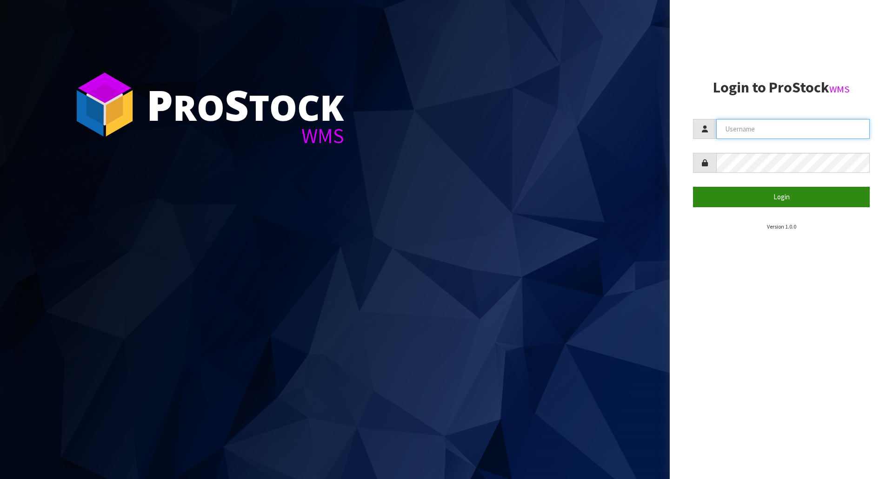
type input "[PERSON_NAME]"
click at [744, 197] on button "Login" at bounding box center [781, 197] width 177 height 20
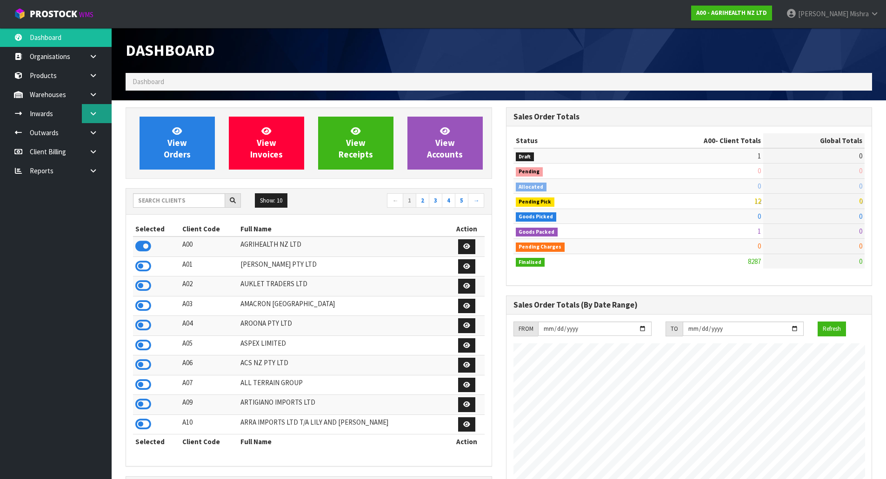
scroll to position [704, 380]
click at [93, 94] on icon at bounding box center [93, 94] width 9 height 7
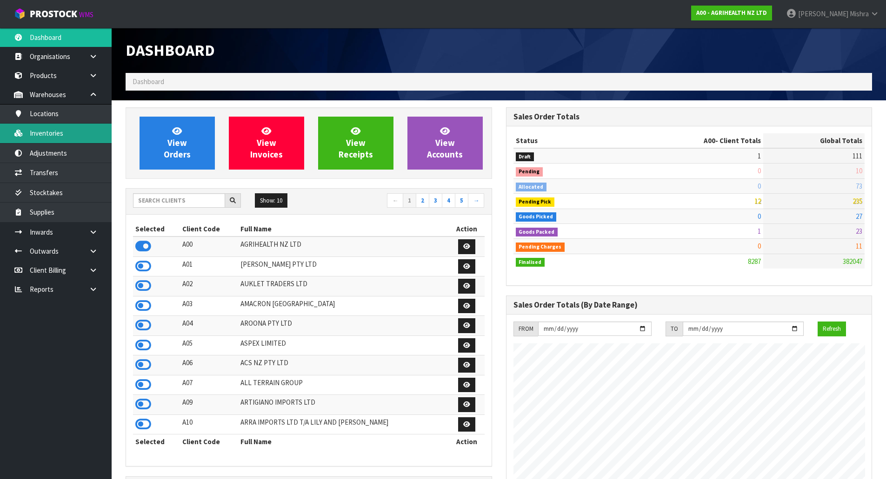
drag, startPoint x: 63, startPoint y: 136, endPoint x: 87, endPoint y: 134, distance: 23.8
click at [63, 136] on link "Inventories" at bounding box center [56, 133] width 112 height 19
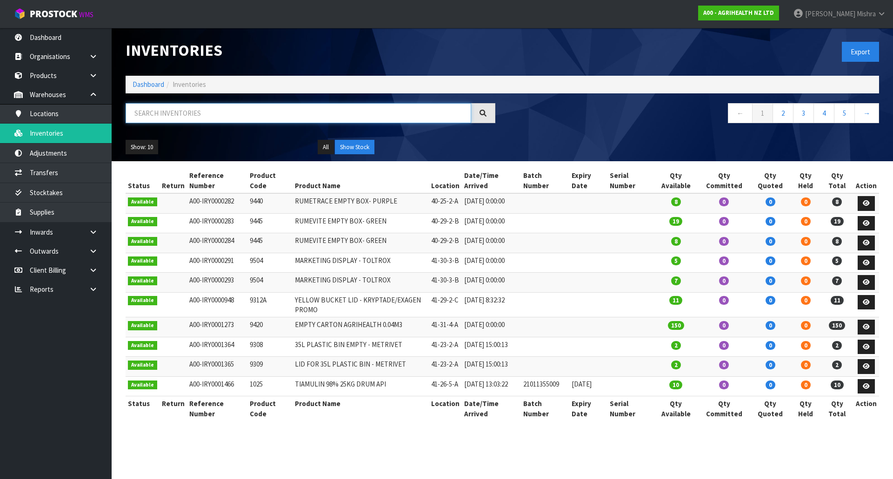
click at [177, 116] on input "text" at bounding box center [298, 113] width 345 height 20
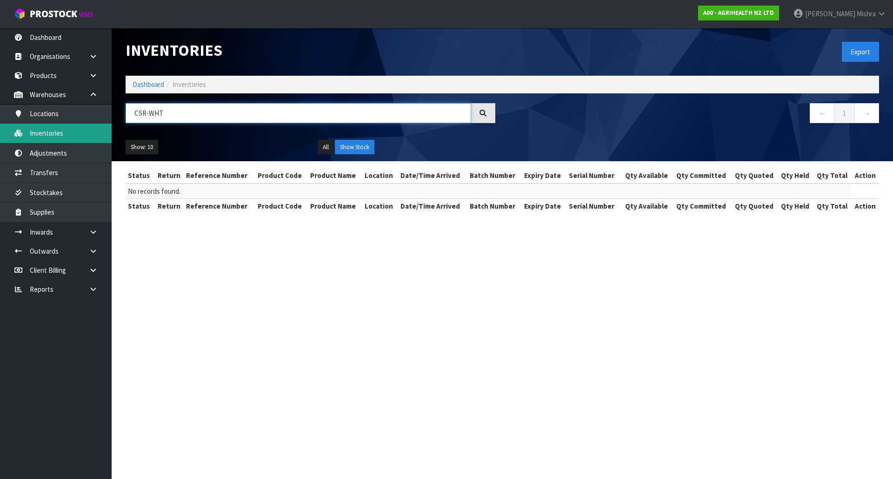
drag, startPoint x: 176, startPoint y: 116, endPoint x: 89, endPoint y: 128, distance: 88.2
click at [89, 128] on body "Toggle navigation ProStock WMS A00 - AGRIHEALTH NZ LTD Lalisha Mishra Logout Da…" at bounding box center [446, 239] width 893 height 479
type input "CSR-WHT"
click at [352, 146] on button "Show Stock" at bounding box center [355, 147] width 40 height 15
click at [325, 147] on button "All" at bounding box center [326, 147] width 16 height 15
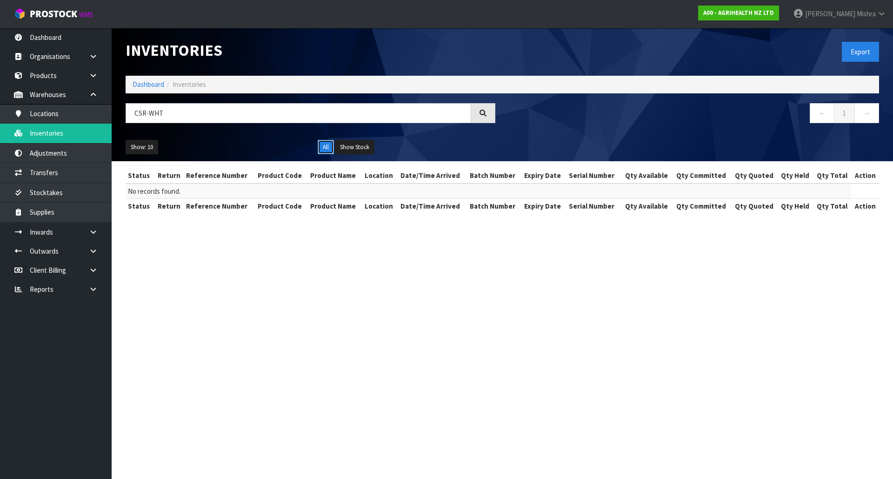
click at [327, 147] on button "All" at bounding box center [326, 147] width 16 height 15
click at [328, 143] on button "All" at bounding box center [326, 147] width 16 height 15
click at [348, 148] on button "Show Stock" at bounding box center [355, 147] width 40 height 15
click at [331, 146] on button "All" at bounding box center [326, 147] width 16 height 15
drag, startPoint x: 146, startPoint y: 86, endPoint x: 173, endPoint y: 100, distance: 31.2
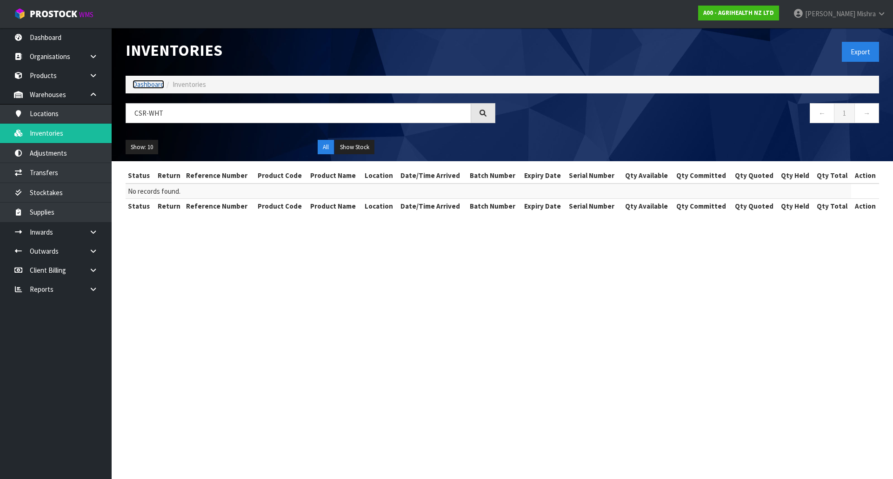
click at [146, 86] on link "Dashboard" at bounding box center [148, 84] width 32 height 9
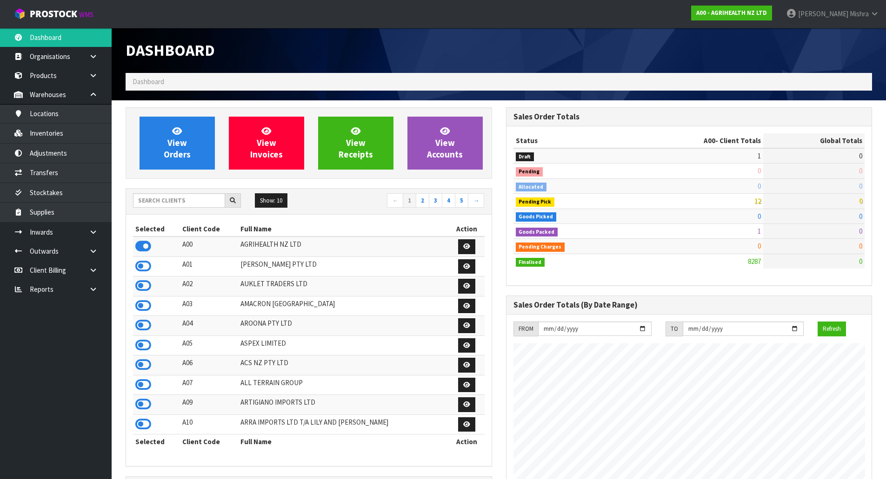
scroll to position [580, 380]
click at [161, 205] on input "text" at bounding box center [179, 200] width 92 height 14
type input "S02"
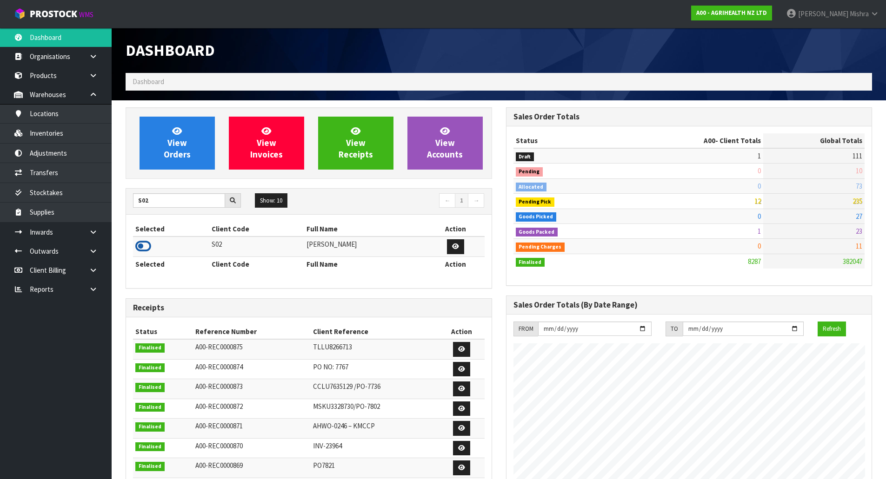
click at [149, 246] on icon at bounding box center [143, 246] width 16 height 14
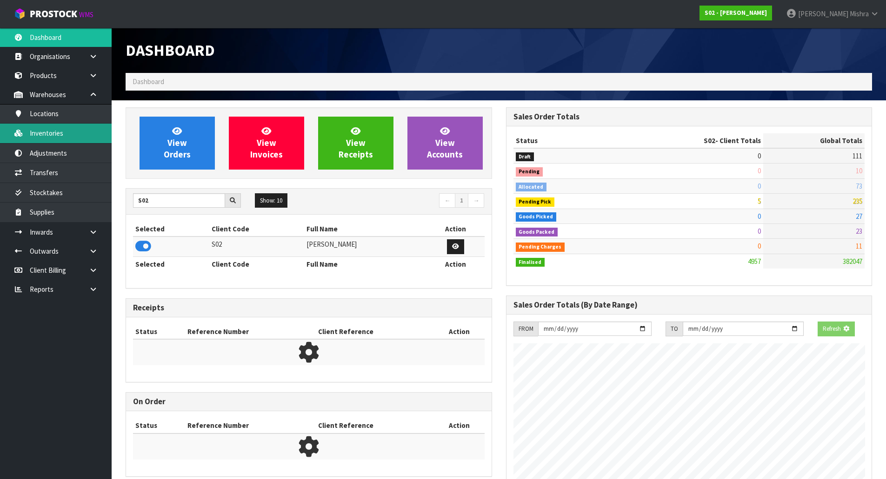
scroll to position [659, 380]
click at [58, 139] on link "Inventories" at bounding box center [56, 133] width 112 height 19
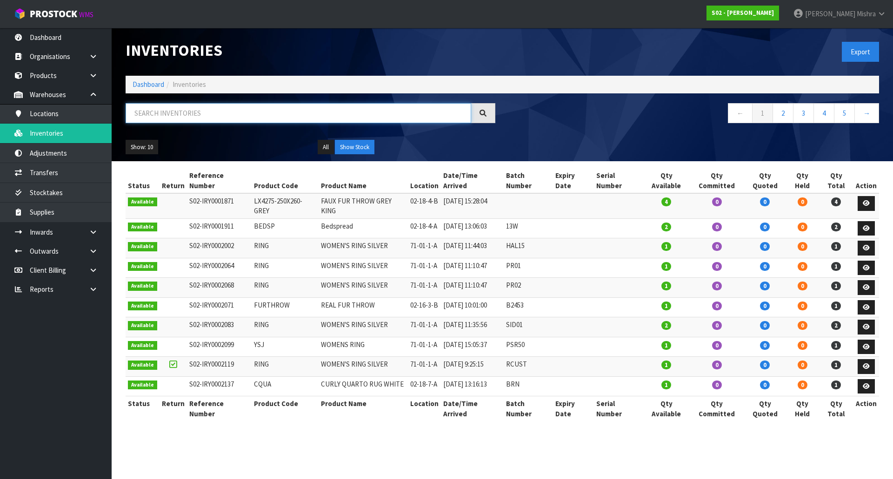
click at [182, 119] on input "text" at bounding box center [298, 113] width 345 height 20
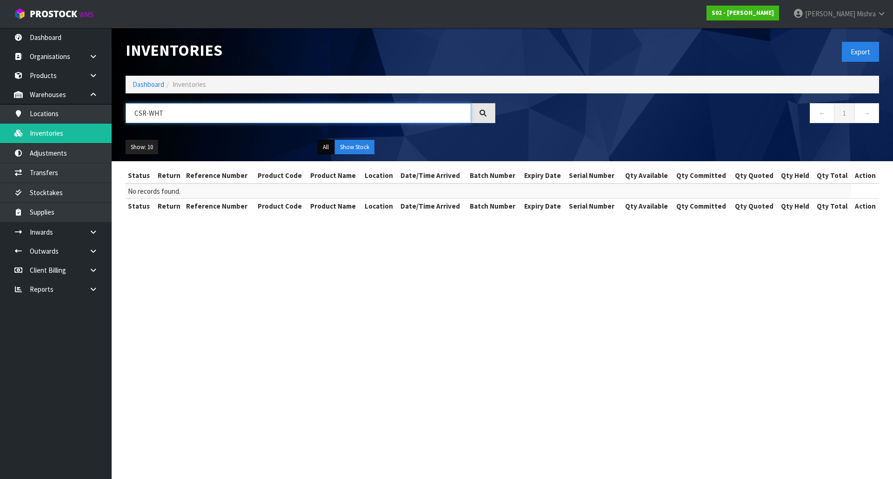
type input "CSR-WHT"
click at [325, 149] on button "All" at bounding box center [326, 147] width 16 height 15
click at [91, 251] on icon at bounding box center [93, 251] width 9 height 7
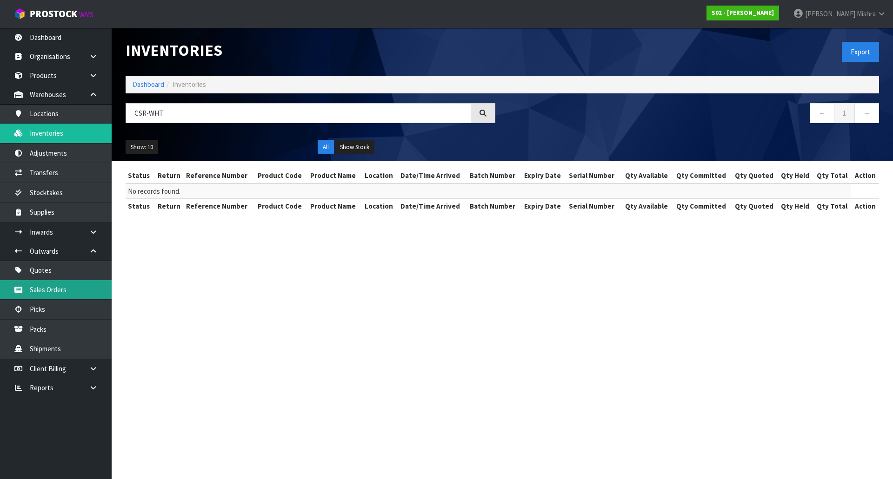
click at [71, 290] on link "Sales Orders" at bounding box center [56, 289] width 112 height 19
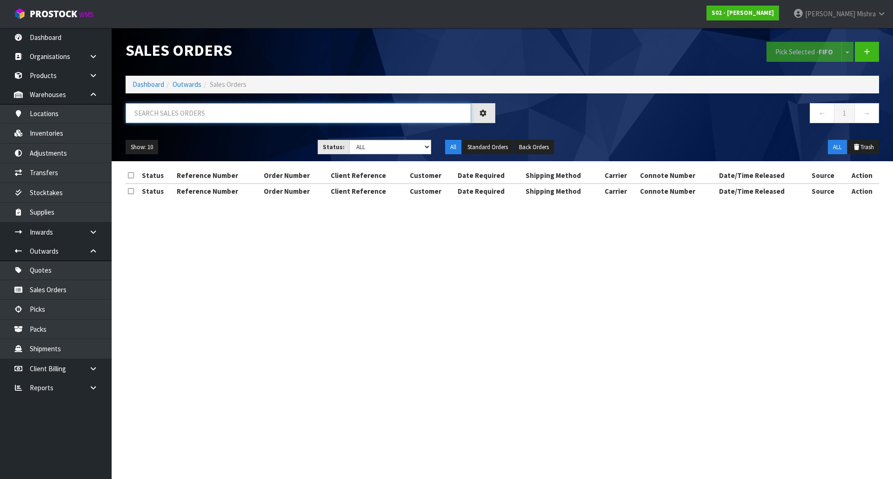
click at [199, 106] on input "text" at bounding box center [298, 113] width 345 height 20
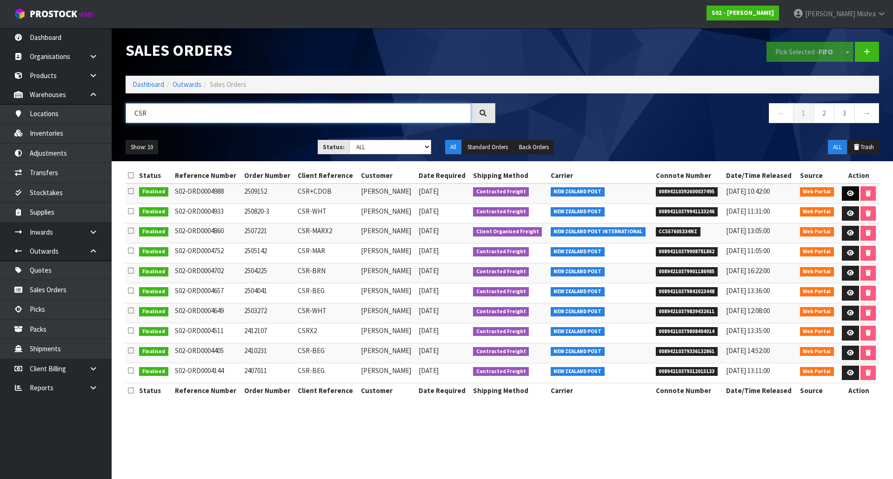
type input "CSR"
click at [849, 195] on icon at bounding box center [850, 194] width 7 height 6
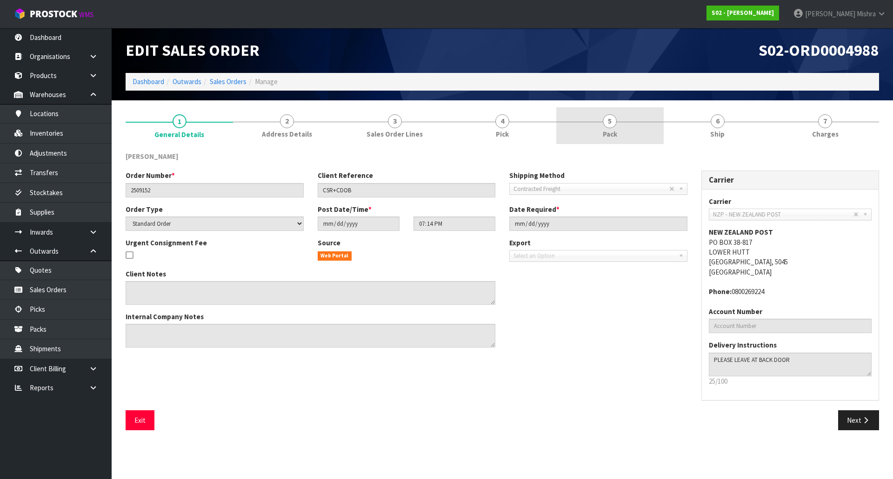
click at [615, 118] on span "5" at bounding box center [609, 121] width 14 height 14
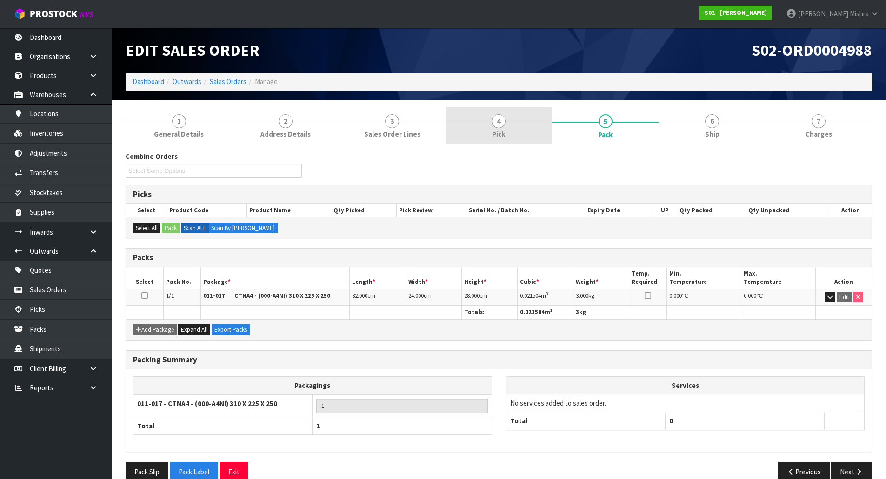
click at [513, 133] on link "4 Pick" at bounding box center [498, 125] width 106 height 37
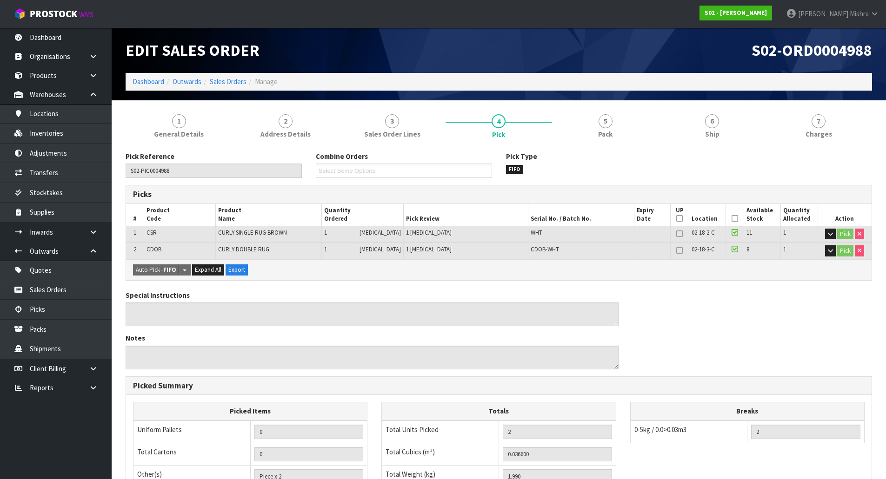
click at [530, 231] on span "WHT" at bounding box center [536, 233] width 12 height 8
click at [530, 230] on span "WHT" at bounding box center [536, 233] width 12 height 8
copy span "WHT"
click at [148, 232] on span "CSR" at bounding box center [151, 233] width 10 height 8
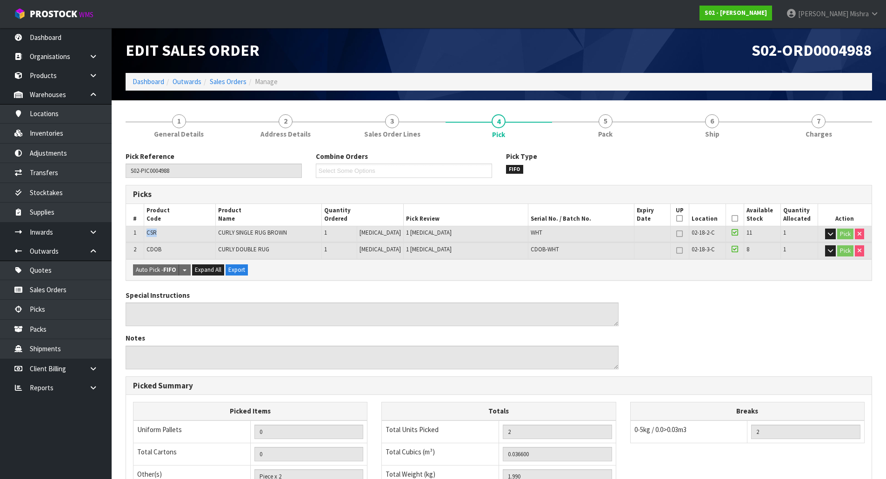
copy span "CSR"
click at [155, 251] on span "CDOB" at bounding box center [153, 249] width 15 height 8
copy span "CDOB"
click at [530, 246] on span "CDOB-WHT" at bounding box center [544, 249] width 28 height 8
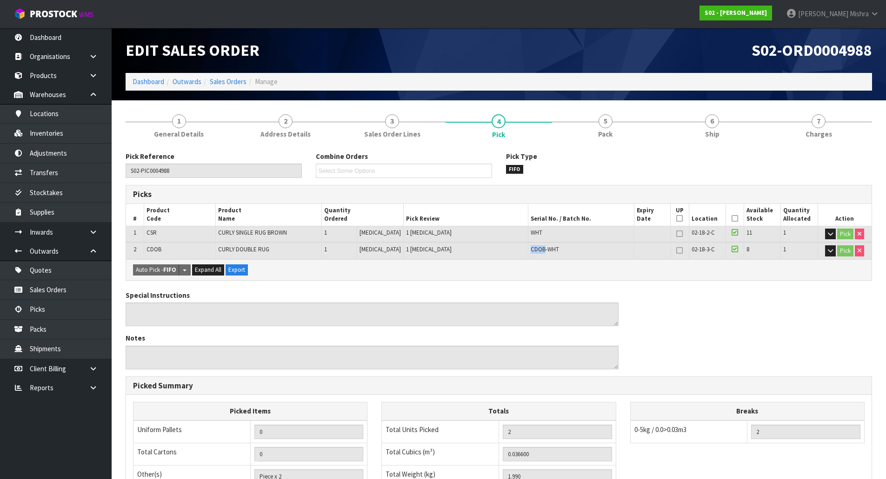
click at [530, 246] on span "CDOB-WHT" at bounding box center [544, 249] width 28 height 8
click at [530, 245] on td "CDOB-WHT" at bounding box center [581, 251] width 106 height 16
drag, startPoint x: 551, startPoint y: 251, endPoint x: 519, endPoint y: 250, distance: 32.6
click at [528, 250] on td "CDOB-WHT" at bounding box center [581, 251] width 106 height 16
copy span "CDOB-WHT"
